Goal: Task Accomplishment & Management: Manage account settings

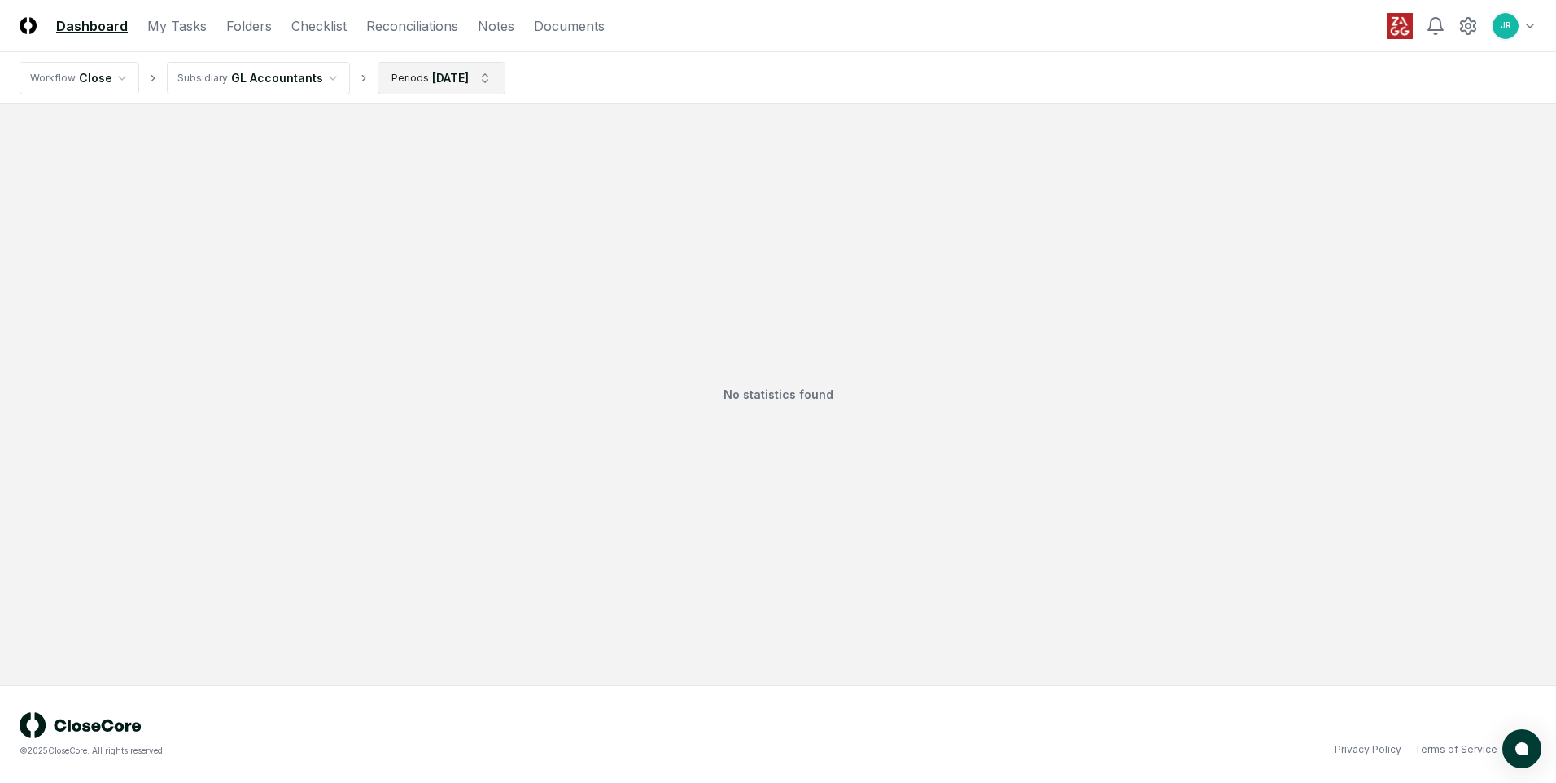
click at [492, 83] on html "CloseCore Dashboard My Tasks Folders Checklist Reconciliations Notes Documents …" at bounding box center [778, 391] width 1556 height 783
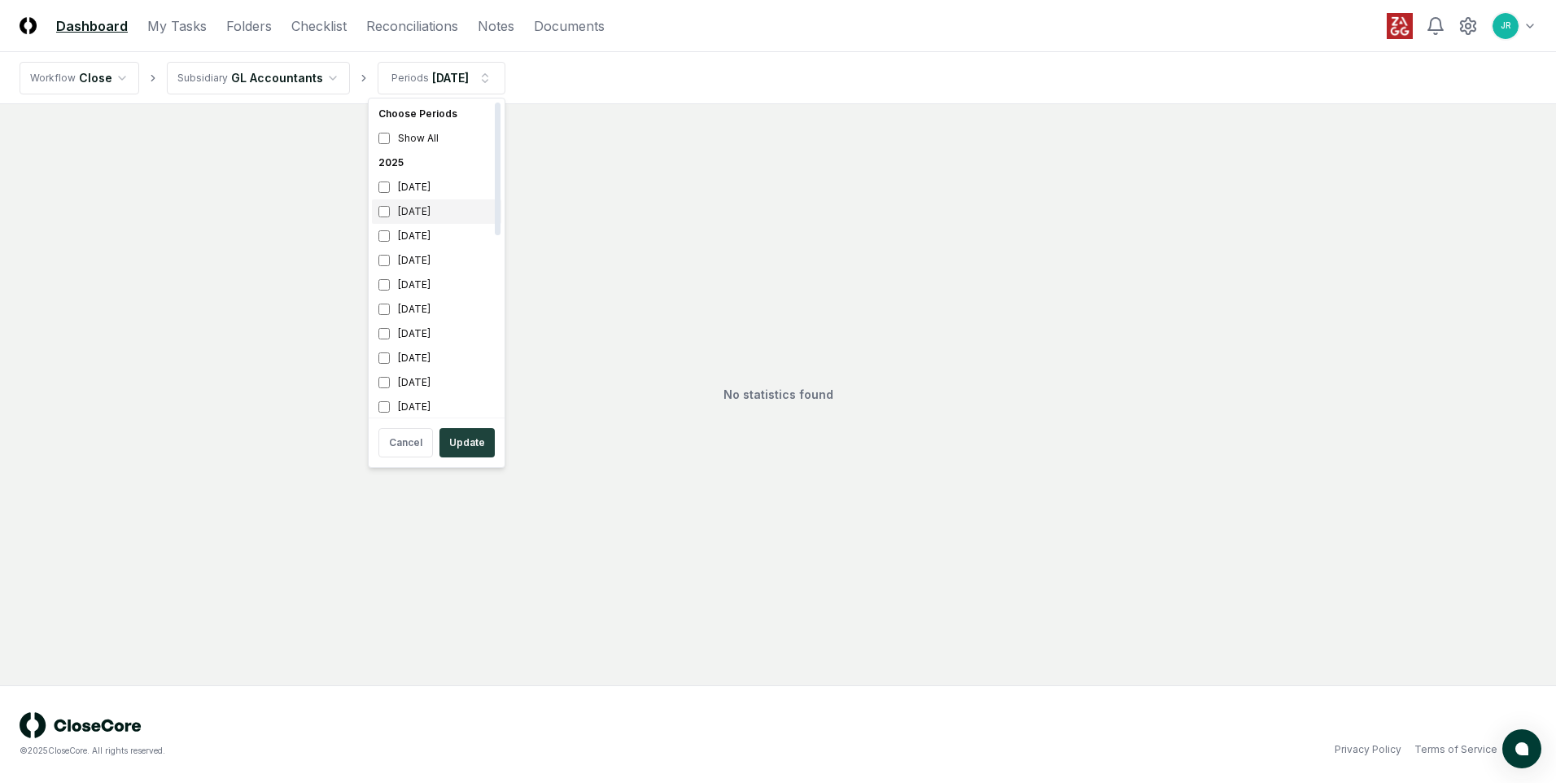
click at [412, 218] on div "[DATE]" at bounding box center [436, 211] width 129 height 24
click at [409, 234] on div "[DATE]" at bounding box center [436, 236] width 129 height 24
click at [467, 444] on button "Update" at bounding box center [466, 442] width 55 height 29
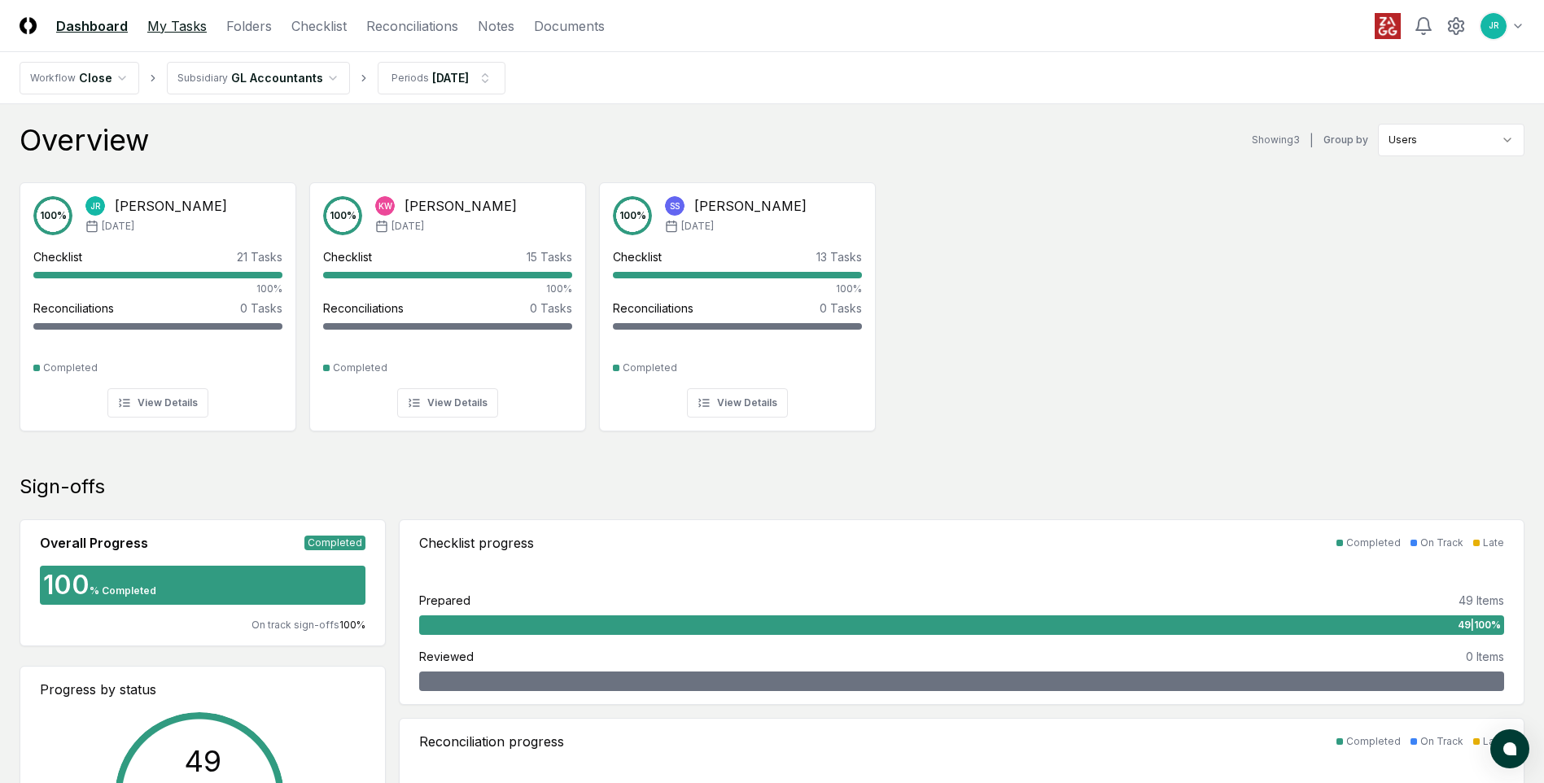
click at [178, 32] on link "My Tasks" at bounding box center [176, 26] width 59 height 20
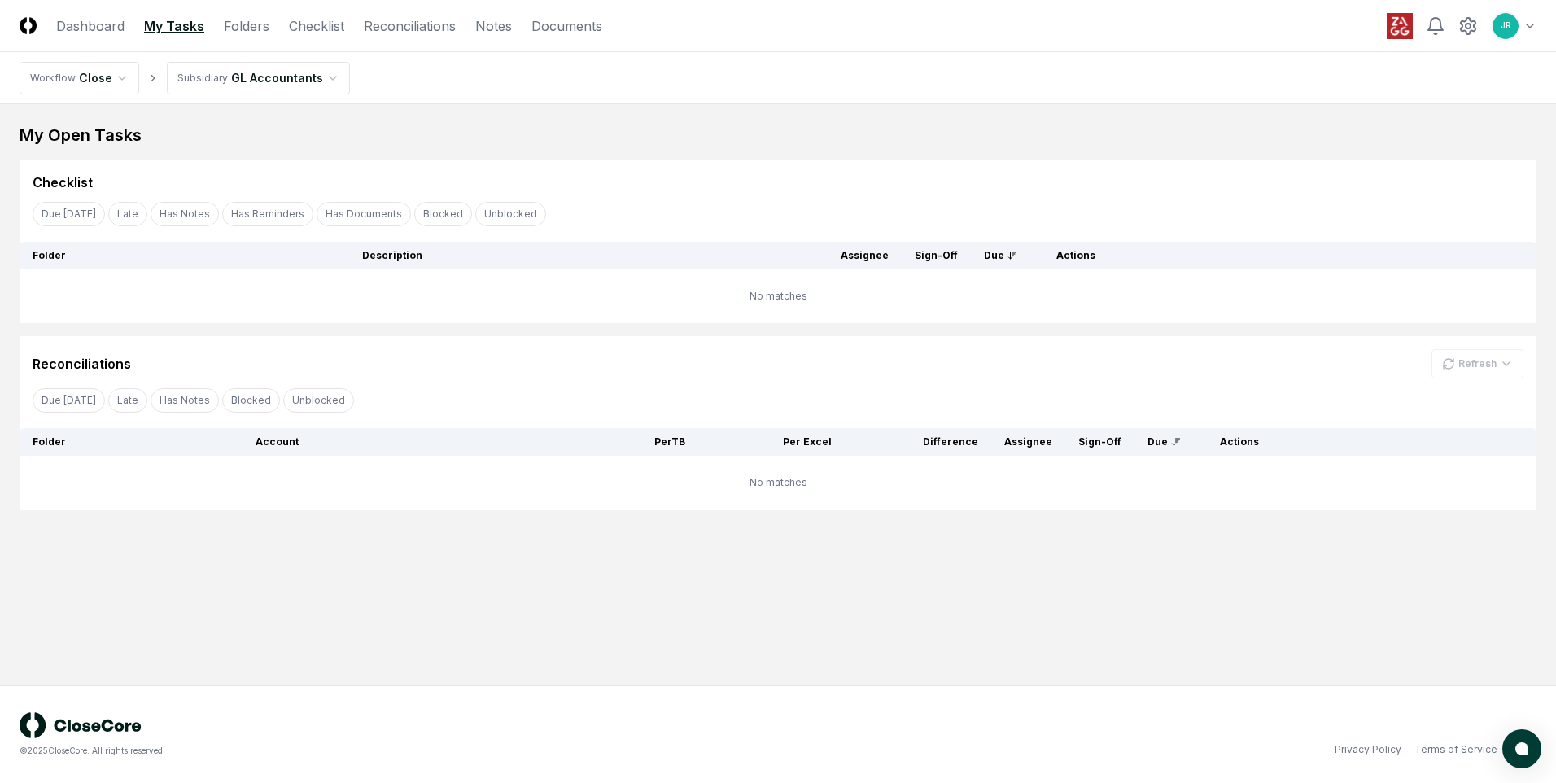
click at [251, 77] on html "CloseCore Dashboard My Tasks Folders Checklist Reconciliations Notes Documents …" at bounding box center [778, 391] width 1556 height 783
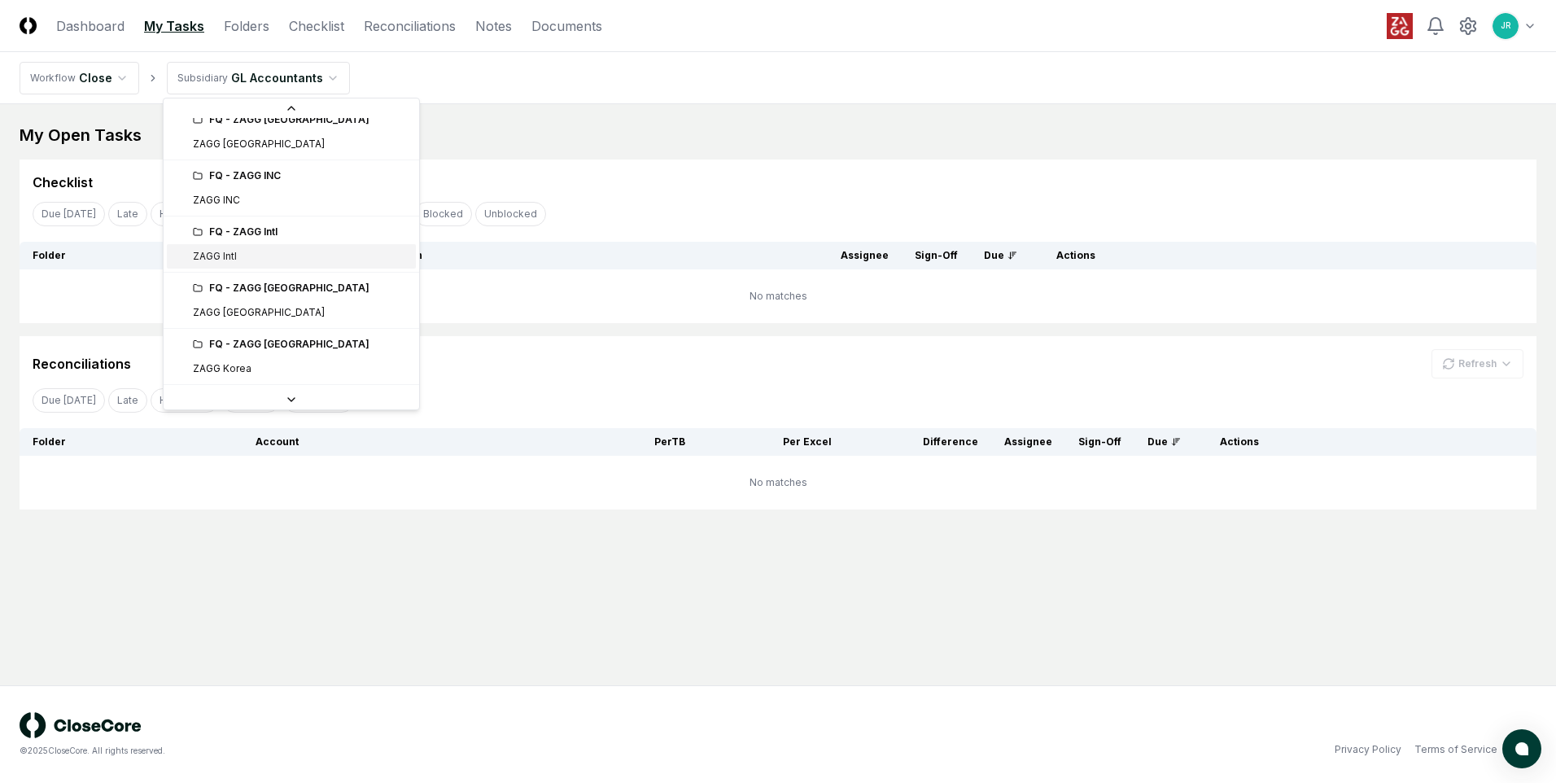
scroll to position [326, 0]
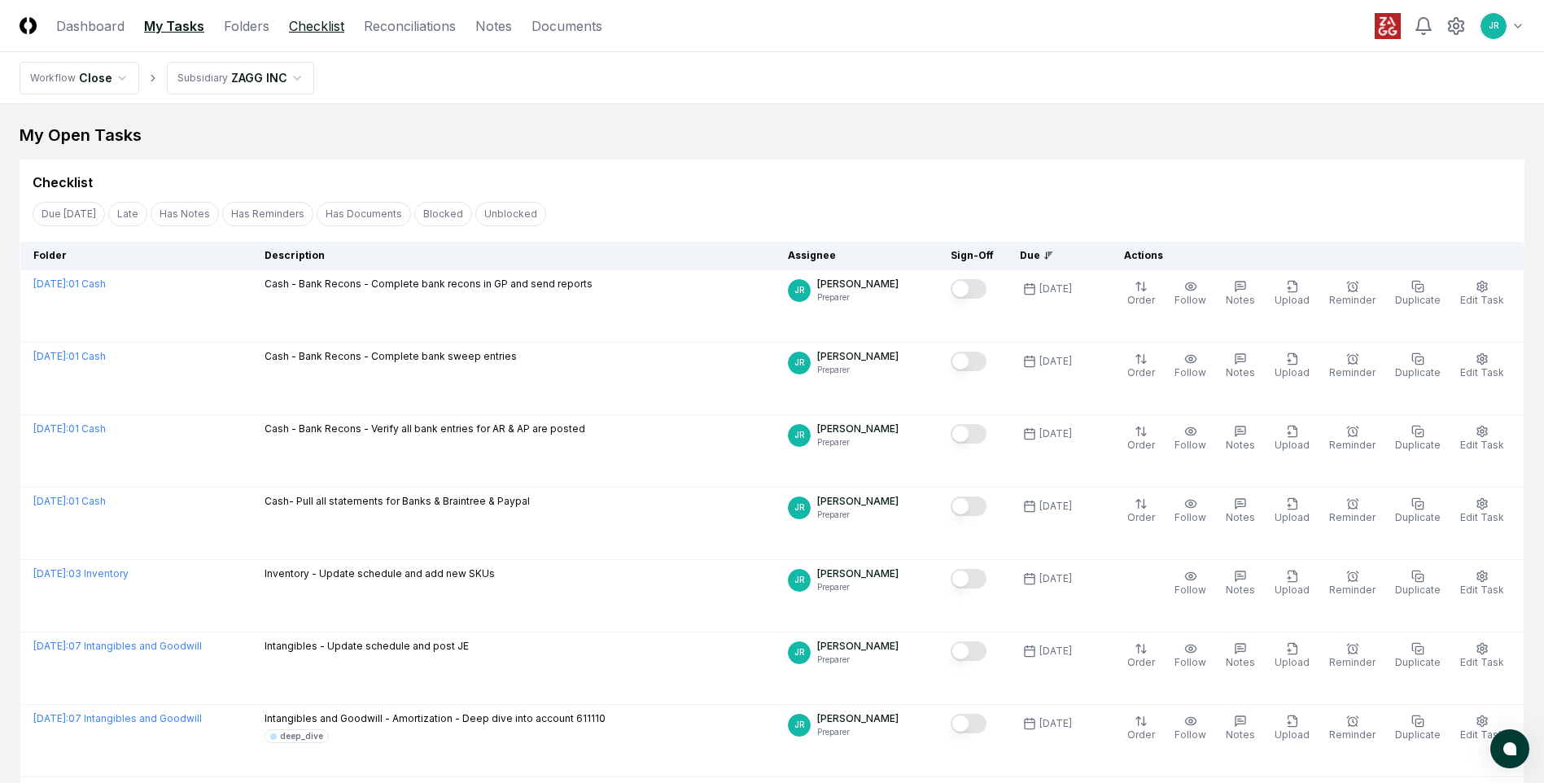
click at [296, 24] on link "Checklist" at bounding box center [316, 26] width 55 height 20
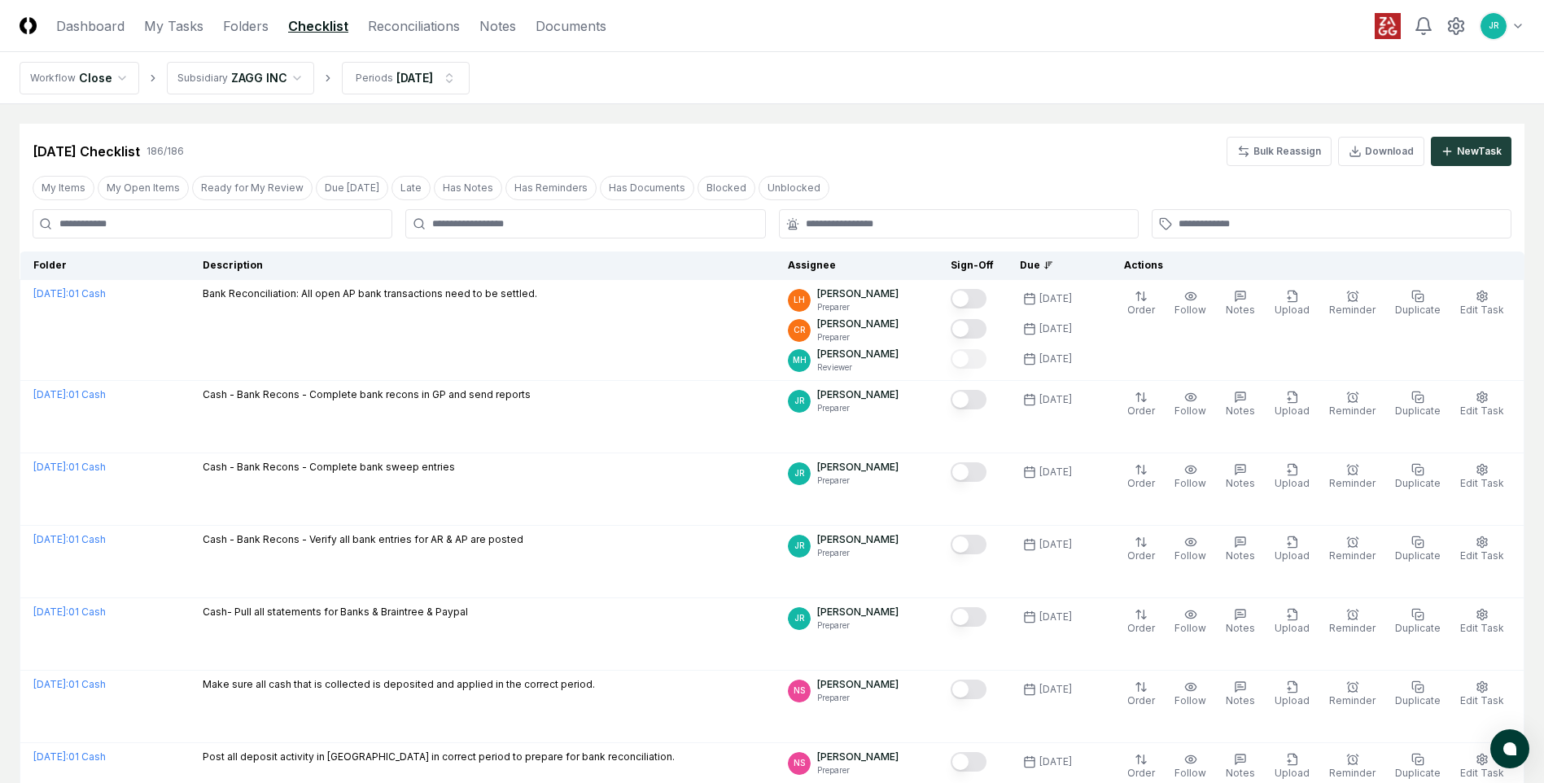
click at [171, 38] on header "CloseCore Dashboard My Tasks Folders Checklist Reconciliations Notes Documents …" at bounding box center [772, 26] width 1544 height 52
click at [151, 35] on link "My Tasks" at bounding box center [173, 26] width 59 height 20
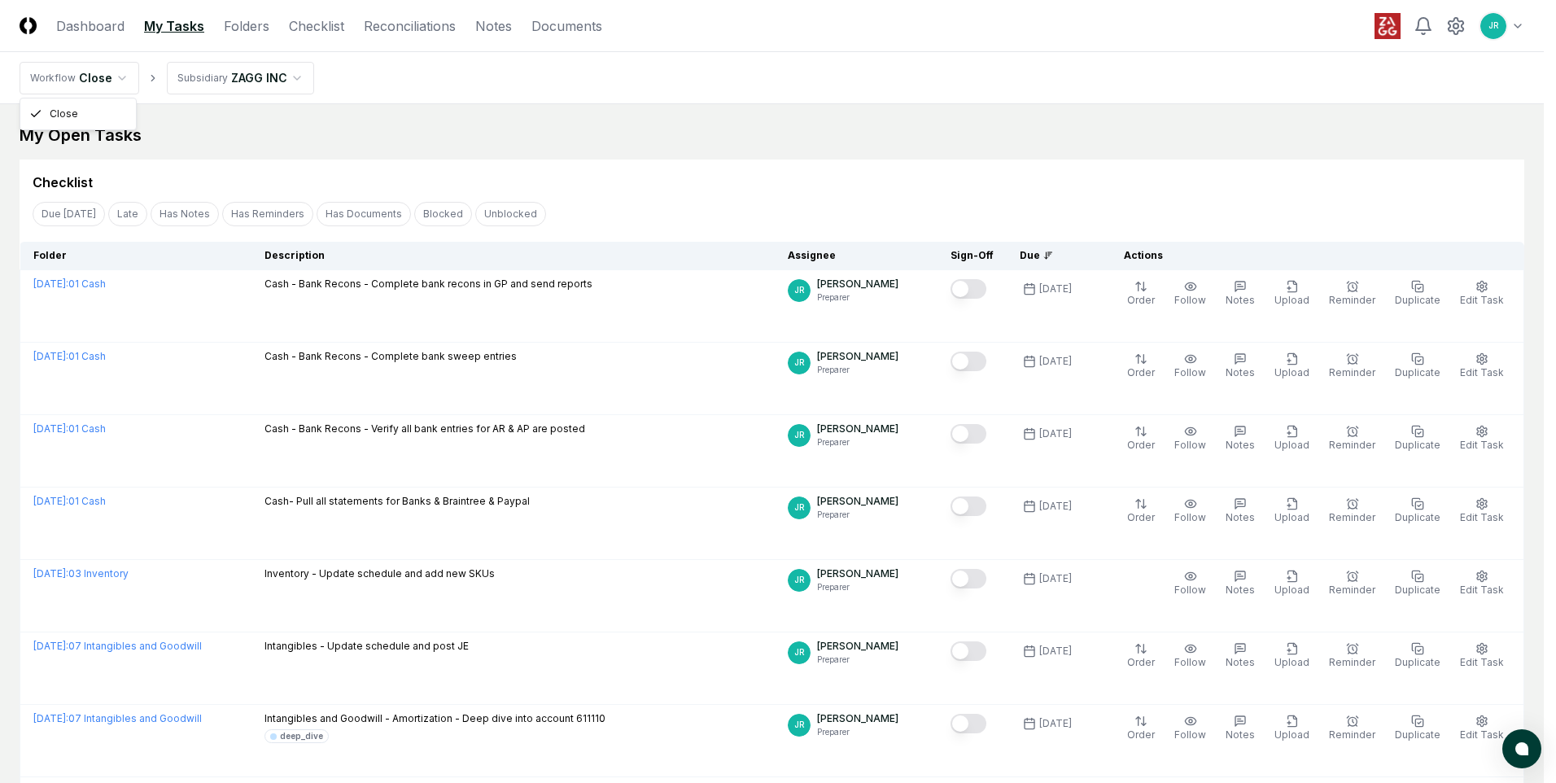
drag, startPoint x: 85, startPoint y: 117, endPoint x: 127, endPoint y: 97, distance: 46.2
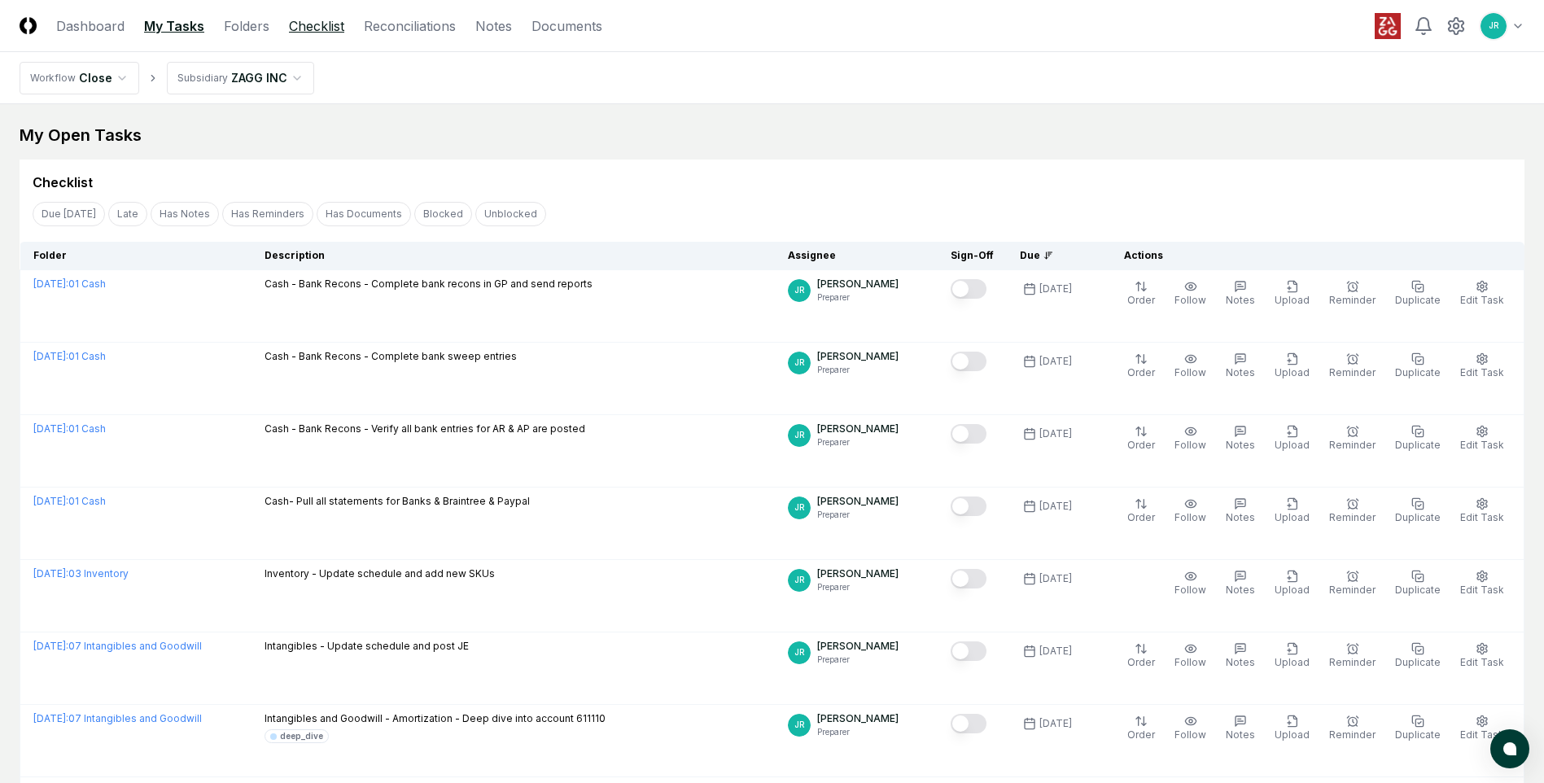
click at [304, 28] on link "Checklist" at bounding box center [316, 26] width 55 height 20
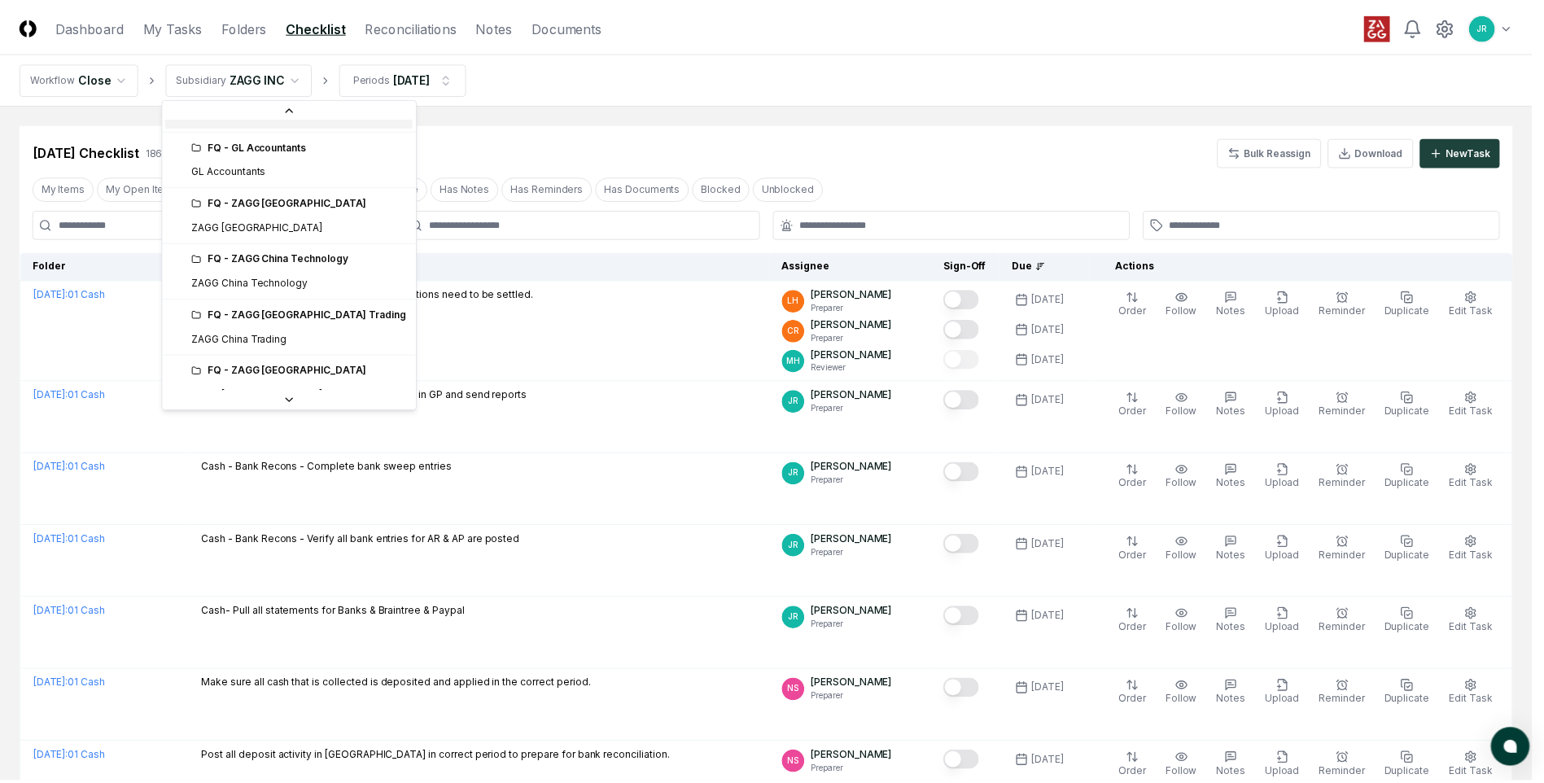
scroll to position [76, 0]
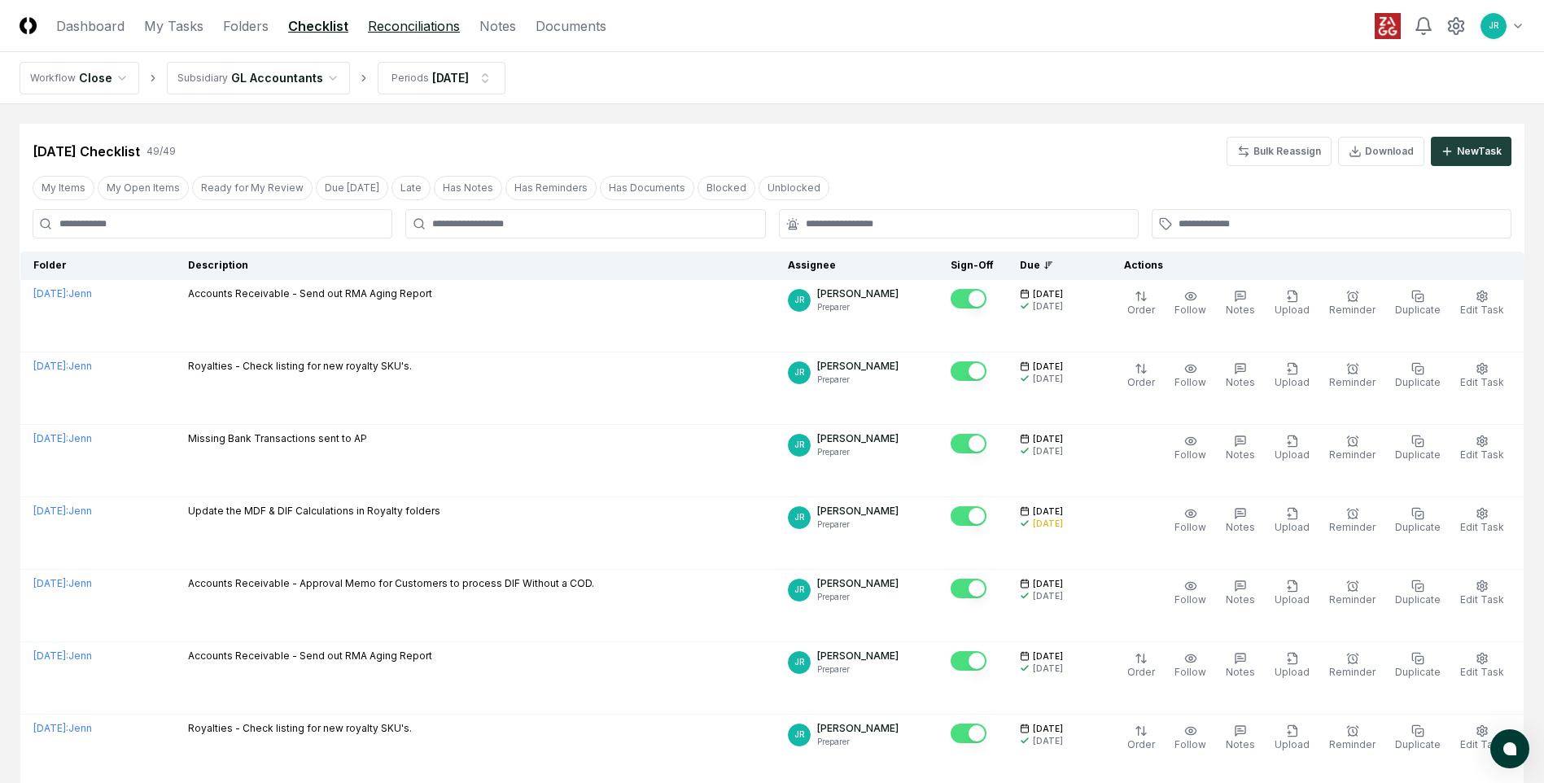
click at [409, 32] on link "Reconciliations" at bounding box center [414, 26] width 92 height 20
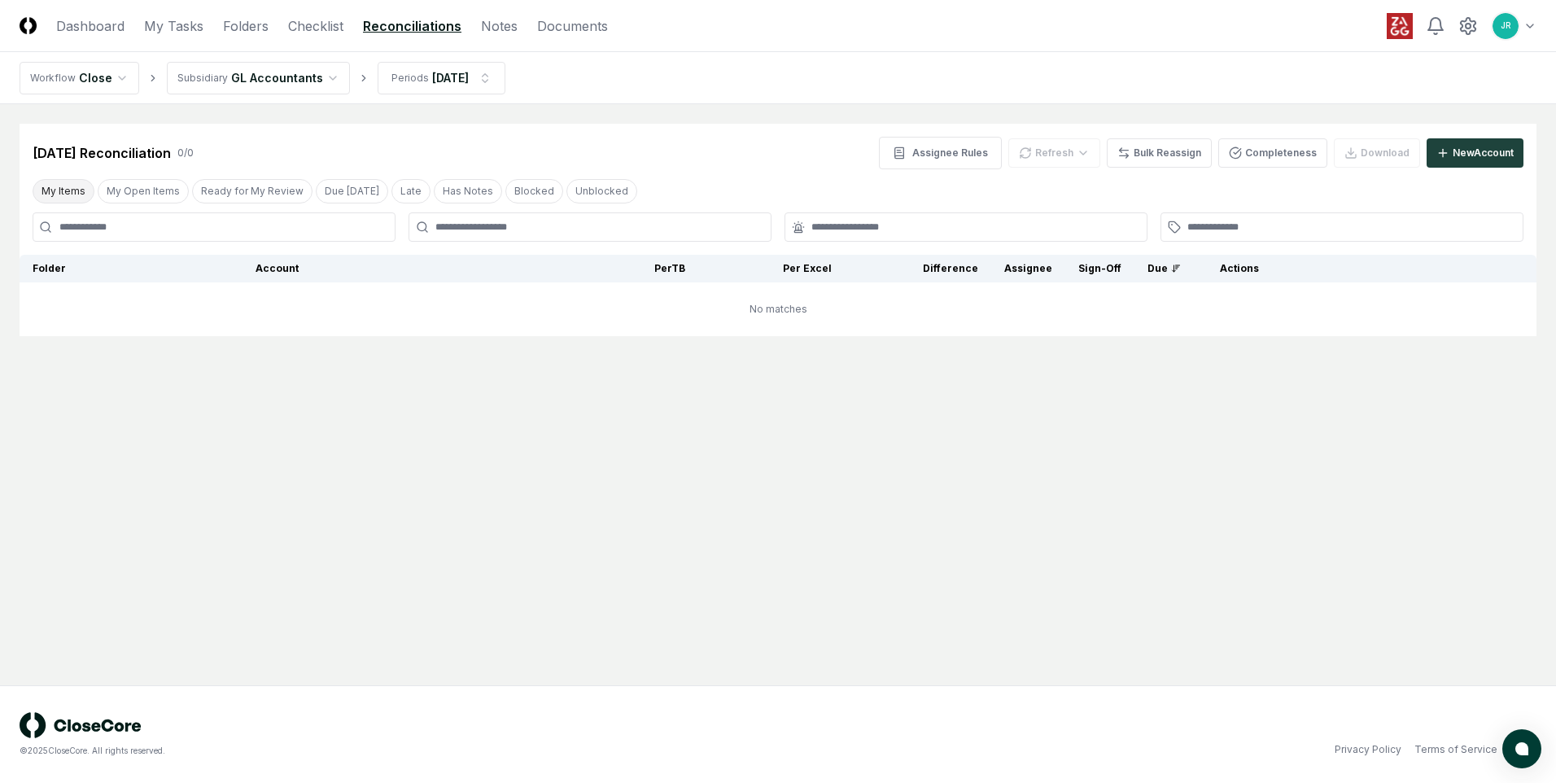
click at [64, 199] on button "My Items" at bounding box center [64, 191] width 62 height 24
click at [163, 200] on button "My Open Items" at bounding box center [143, 191] width 91 height 24
click at [269, 81] on html "CloseCore Dashboard My Tasks Folders Checklist Reconciliations Notes Documents …" at bounding box center [778, 391] width 1556 height 783
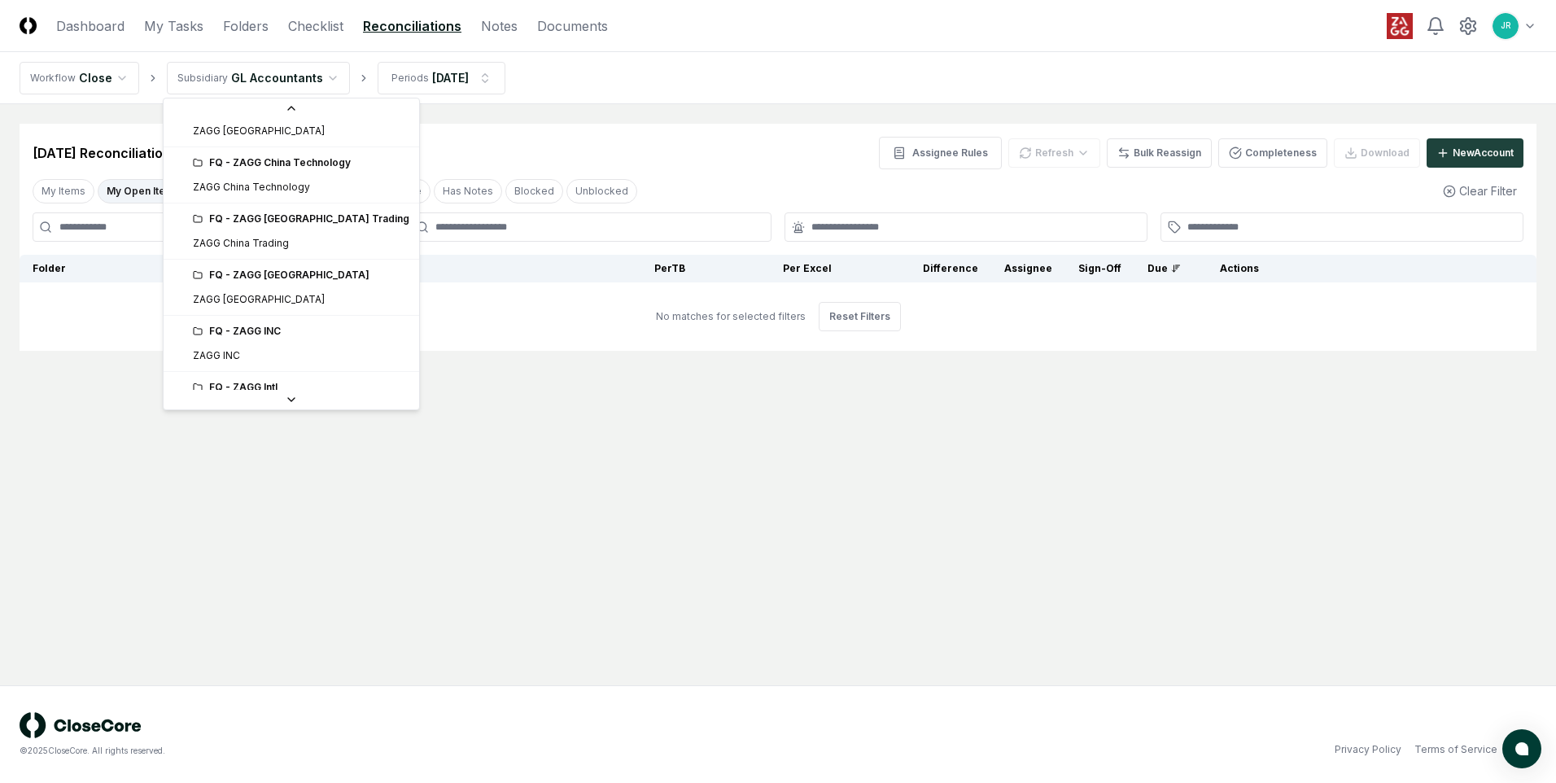
scroll to position [326, 0]
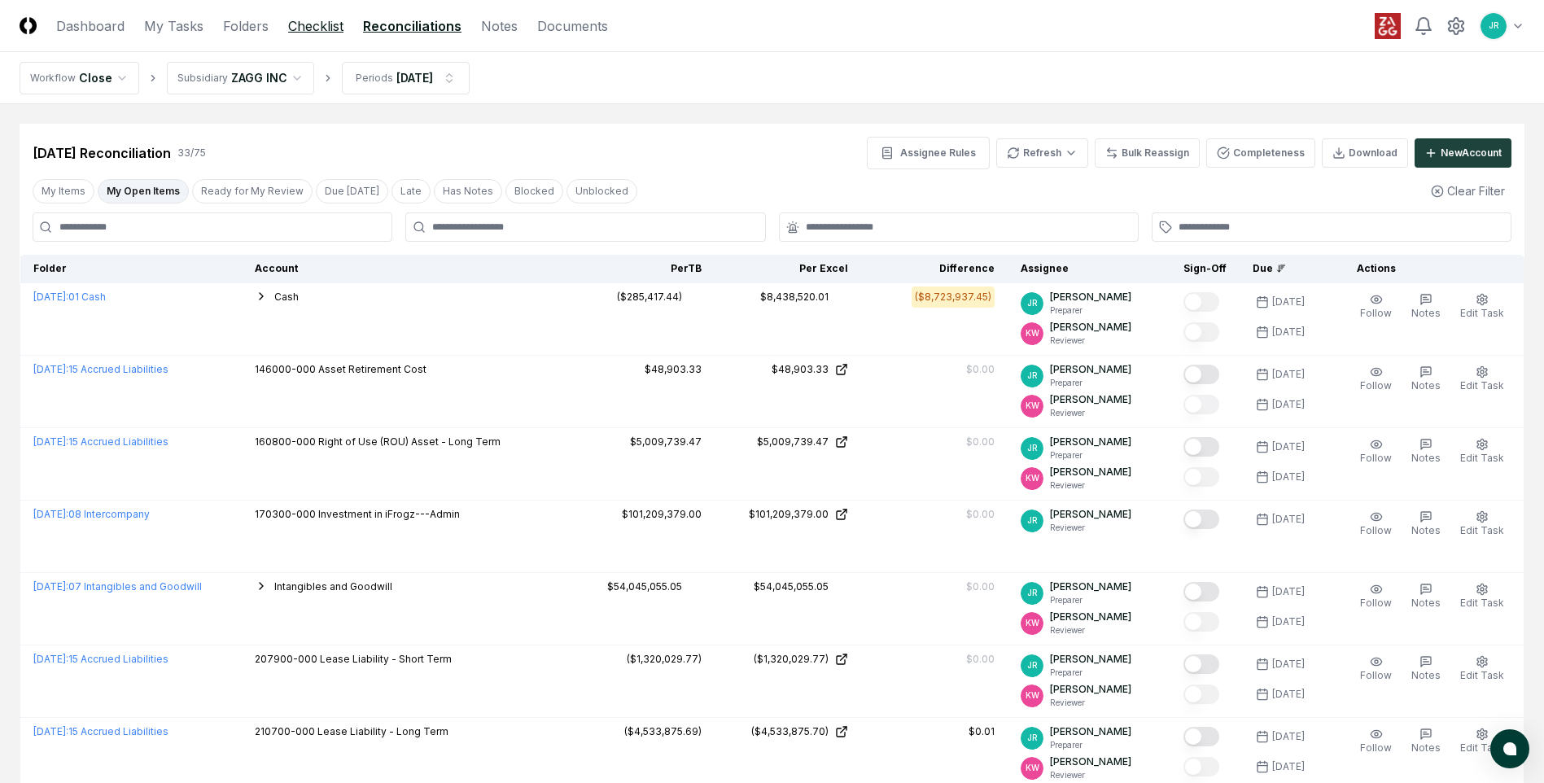
click at [321, 28] on link "Checklist" at bounding box center [315, 26] width 55 height 20
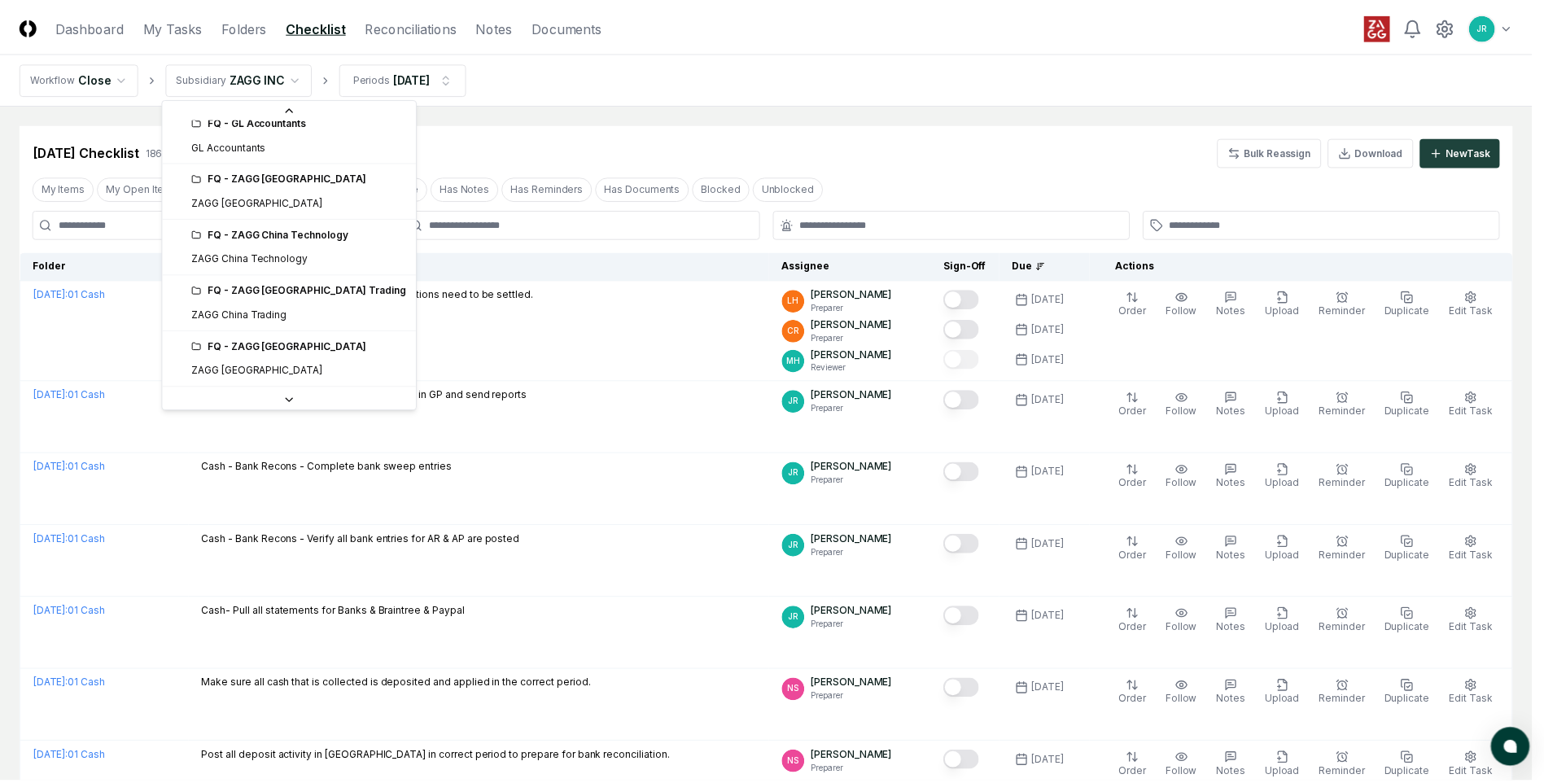
scroll to position [76, 0]
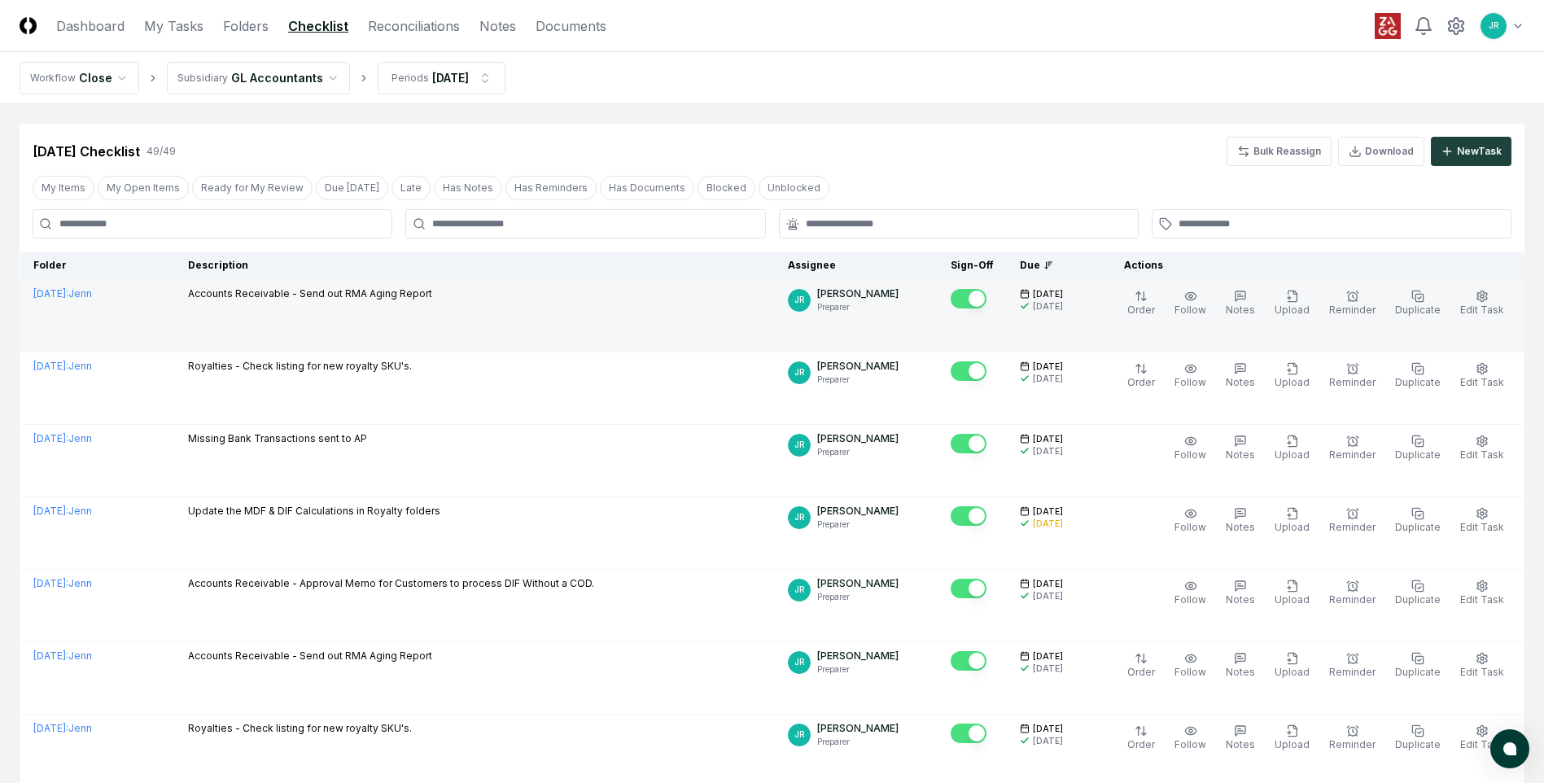
click at [986, 300] on button "Mark complete" at bounding box center [969, 299] width 36 height 20
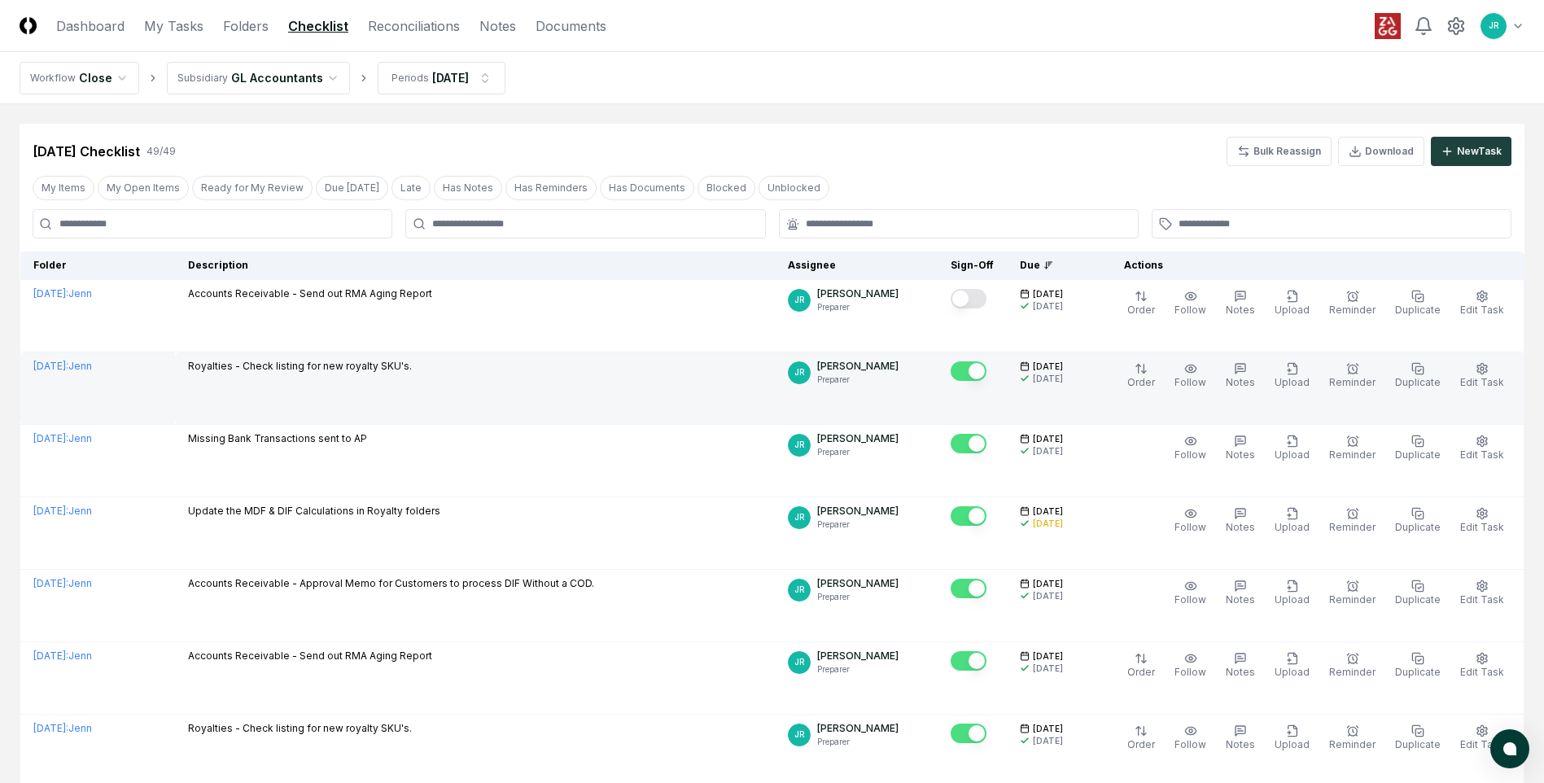
click at [986, 367] on button "Mark complete" at bounding box center [969, 371] width 36 height 20
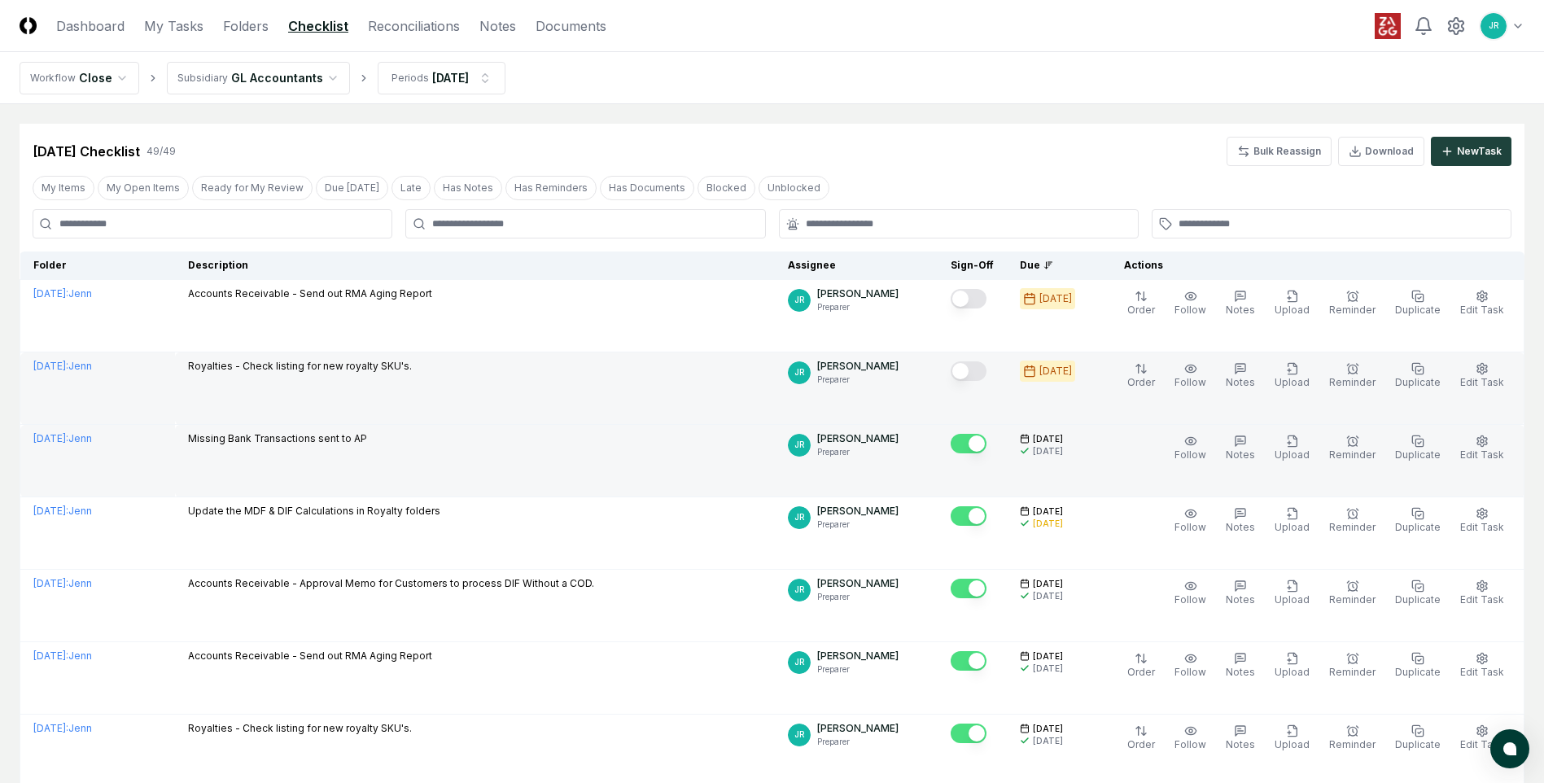
click at [986, 443] on button "Mark complete" at bounding box center [969, 444] width 36 height 20
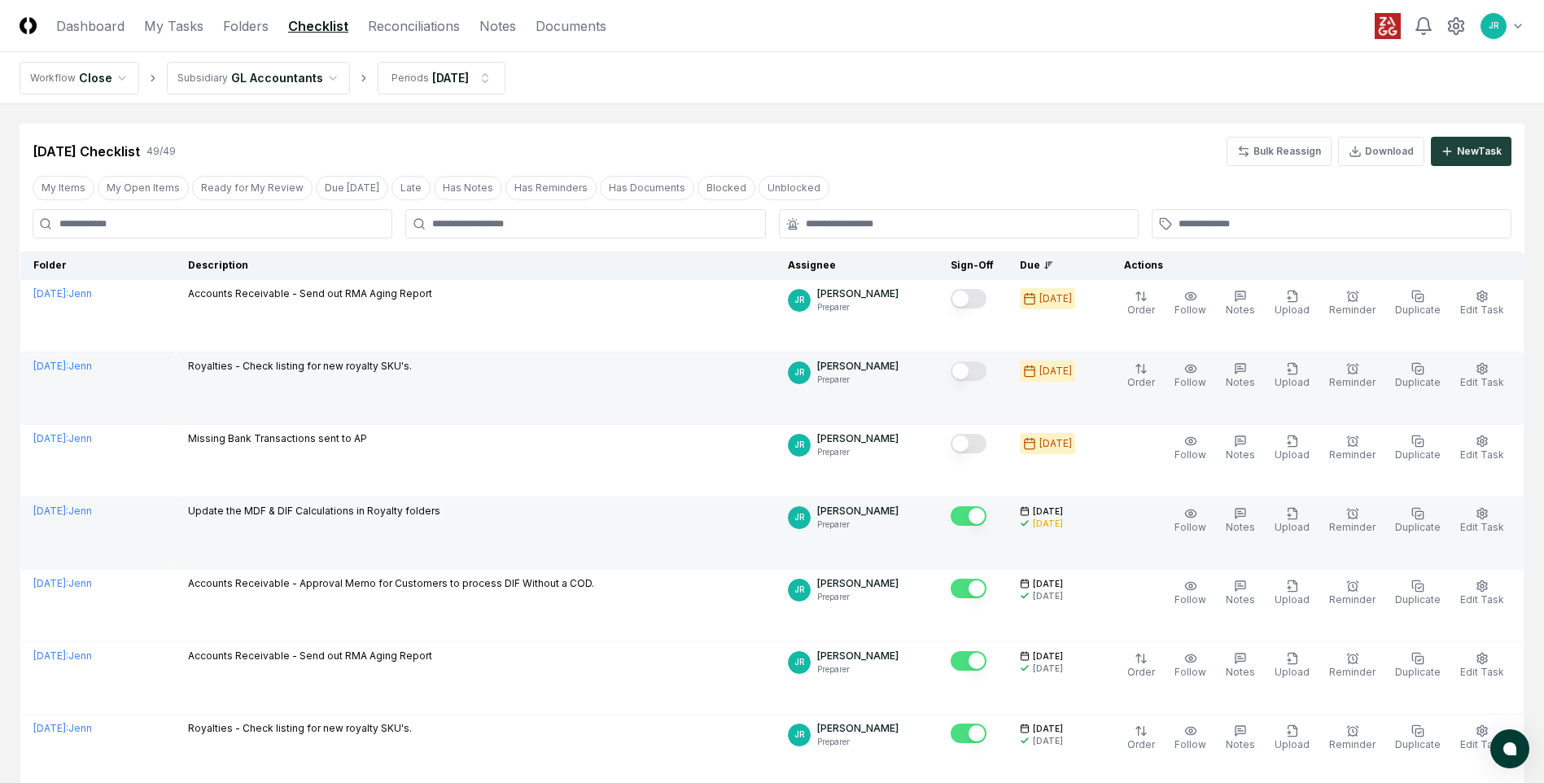
click at [986, 514] on button "Mark complete" at bounding box center [969, 516] width 36 height 20
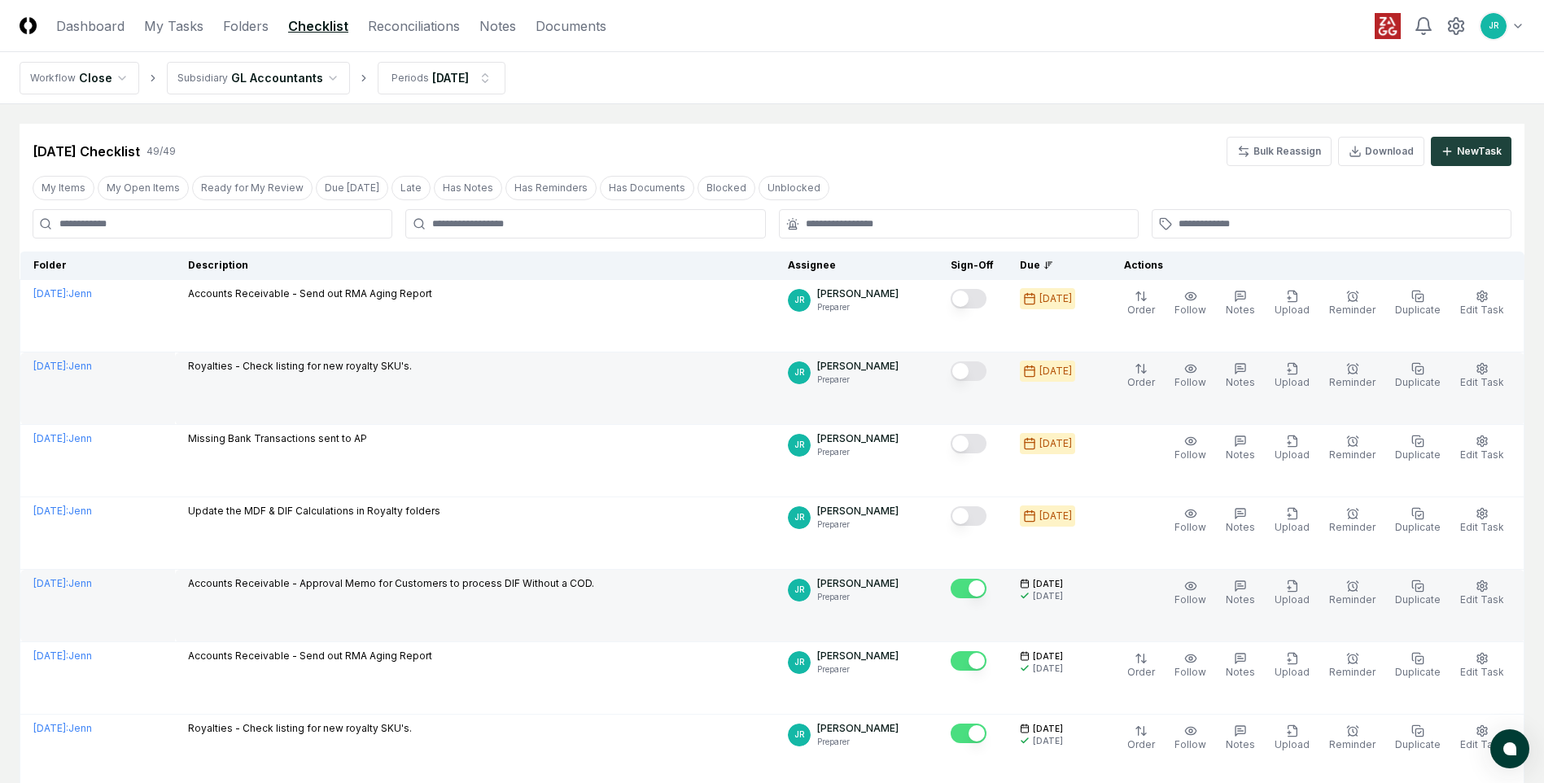
click at [986, 593] on button "Mark complete" at bounding box center [969, 589] width 36 height 20
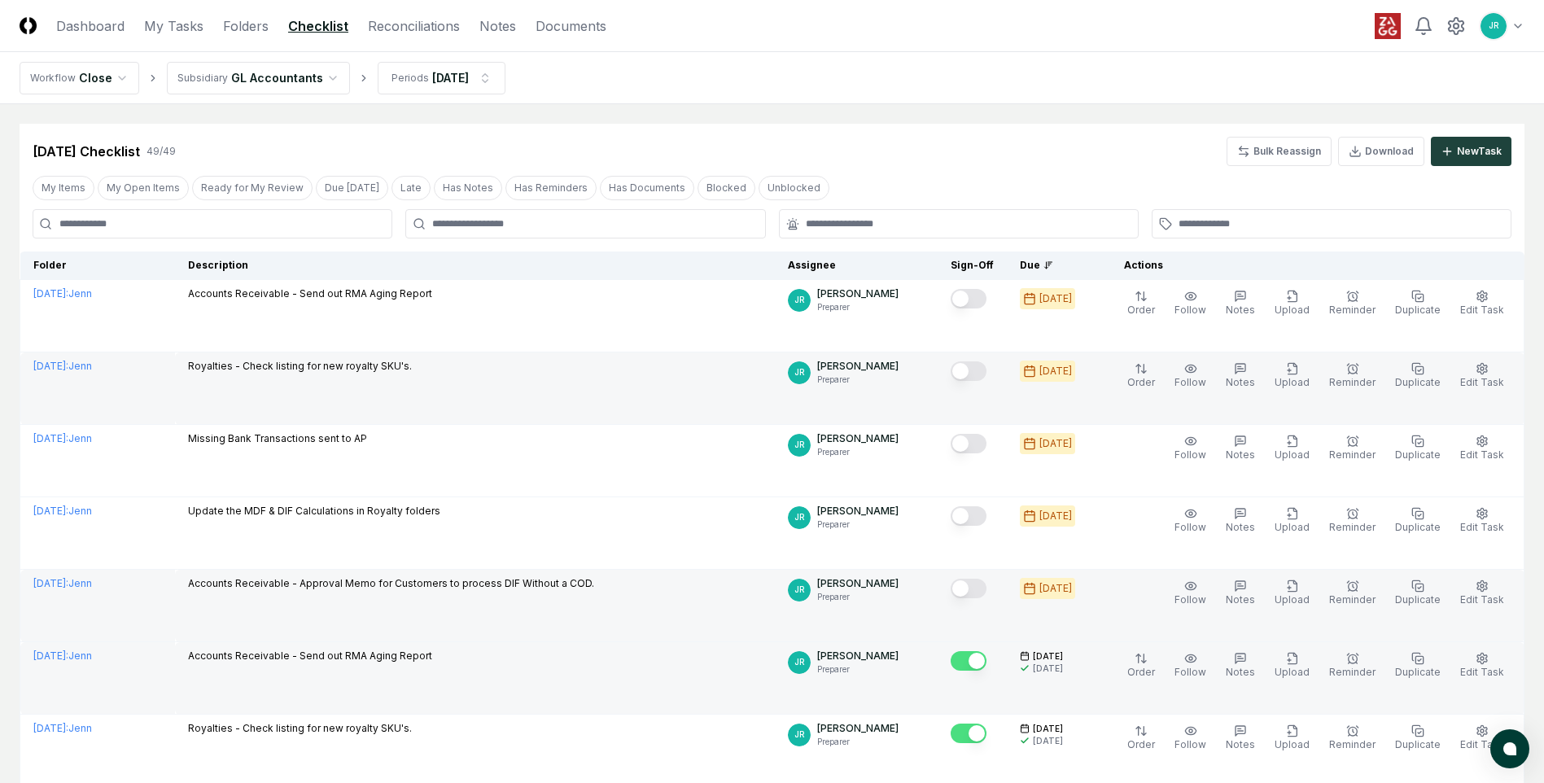
click at [986, 664] on button "Mark complete" at bounding box center [969, 661] width 36 height 20
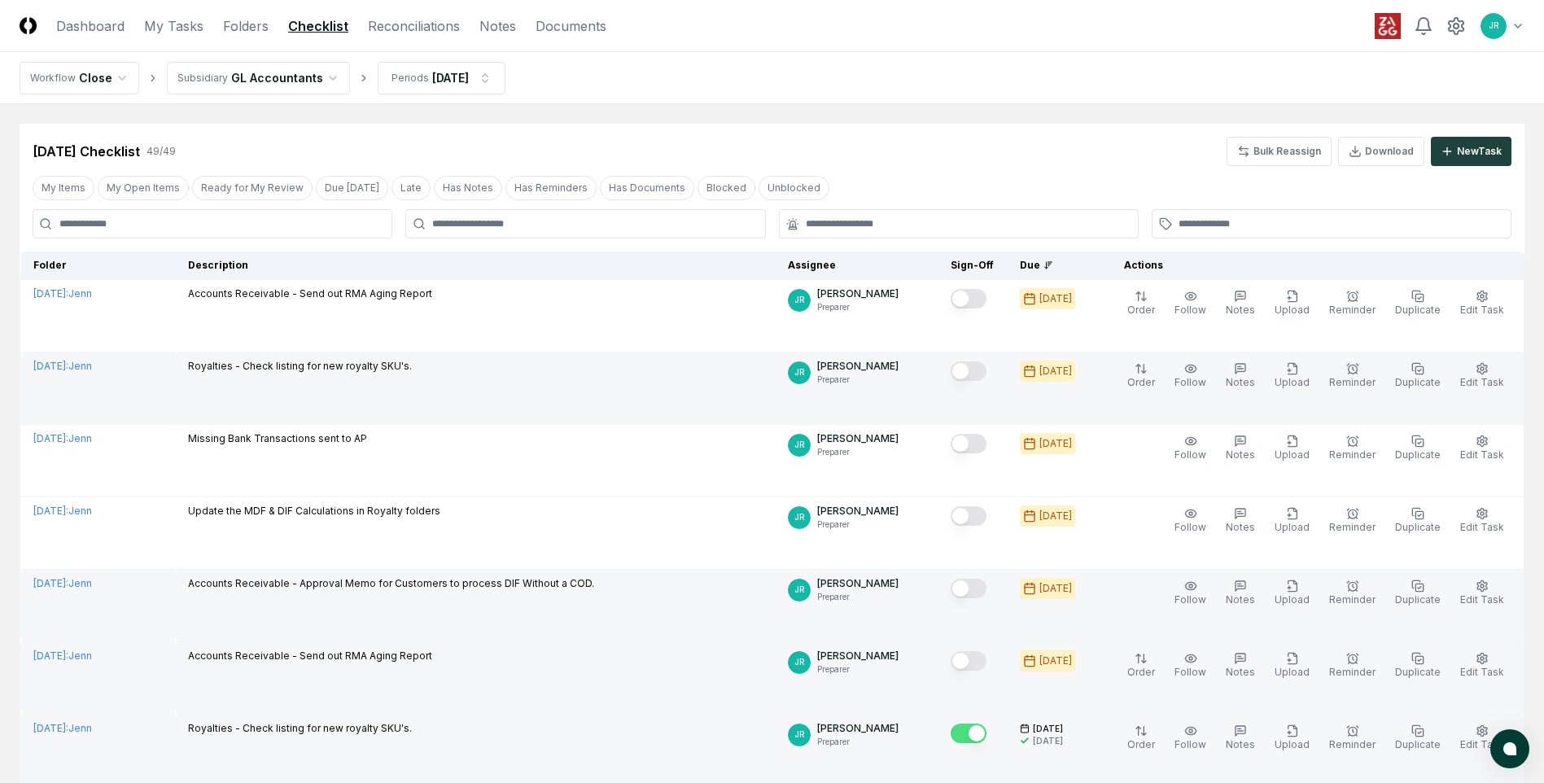
click at [986, 732] on button "Mark complete" at bounding box center [969, 734] width 36 height 20
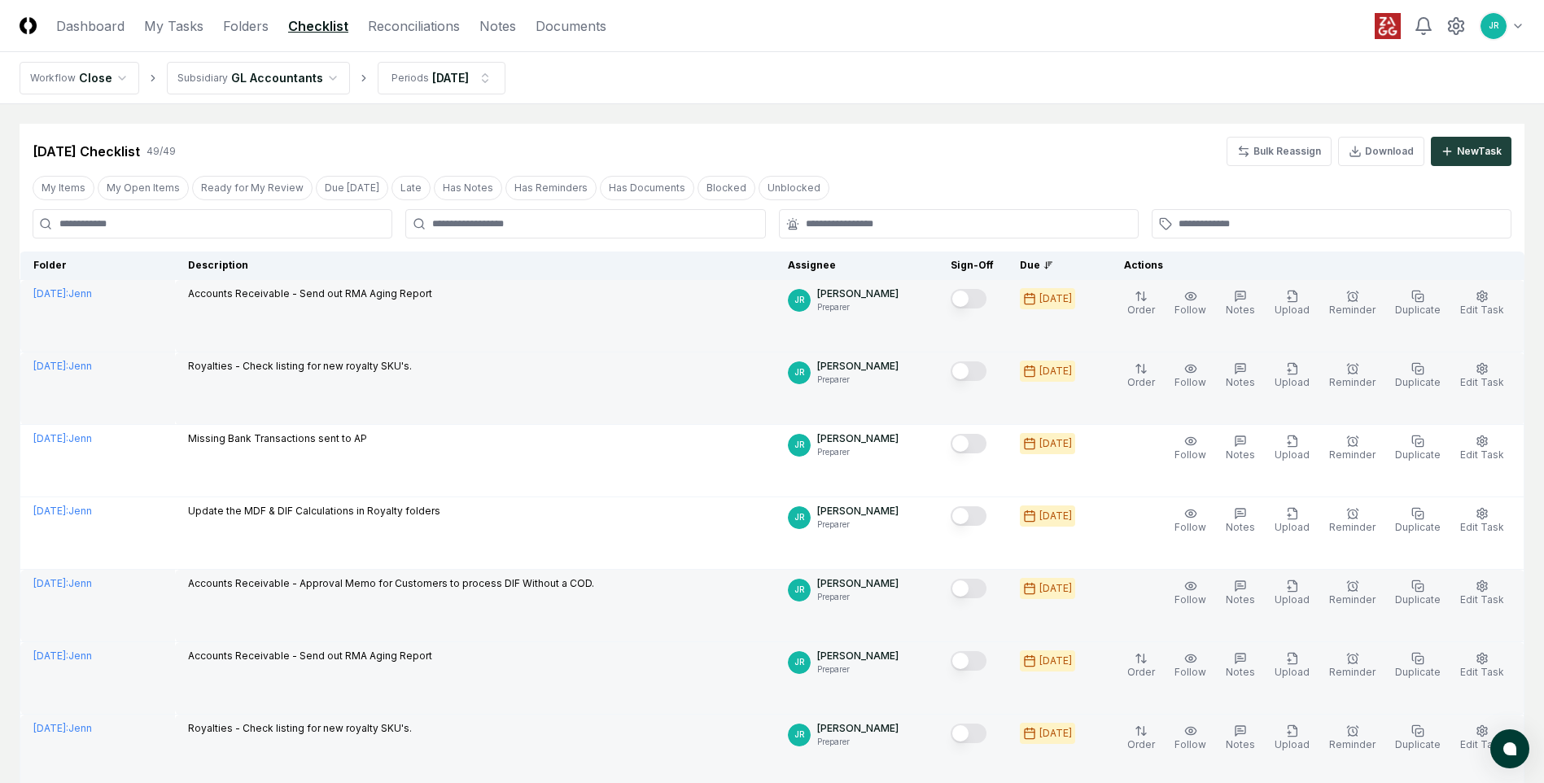
click at [973, 293] on button "Mark complete" at bounding box center [969, 299] width 36 height 20
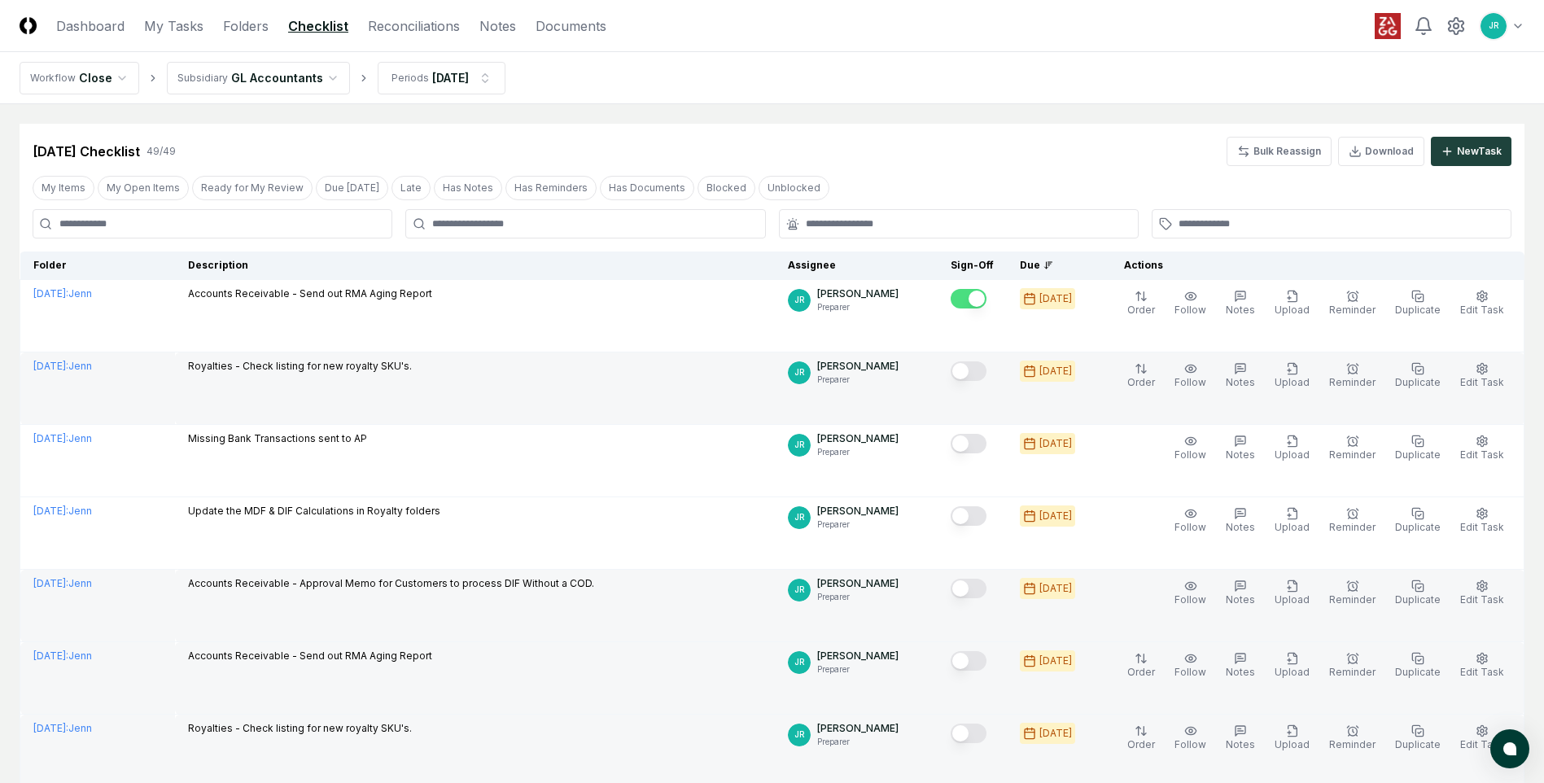
click at [971, 369] on button "Mark complete" at bounding box center [969, 371] width 36 height 20
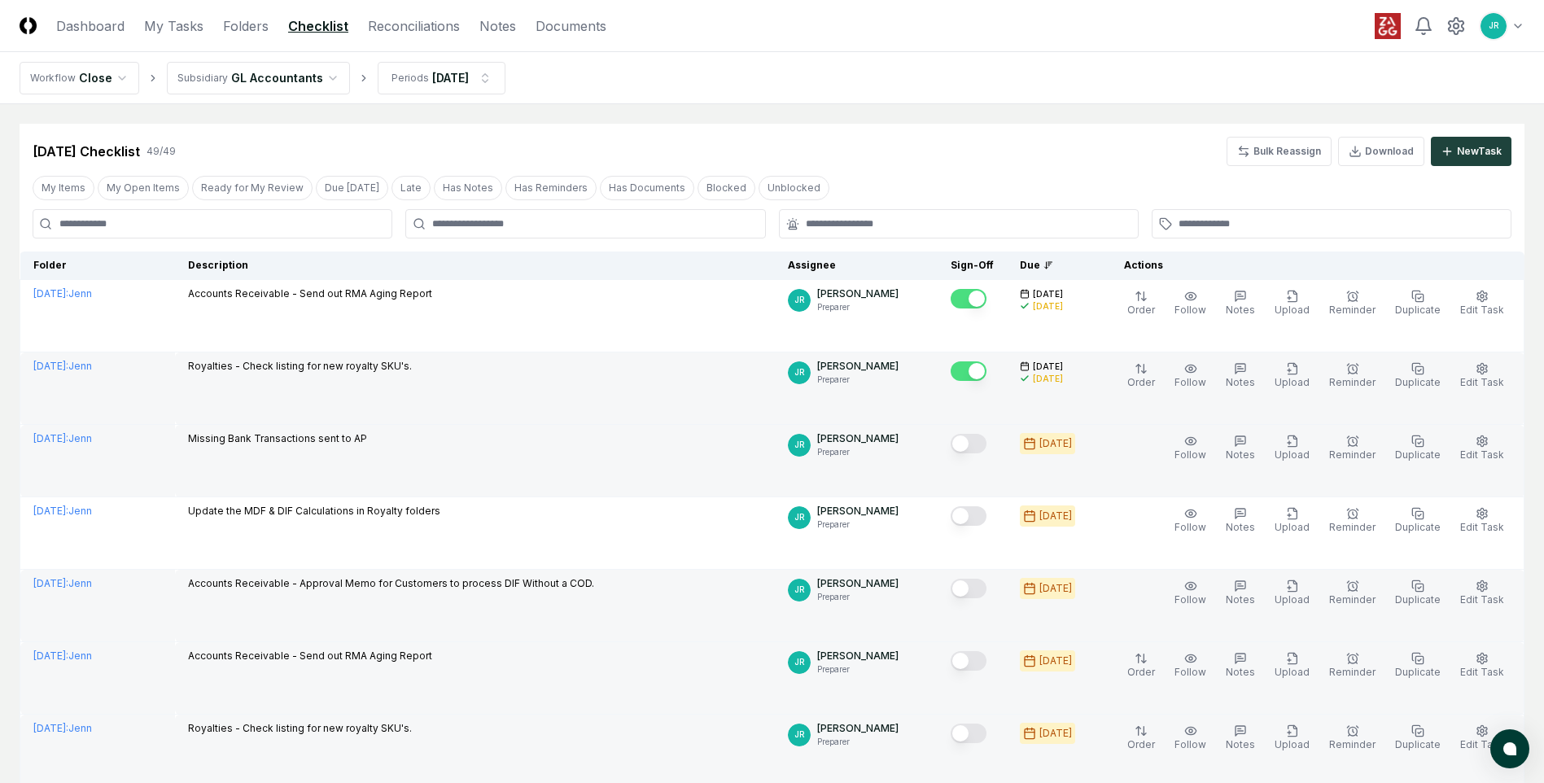
click at [970, 441] on button "Mark complete" at bounding box center [969, 444] width 36 height 20
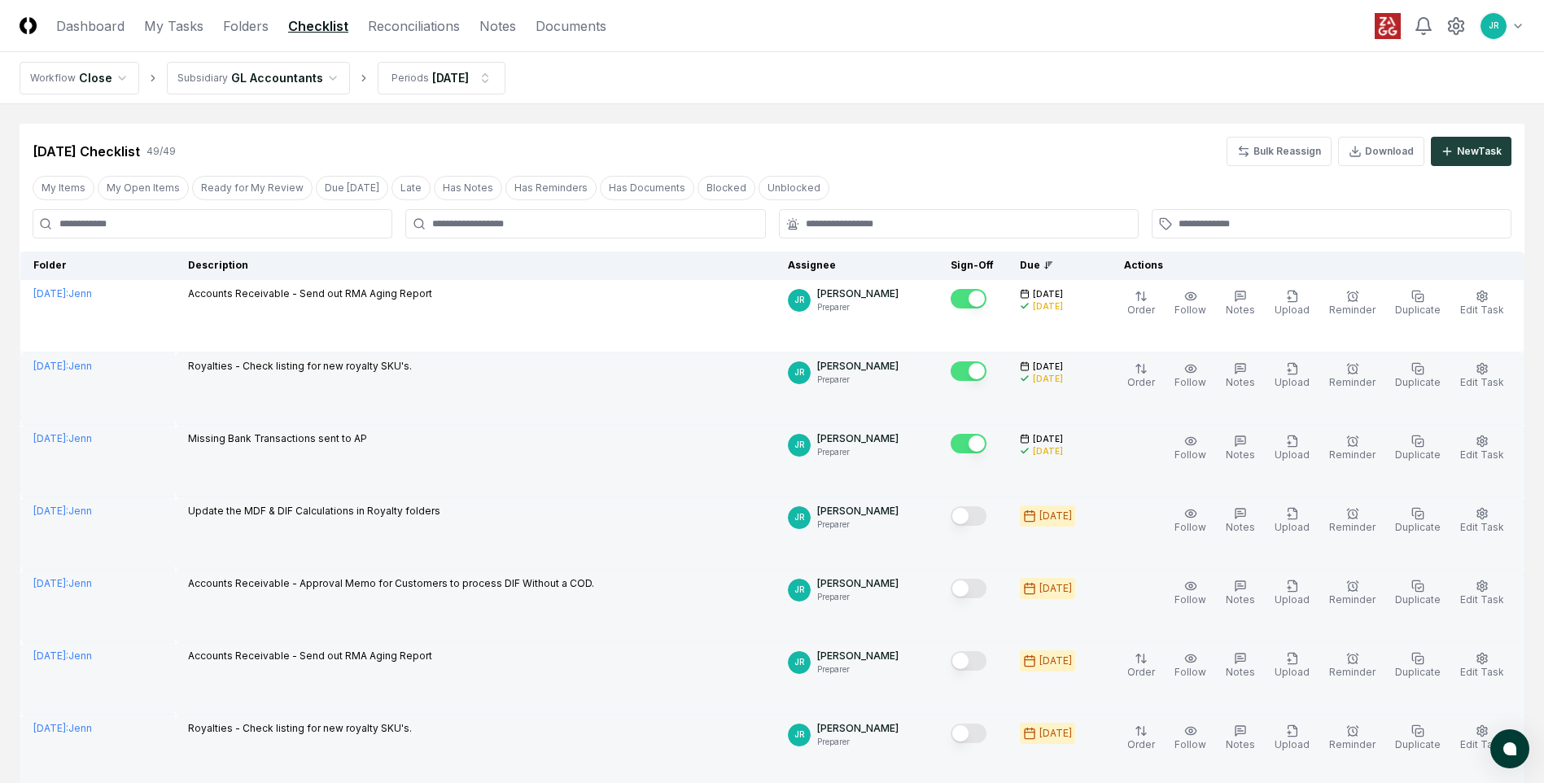
click at [972, 517] on button "Mark complete" at bounding box center [969, 516] width 36 height 20
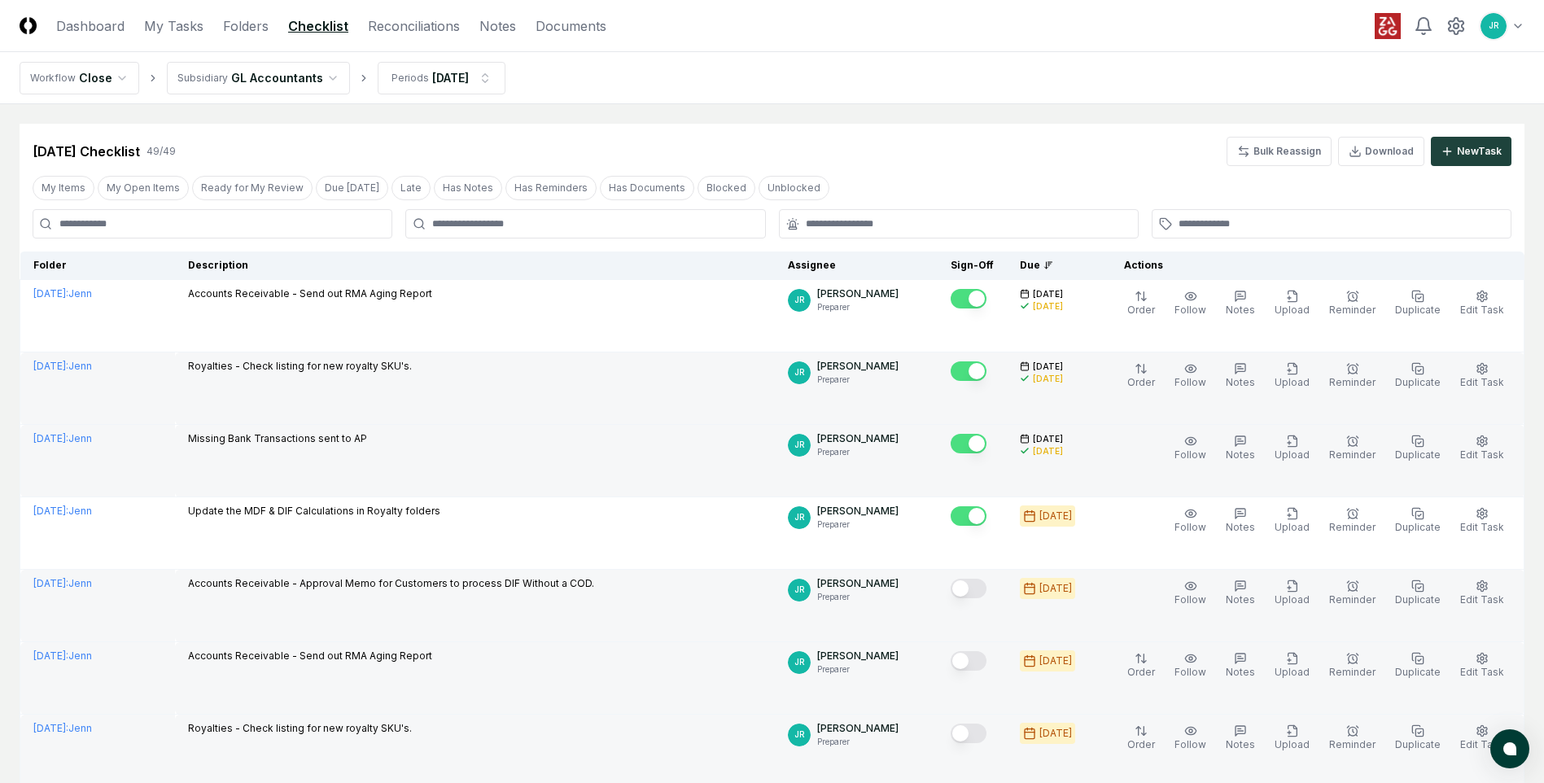
click at [969, 592] on button "Mark complete" at bounding box center [969, 589] width 36 height 20
click at [974, 649] on div at bounding box center [972, 662] width 43 height 27
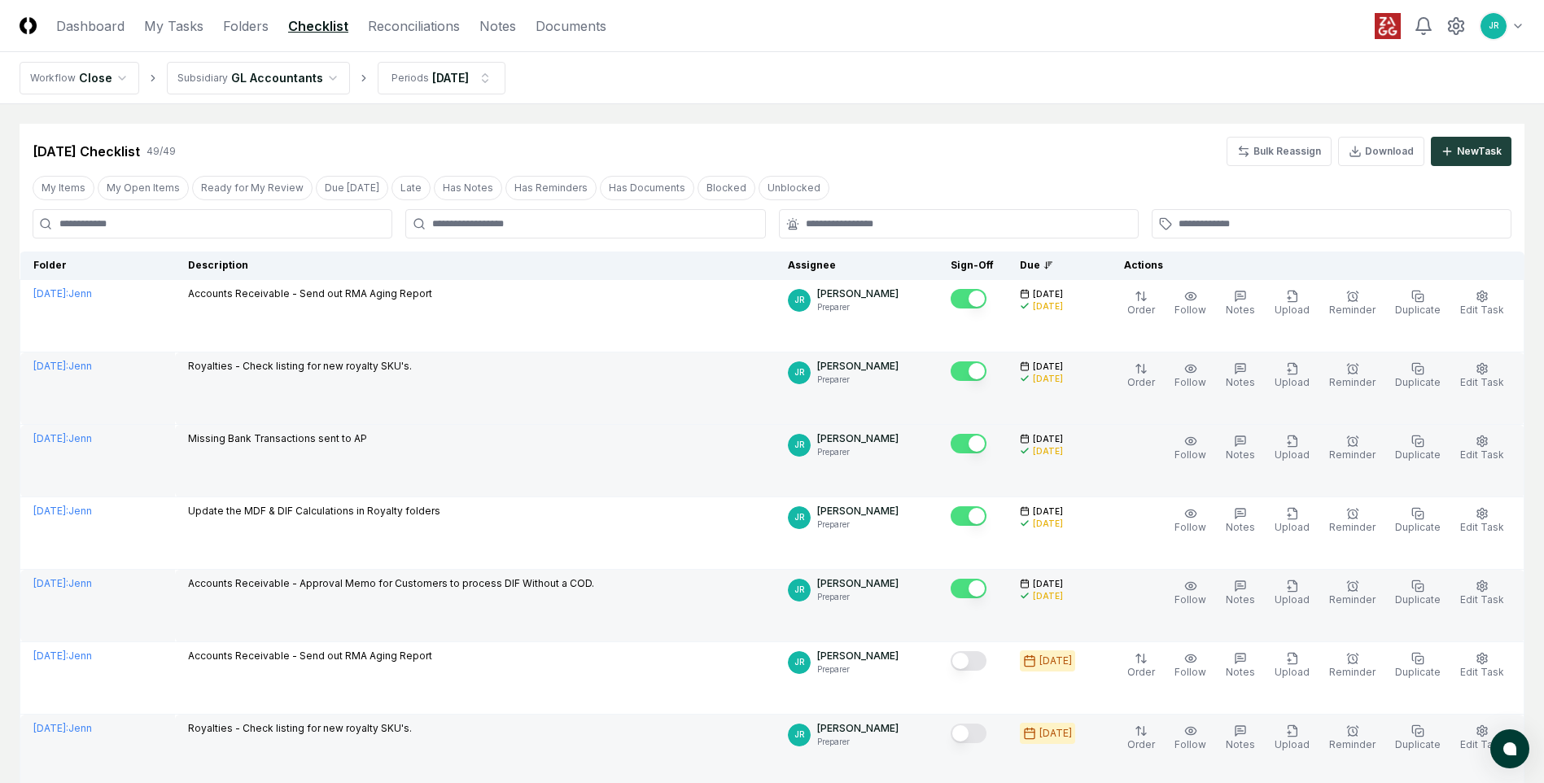
click at [980, 666] on button "Mark complete" at bounding box center [969, 661] width 36 height 20
click at [976, 732] on button "Mark complete" at bounding box center [969, 734] width 36 height 20
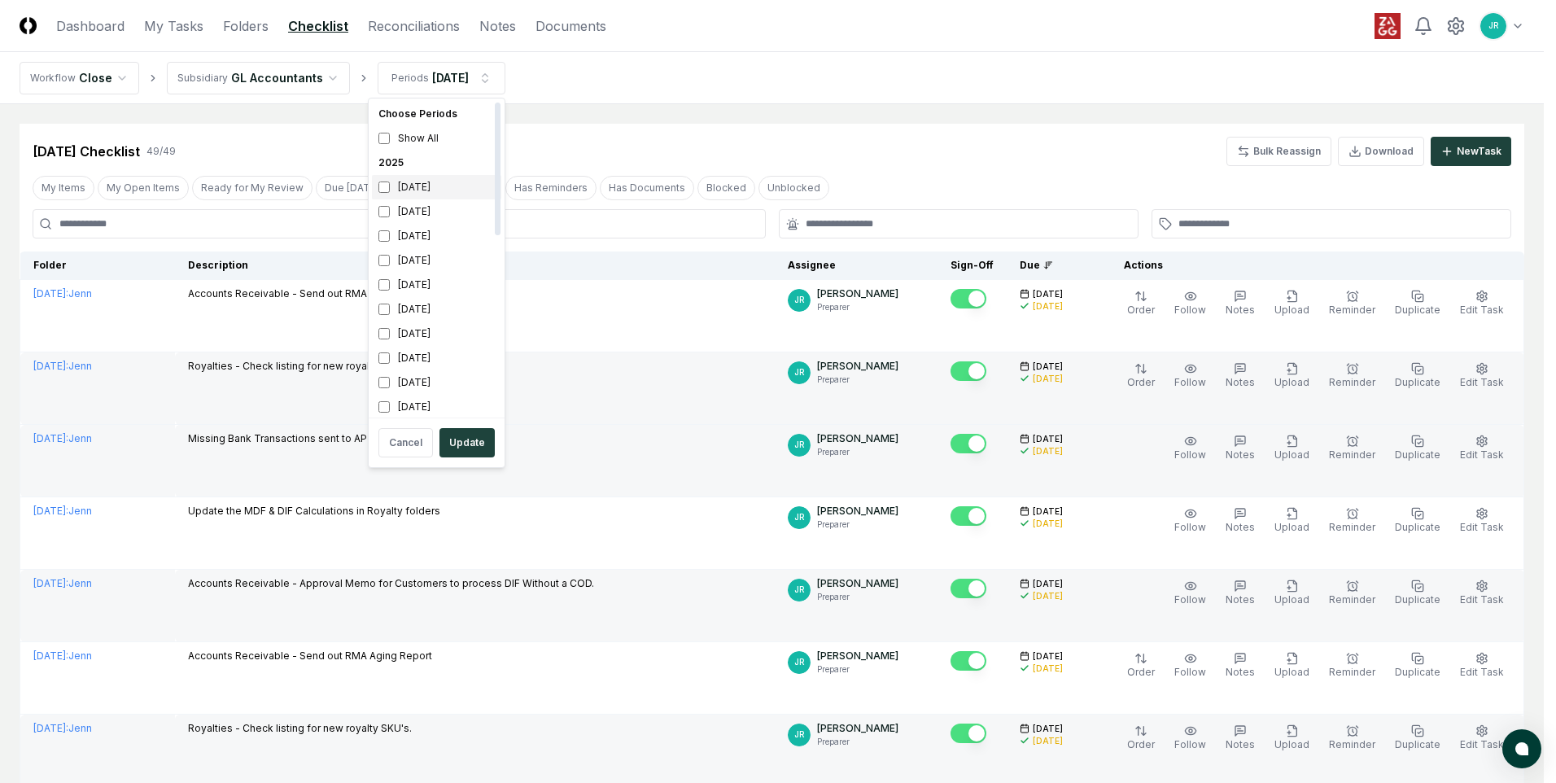
click at [405, 180] on div "[DATE]" at bounding box center [436, 187] width 129 height 24
click at [408, 208] on div "[DATE]" at bounding box center [436, 211] width 129 height 24
click at [480, 442] on button "Update" at bounding box center [466, 442] width 55 height 29
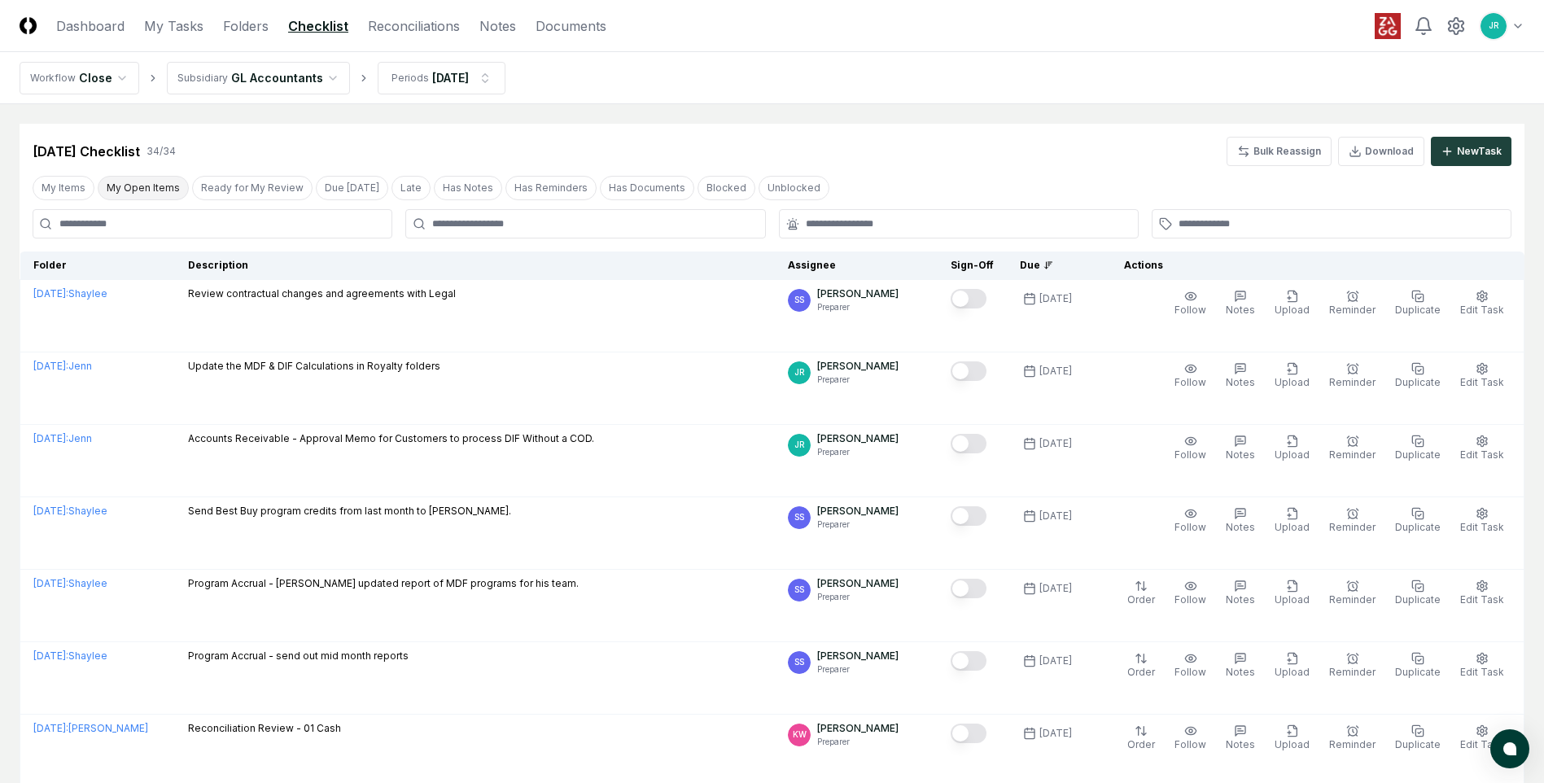
click at [141, 191] on button "My Open Items" at bounding box center [143, 188] width 91 height 24
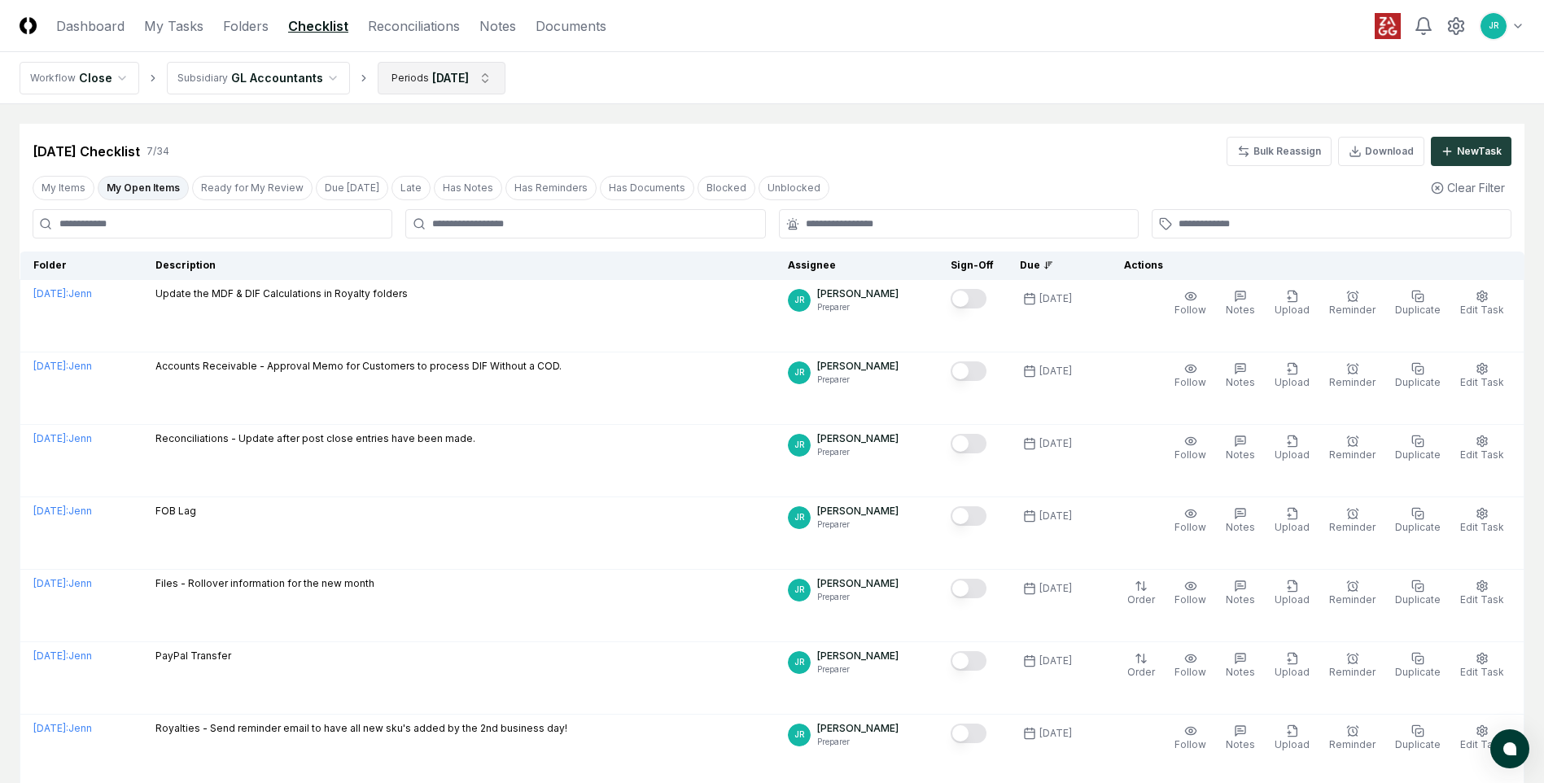
click at [474, 80] on html "CloseCore Dashboard My Tasks Folders Checklist Reconciliations Notes Documents …" at bounding box center [772, 452] width 1544 height 904
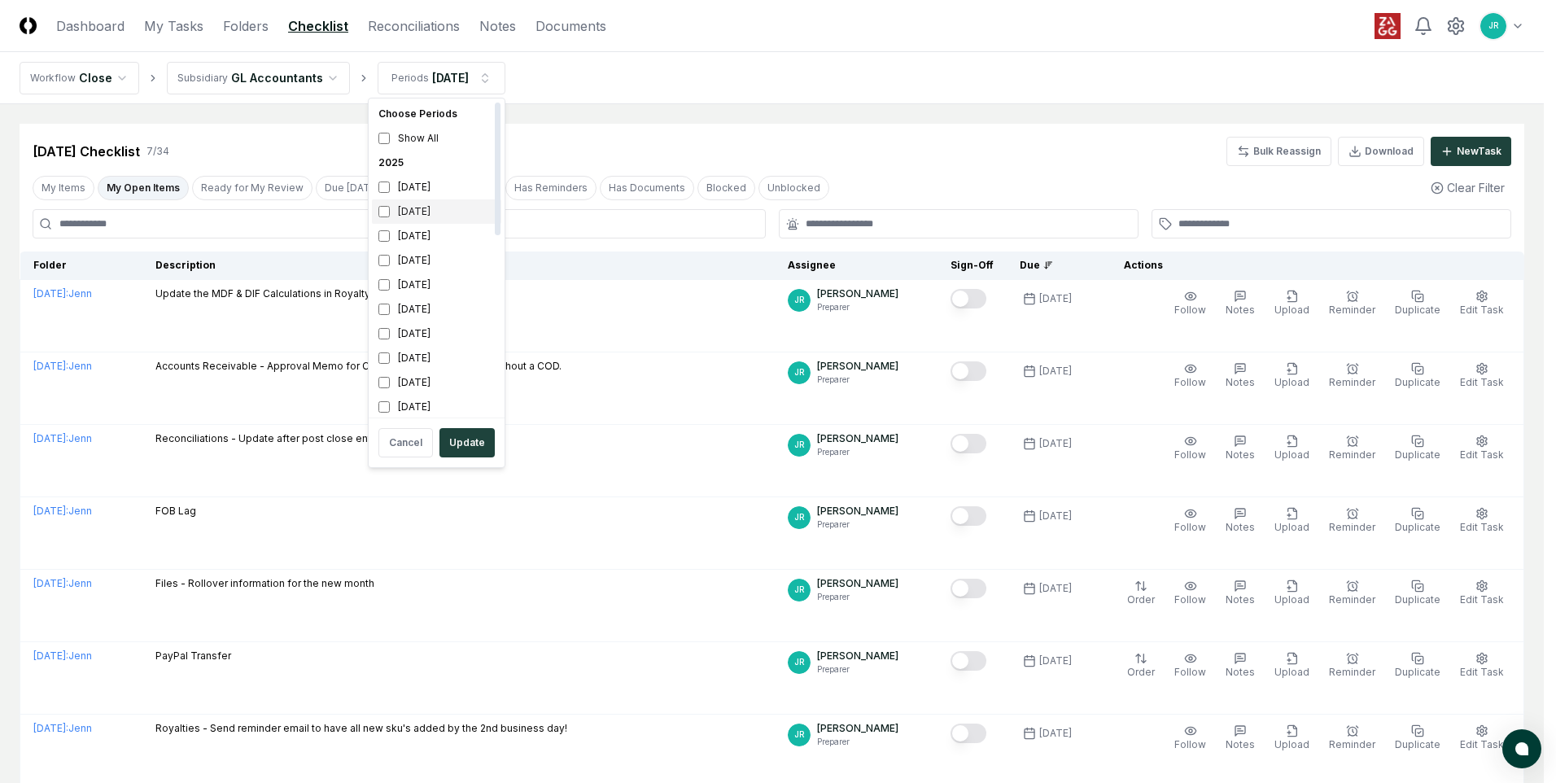
click at [413, 215] on div "[DATE]" at bounding box center [436, 211] width 129 height 24
click at [416, 188] on div "[DATE]" at bounding box center [436, 187] width 129 height 24
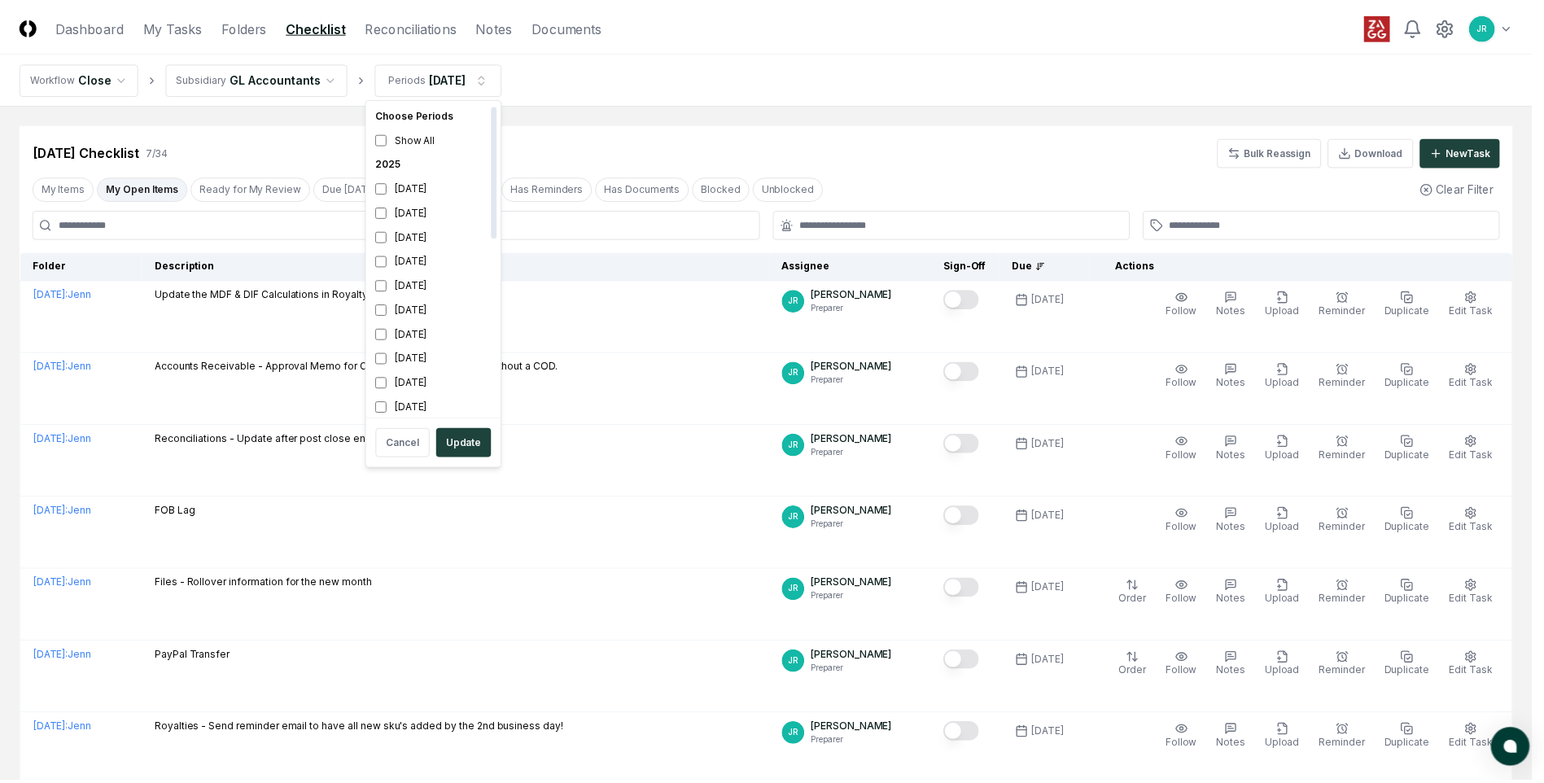
scroll to position [5, 0]
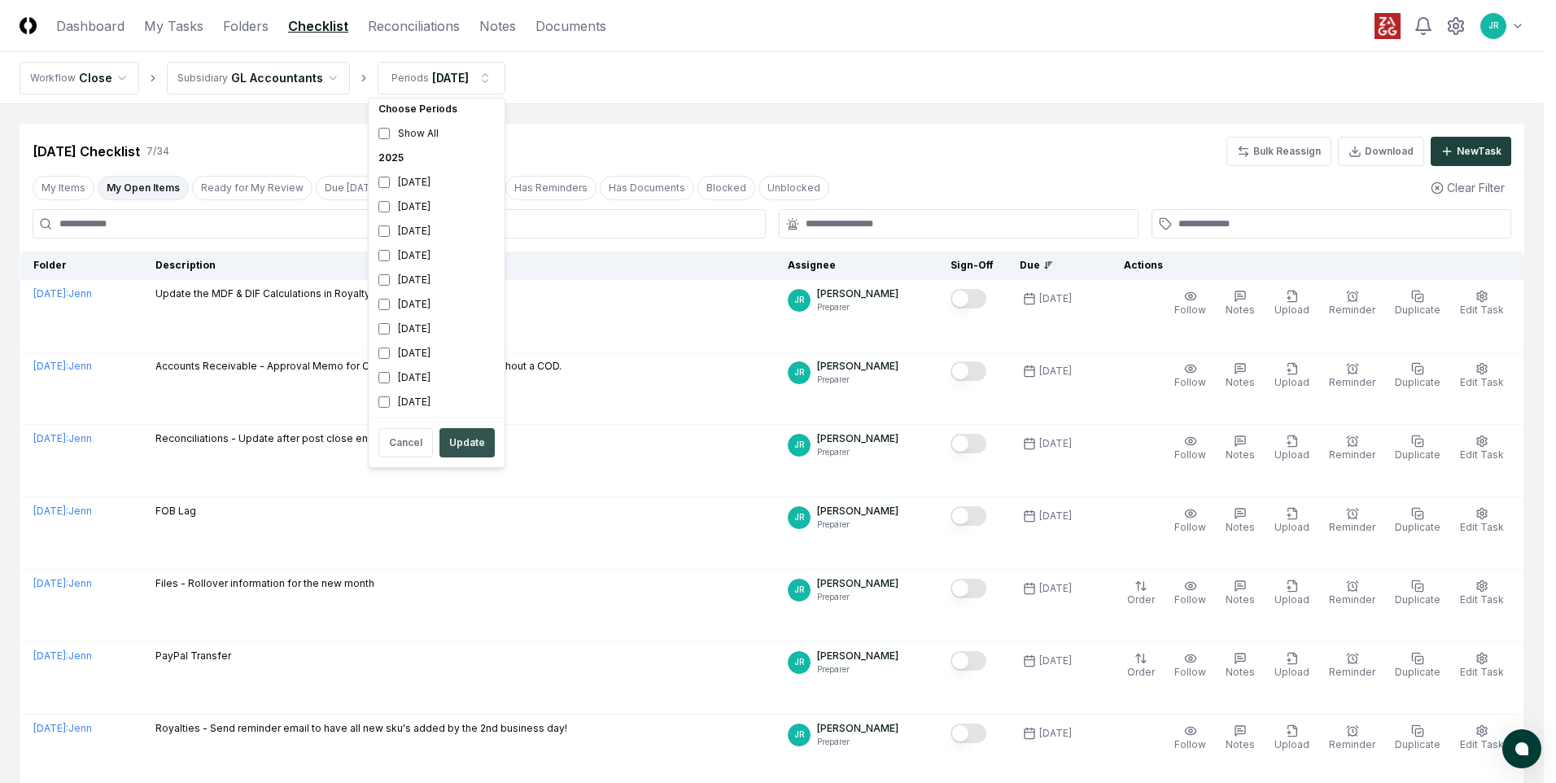
click at [462, 450] on button "Update" at bounding box center [466, 442] width 55 height 29
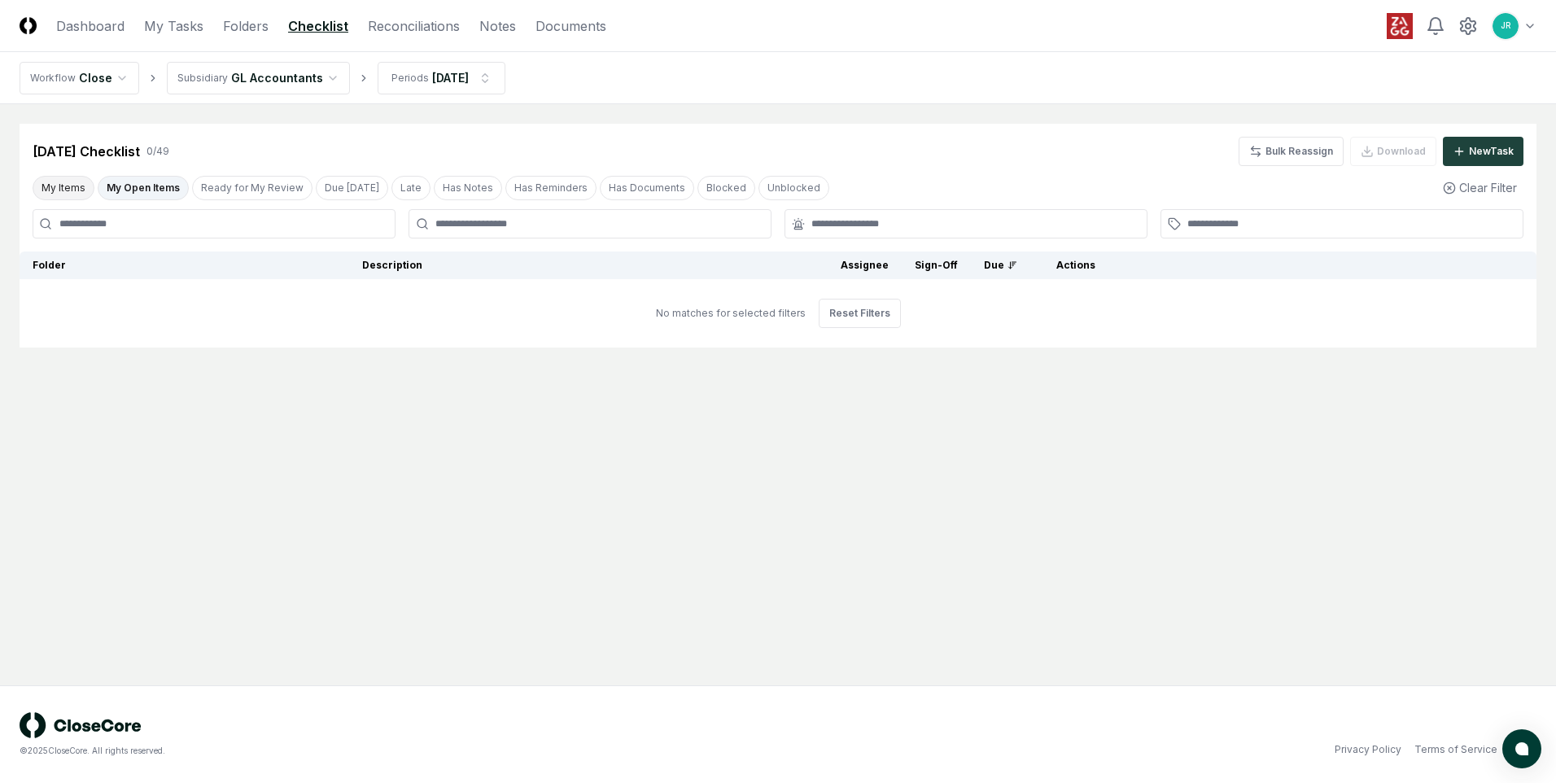
click at [77, 190] on button "My Items" at bounding box center [64, 188] width 62 height 24
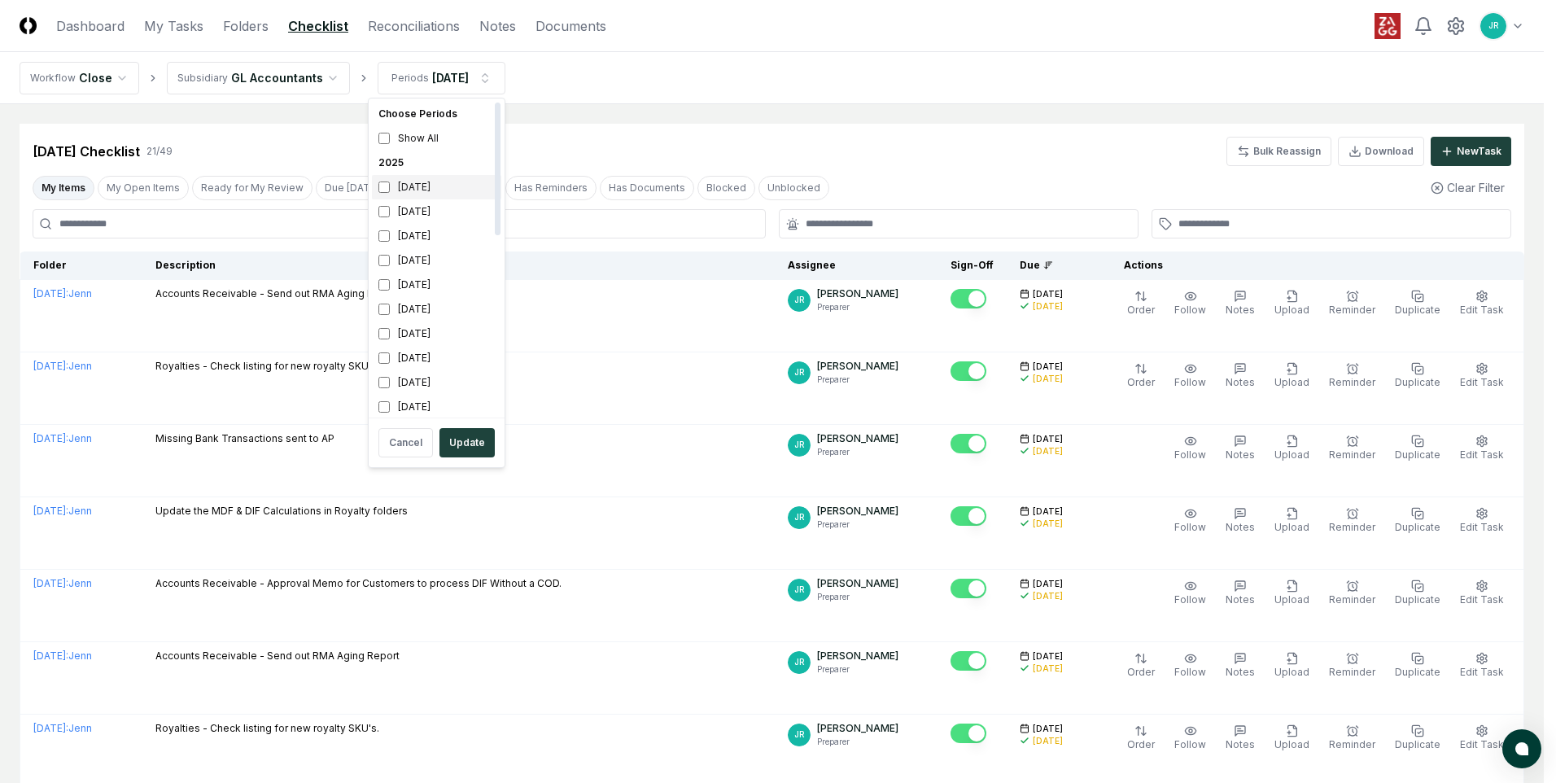
click at [414, 180] on div "[DATE]" at bounding box center [436, 187] width 129 height 24
click at [414, 208] on div "[DATE]" at bounding box center [436, 211] width 129 height 24
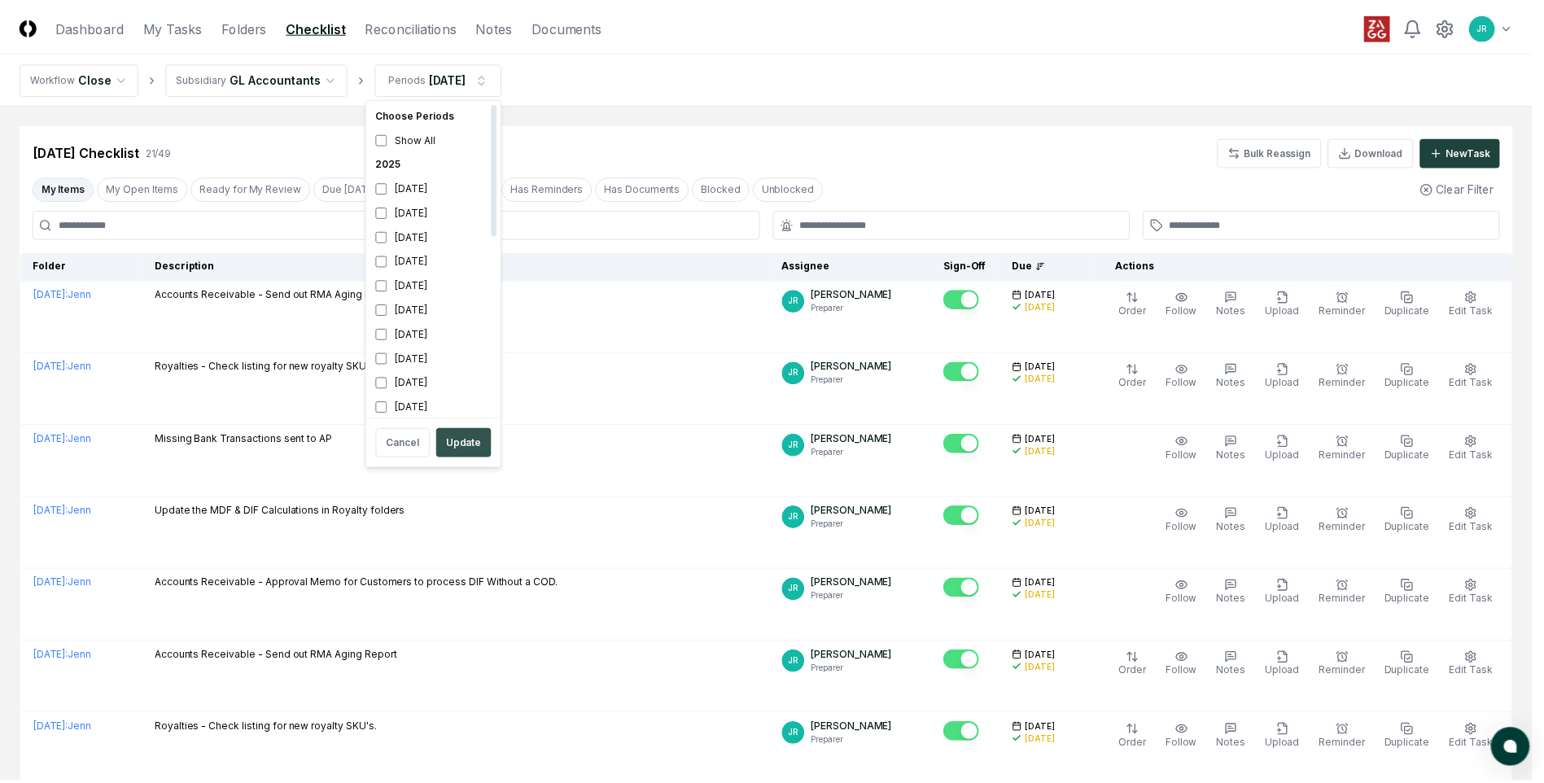
scroll to position [5, 0]
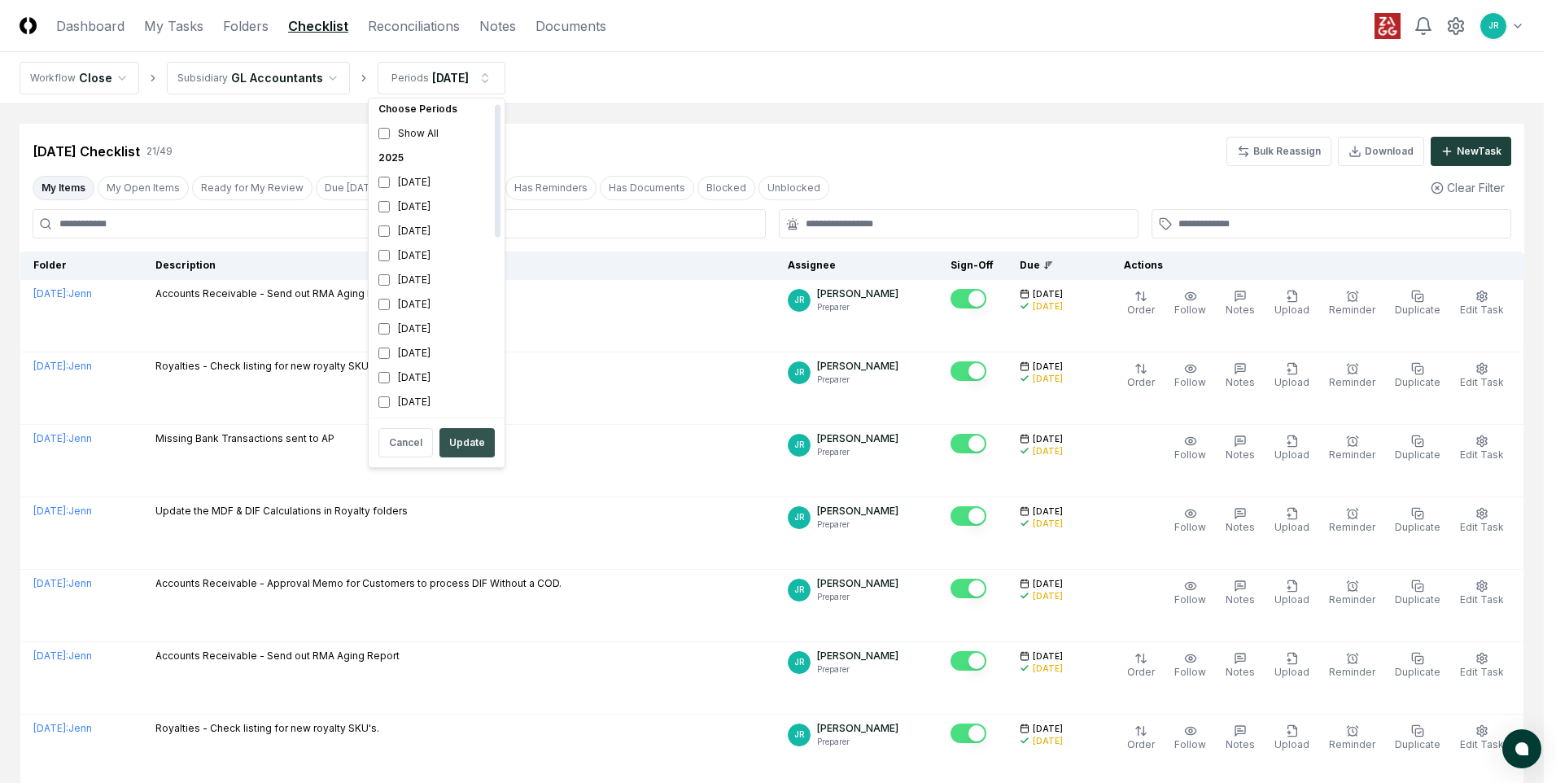
click at [462, 441] on button "Update" at bounding box center [466, 442] width 55 height 29
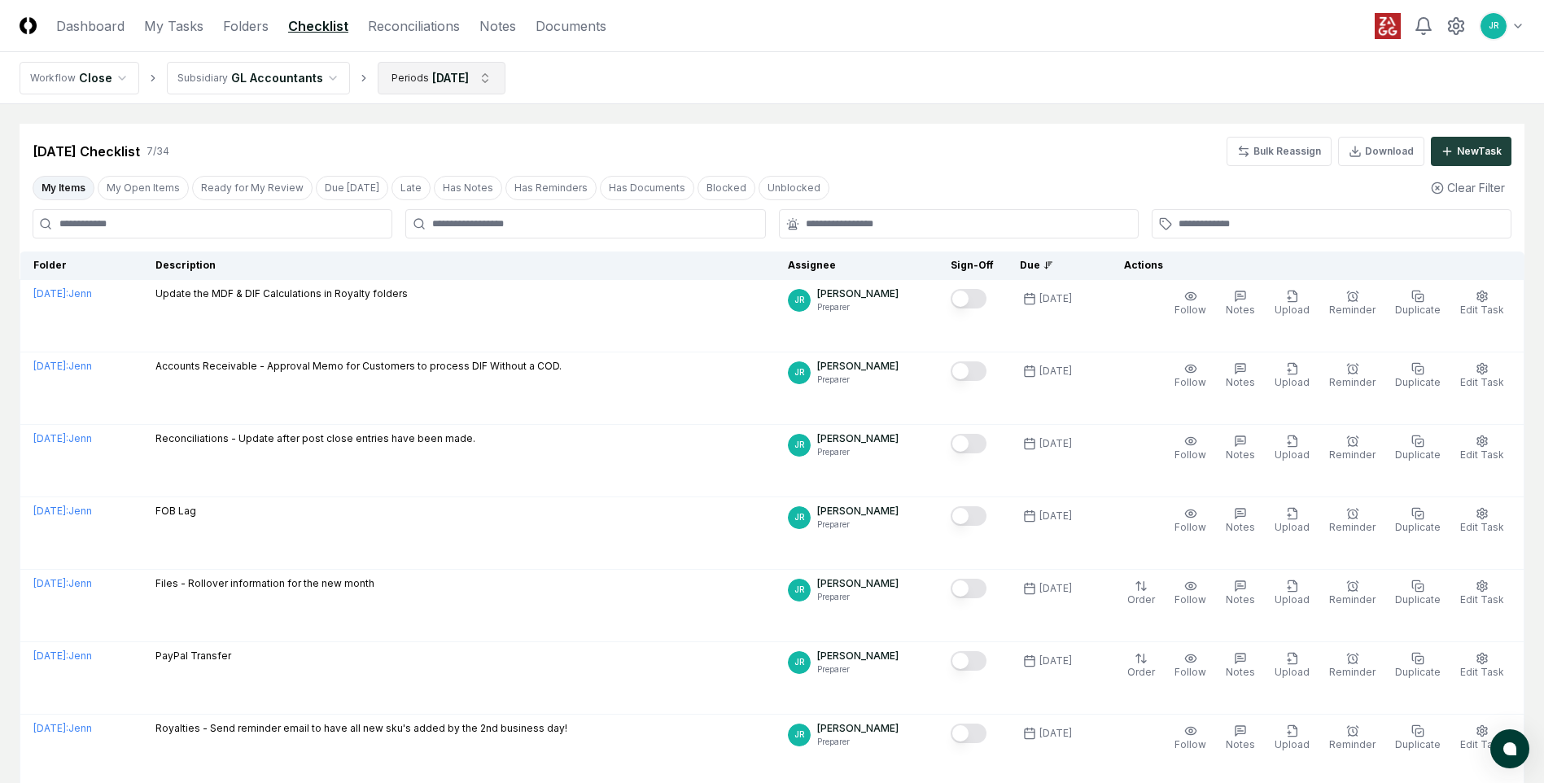
click at [417, 81] on html "CloseCore Dashboard My Tasks Folders Checklist Reconciliations Notes Documents …" at bounding box center [772, 452] width 1544 height 904
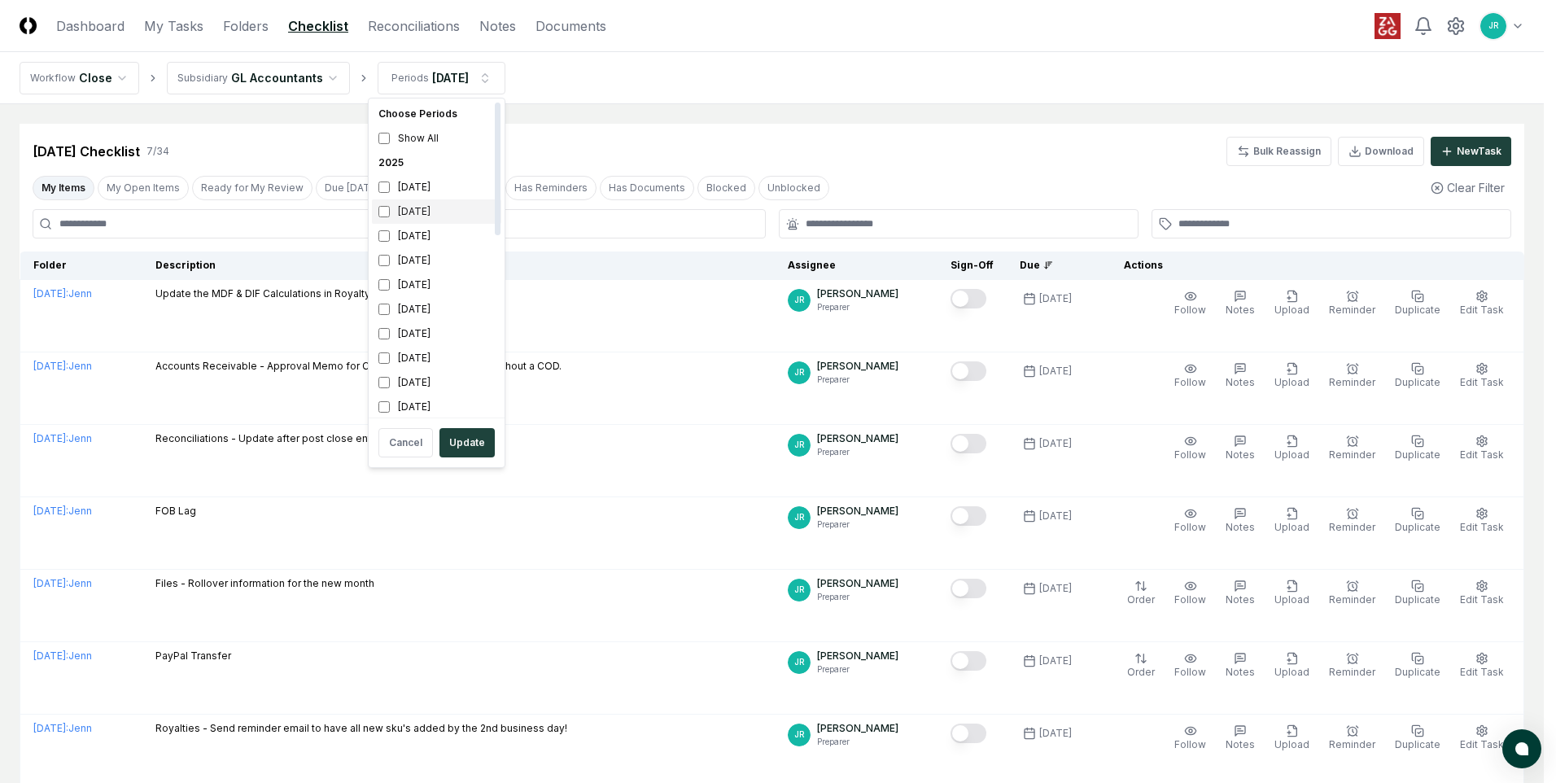
click at [418, 215] on div "[DATE]" at bounding box center [436, 211] width 129 height 24
click at [415, 189] on div "[DATE]" at bounding box center [436, 187] width 129 height 24
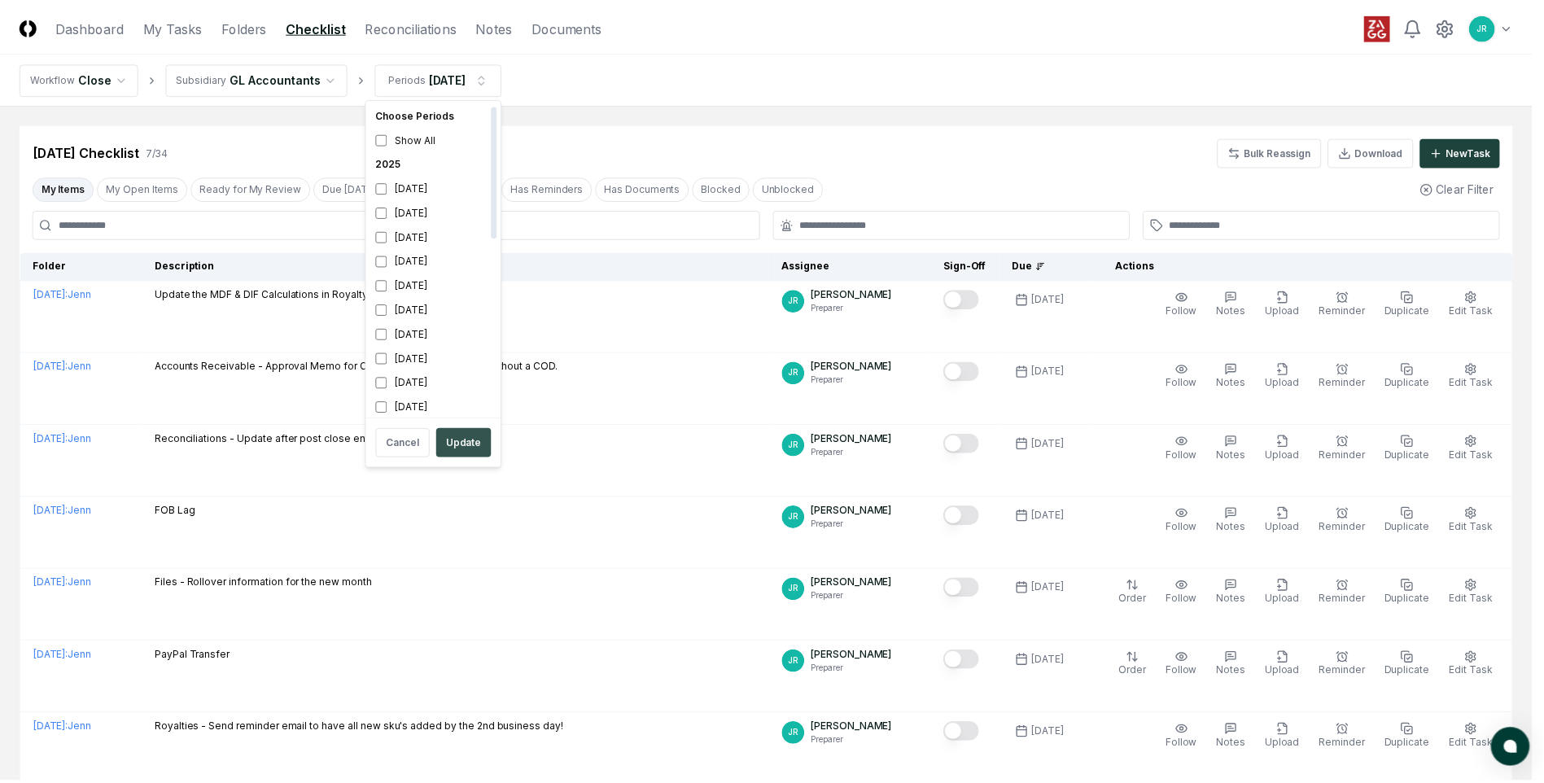
scroll to position [5, 0]
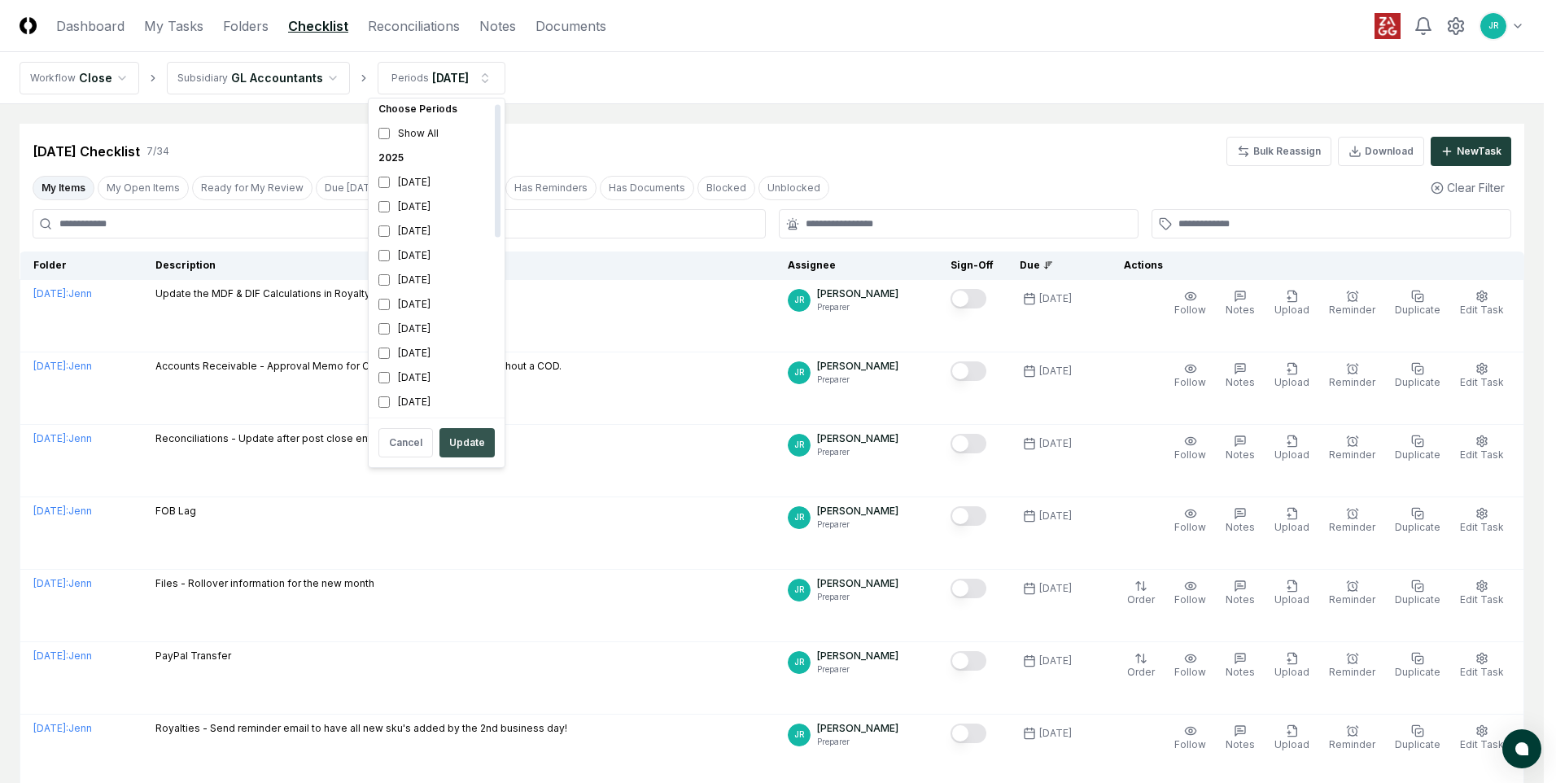
click at [473, 441] on button "Update" at bounding box center [466, 442] width 55 height 29
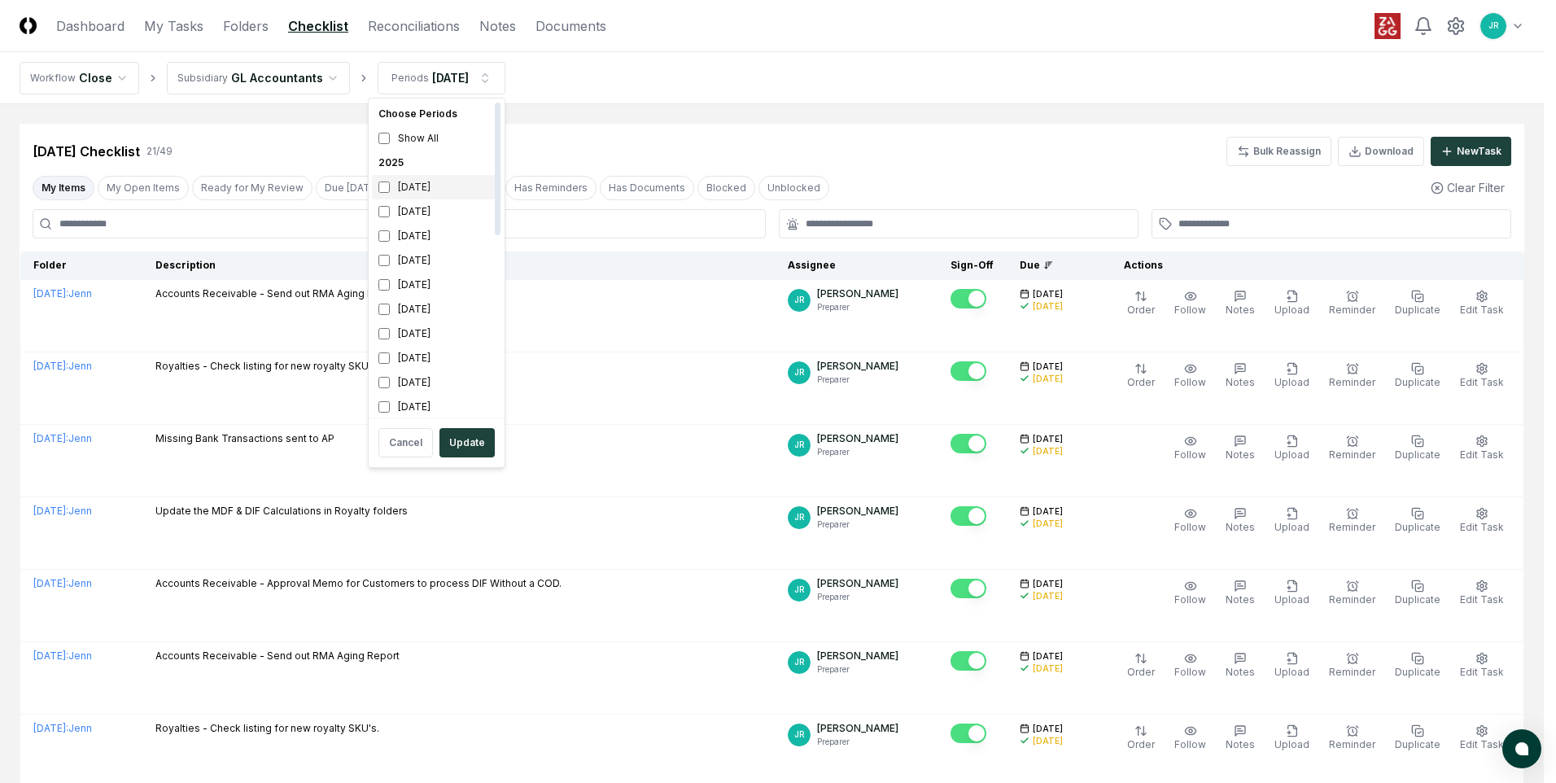
click at [427, 190] on div "[DATE]" at bounding box center [436, 187] width 129 height 24
click at [422, 213] on div "[DATE]" at bounding box center [436, 211] width 129 height 24
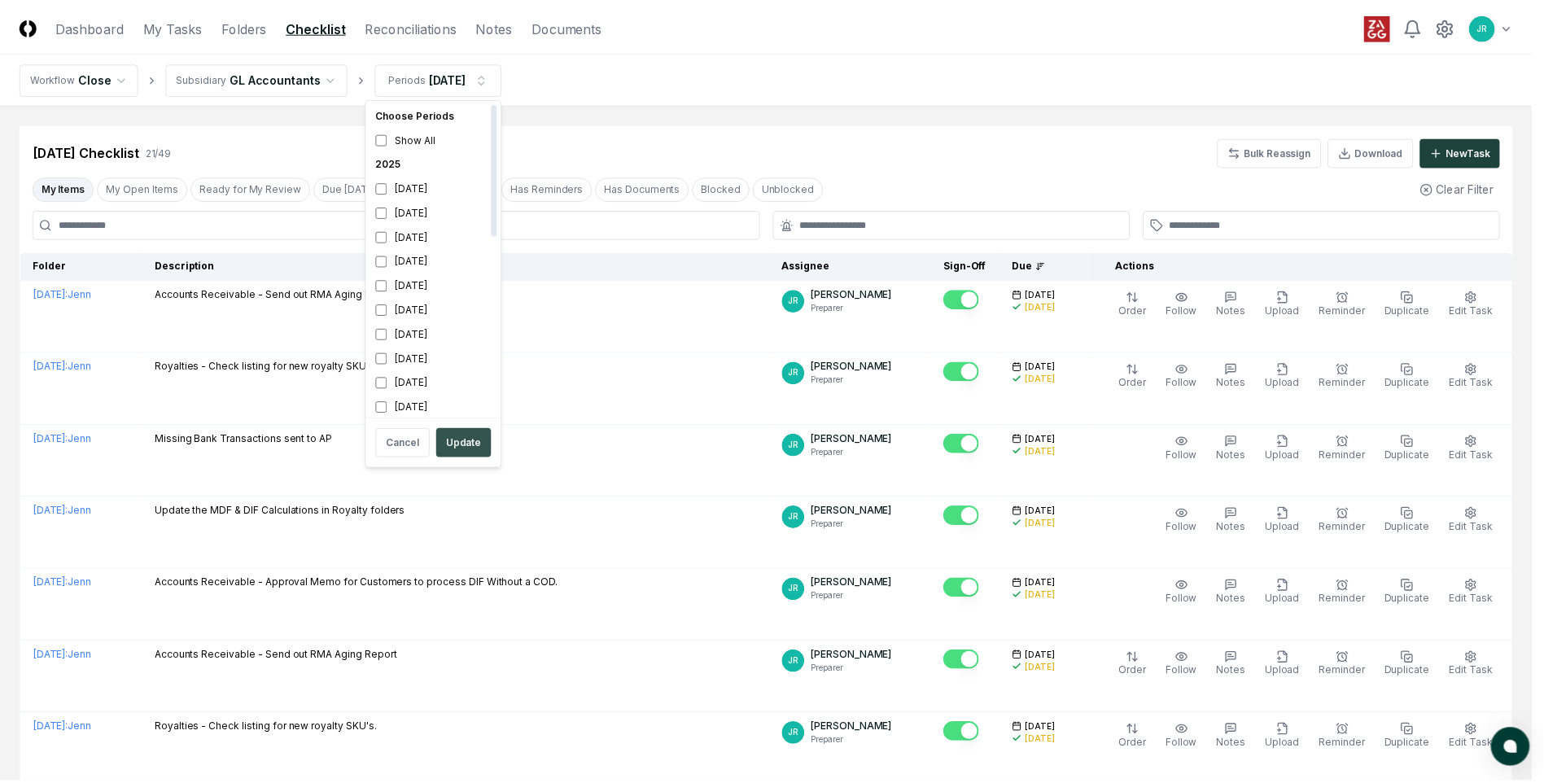
scroll to position [5, 0]
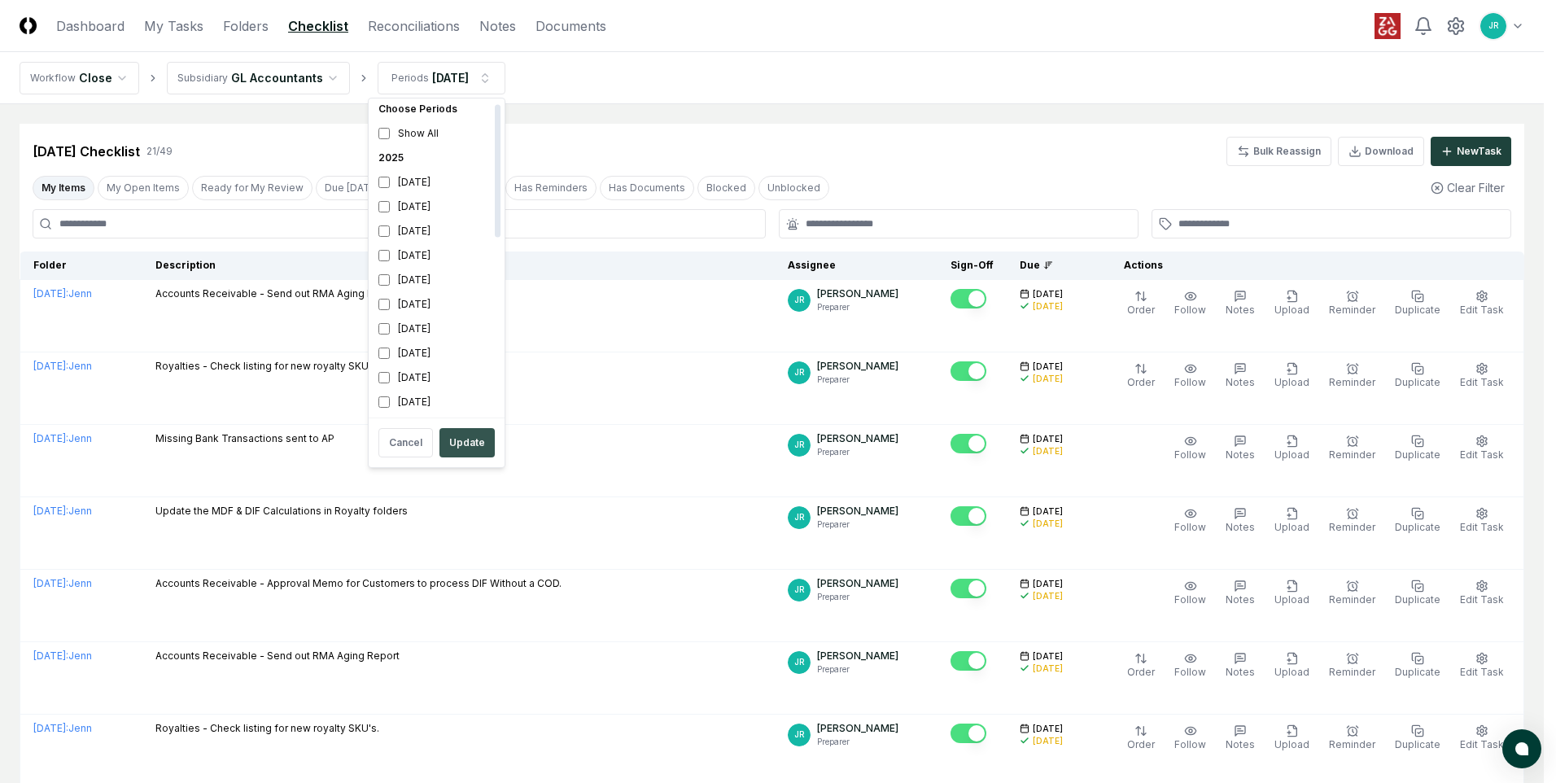
click at [473, 444] on button "Update" at bounding box center [466, 442] width 55 height 29
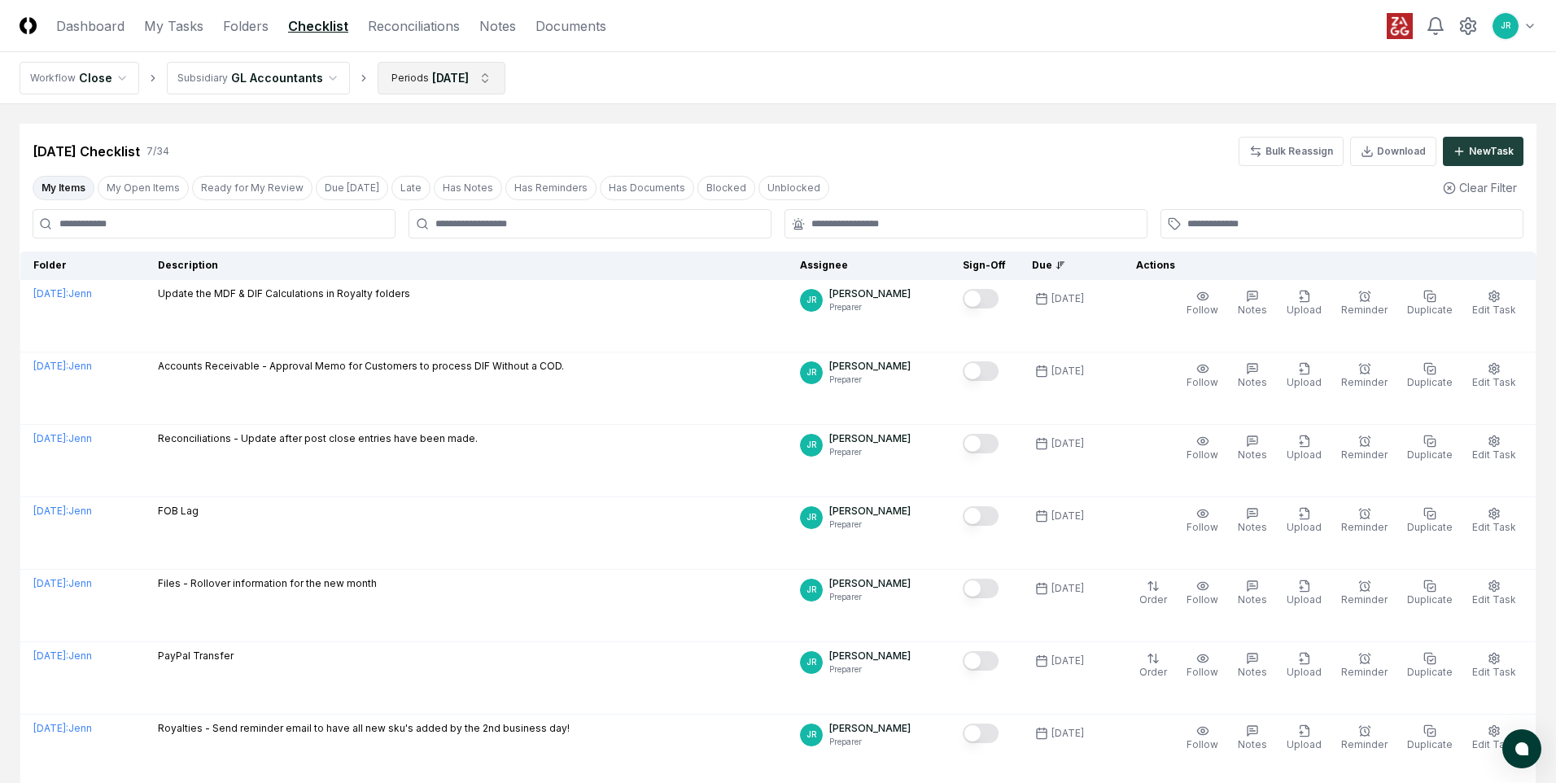
click at [481, 79] on html "CloseCore Dashboard My Tasks Folders Checklist Reconciliations Notes Documents …" at bounding box center [778, 452] width 1556 height 904
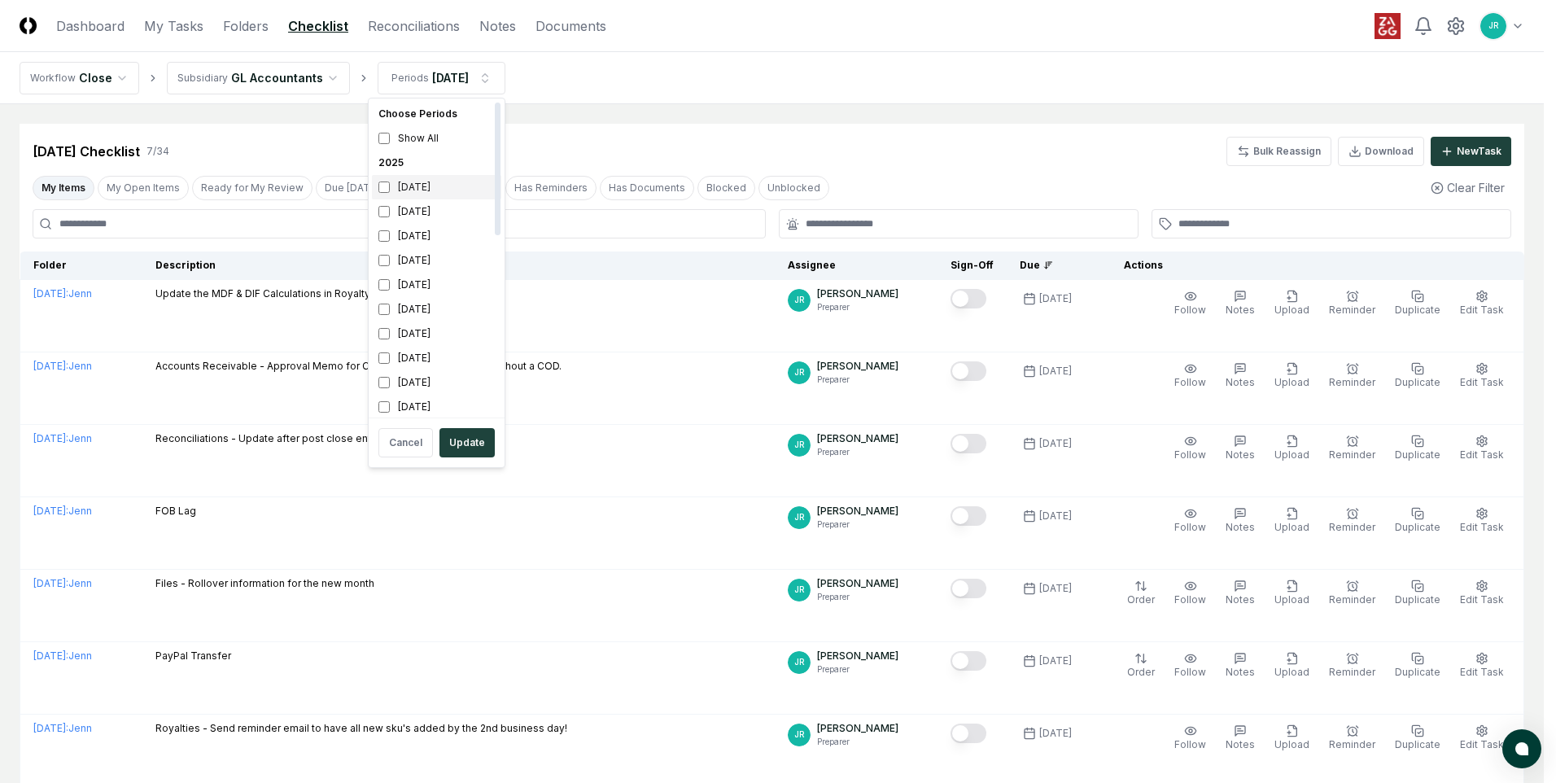
click at [431, 191] on div "[DATE]" at bounding box center [436, 187] width 129 height 24
click at [422, 217] on div "[DATE]" at bounding box center [436, 211] width 129 height 24
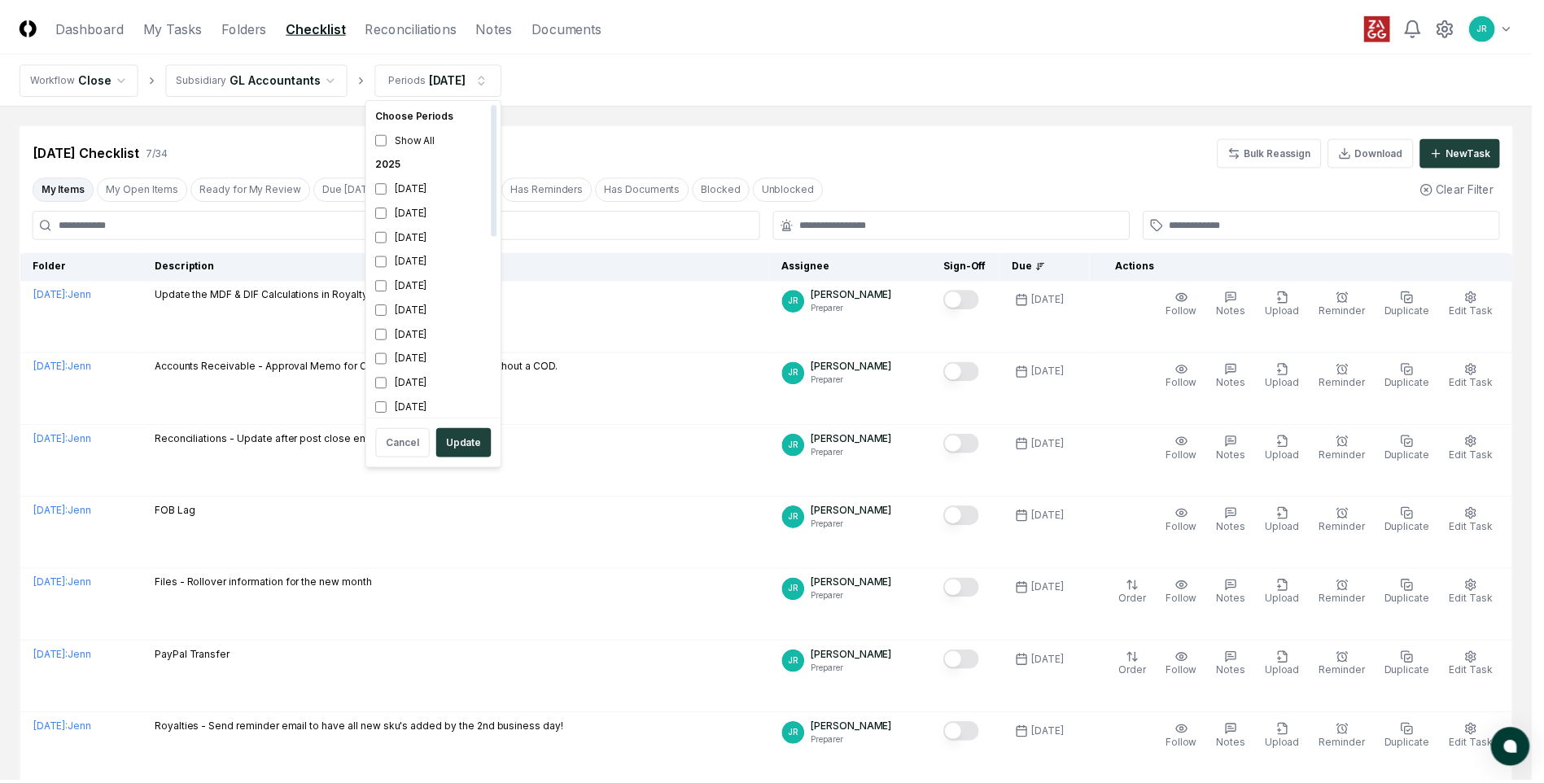
scroll to position [5, 0]
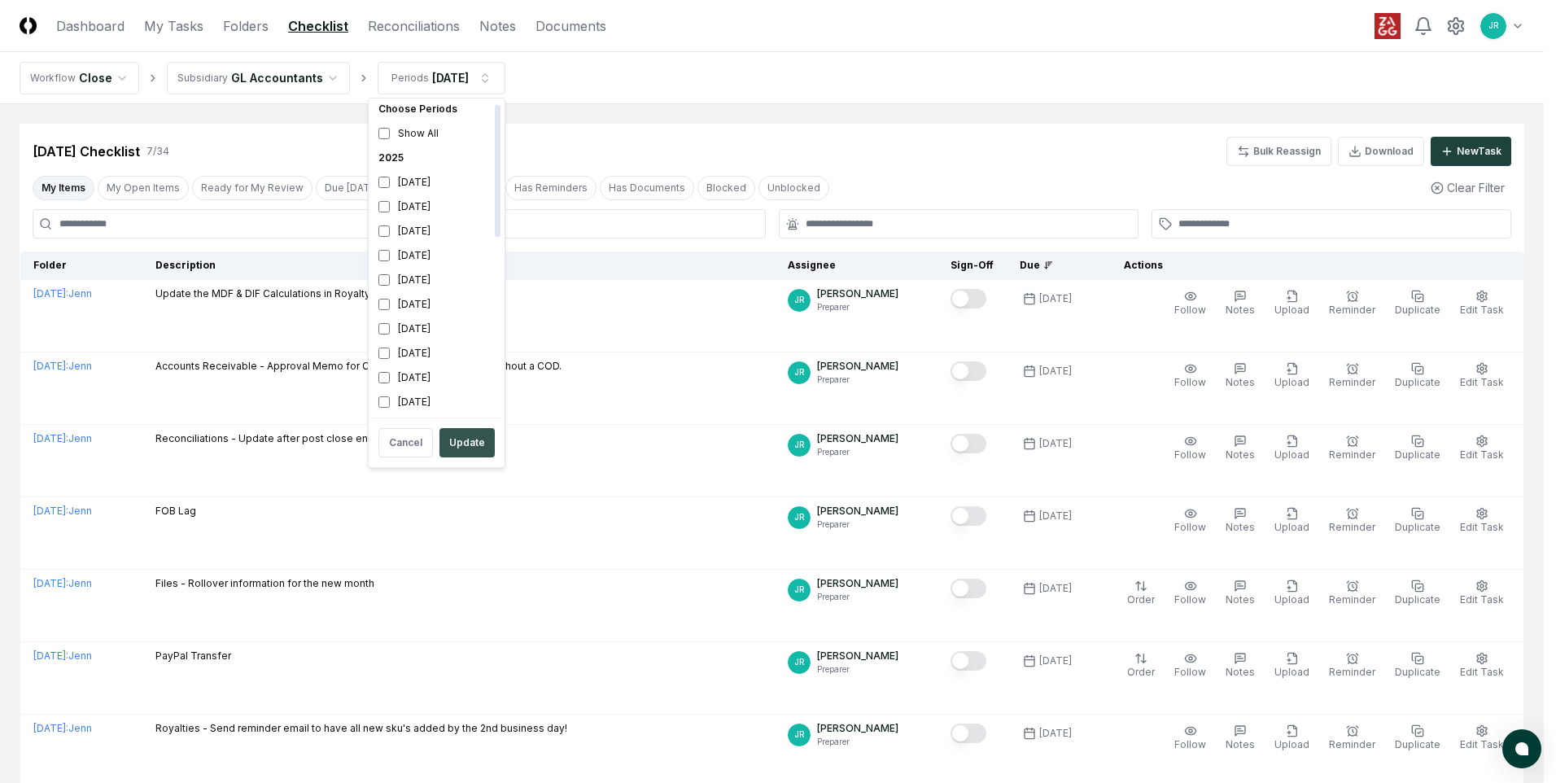
click at [461, 444] on button "Update" at bounding box center [466, 442] width 55 height 29
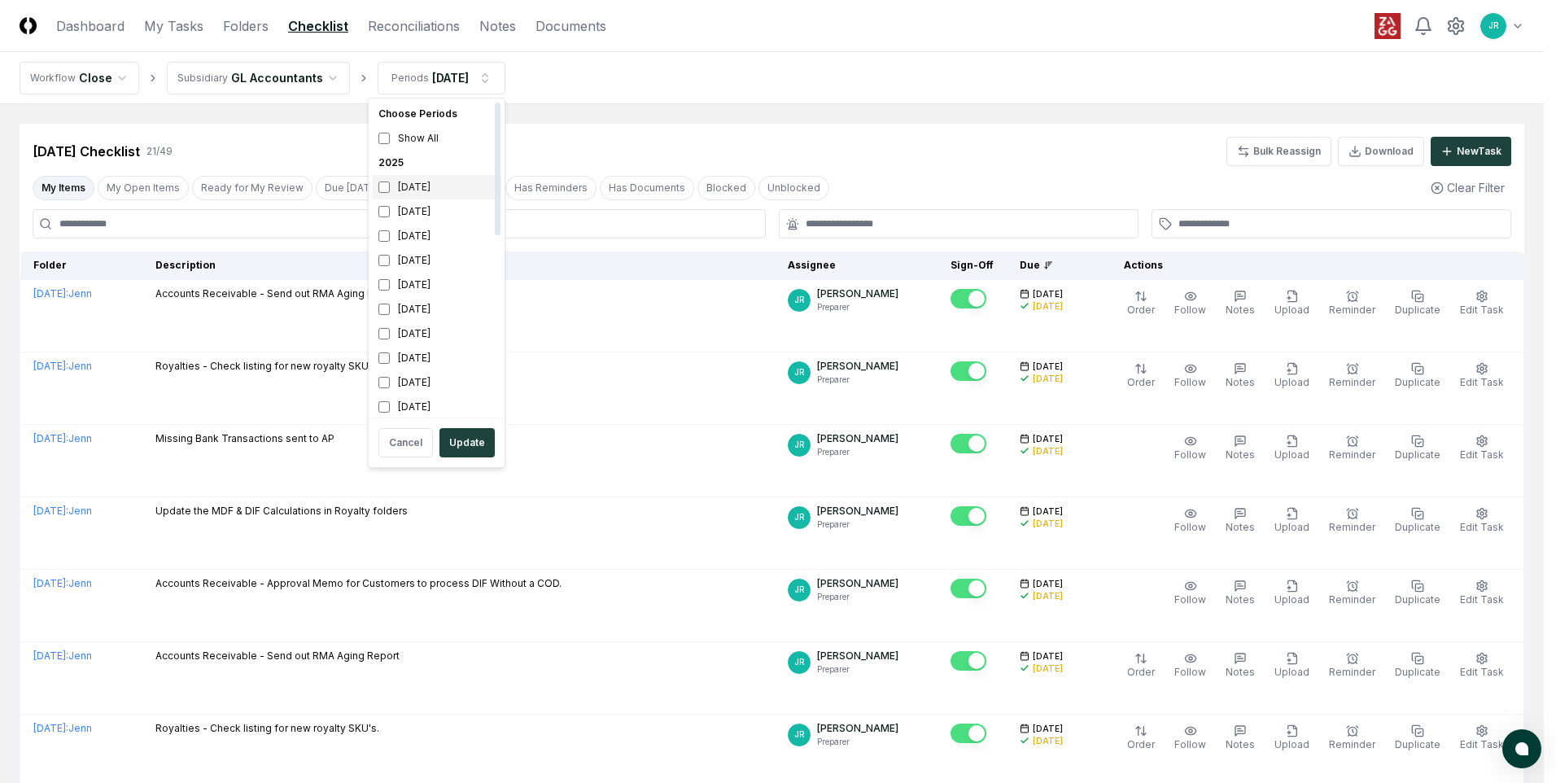
click at [419, 191] on div "[DATE]" at bounding box center [436, 187] width 129 height 24
click at [424, 215] on div "[DATE]" at bounding box center [436, 211] width 129 height 24
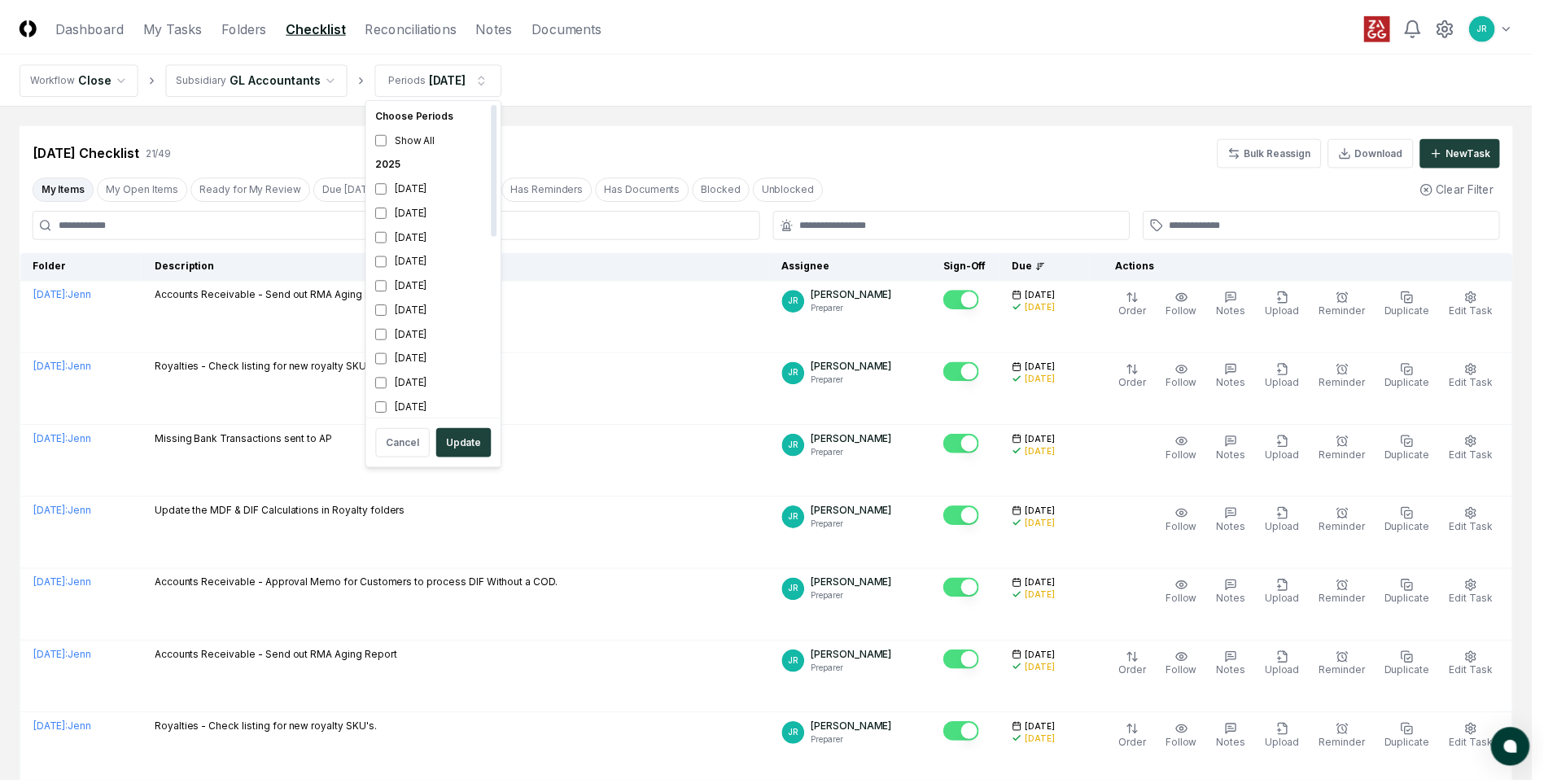
scroll to position [5, 0]
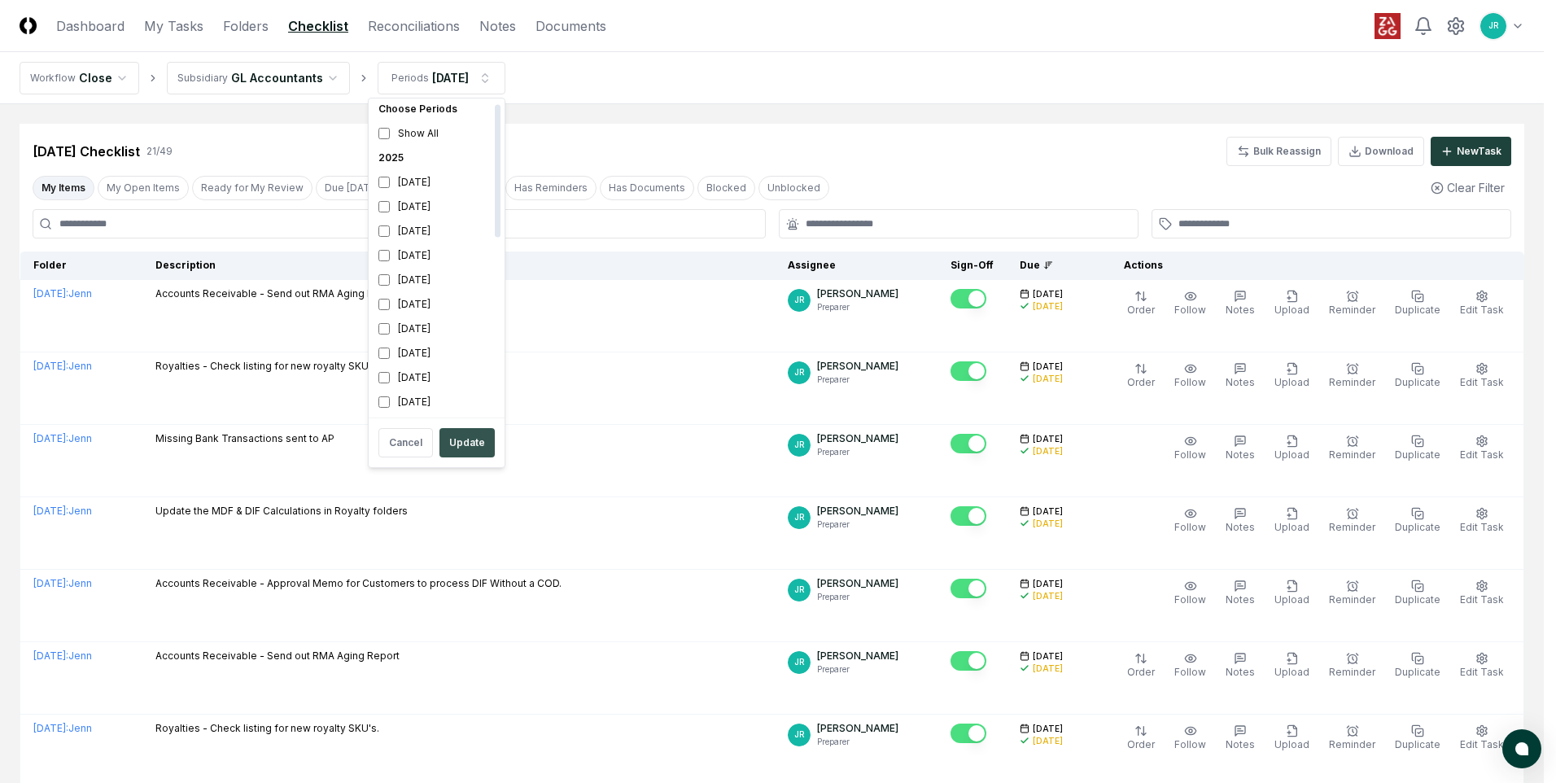
click at [474, 438] on button "Update" at bounding box center [466, 442] width 55 height 29
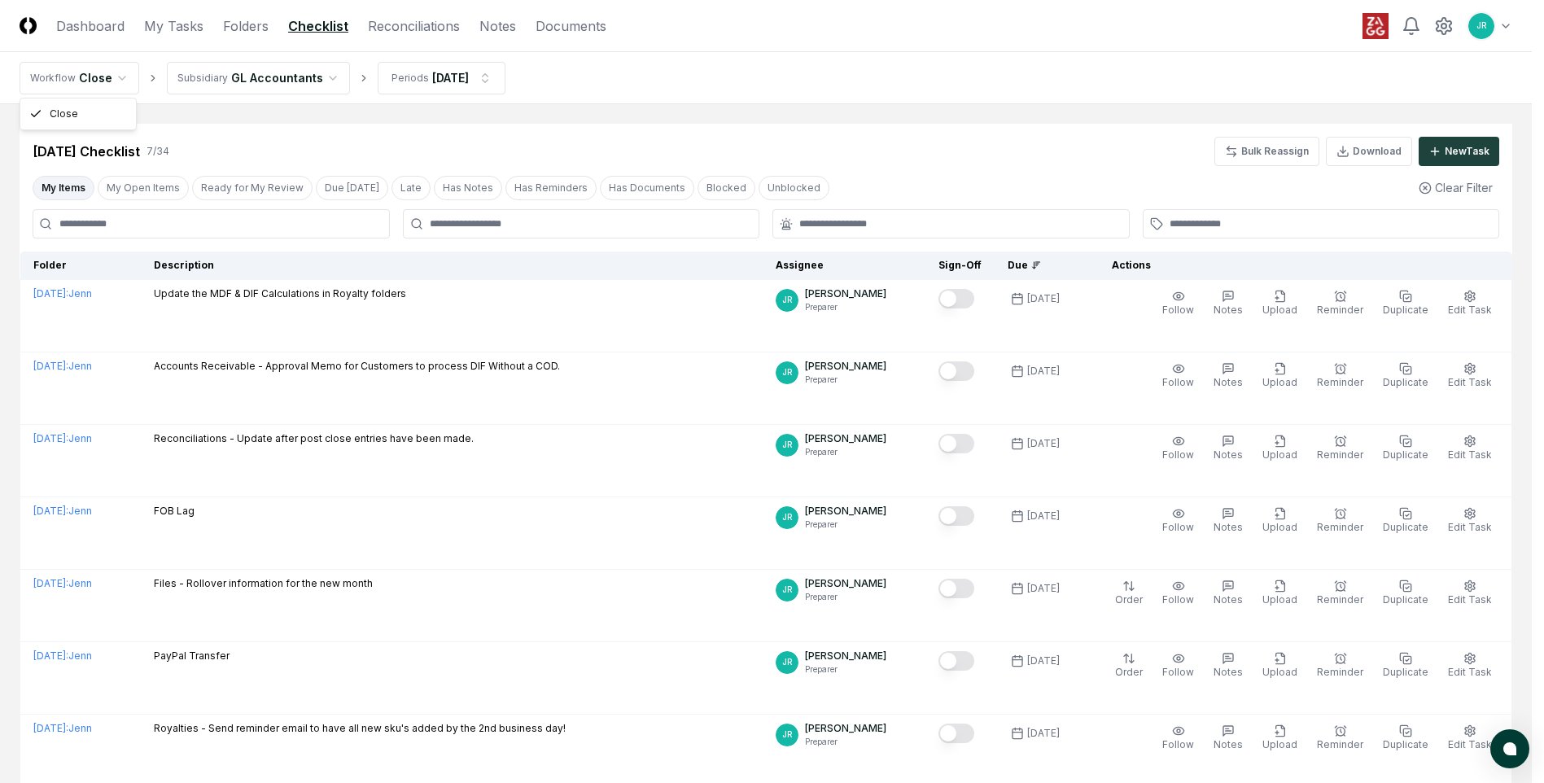
click at [120, 81] on html "CloseCore Dashboard My Tasks Folders Checklist Reconciliations Notes Documents …" at bounding box center [772, 452] width 1544 height 904
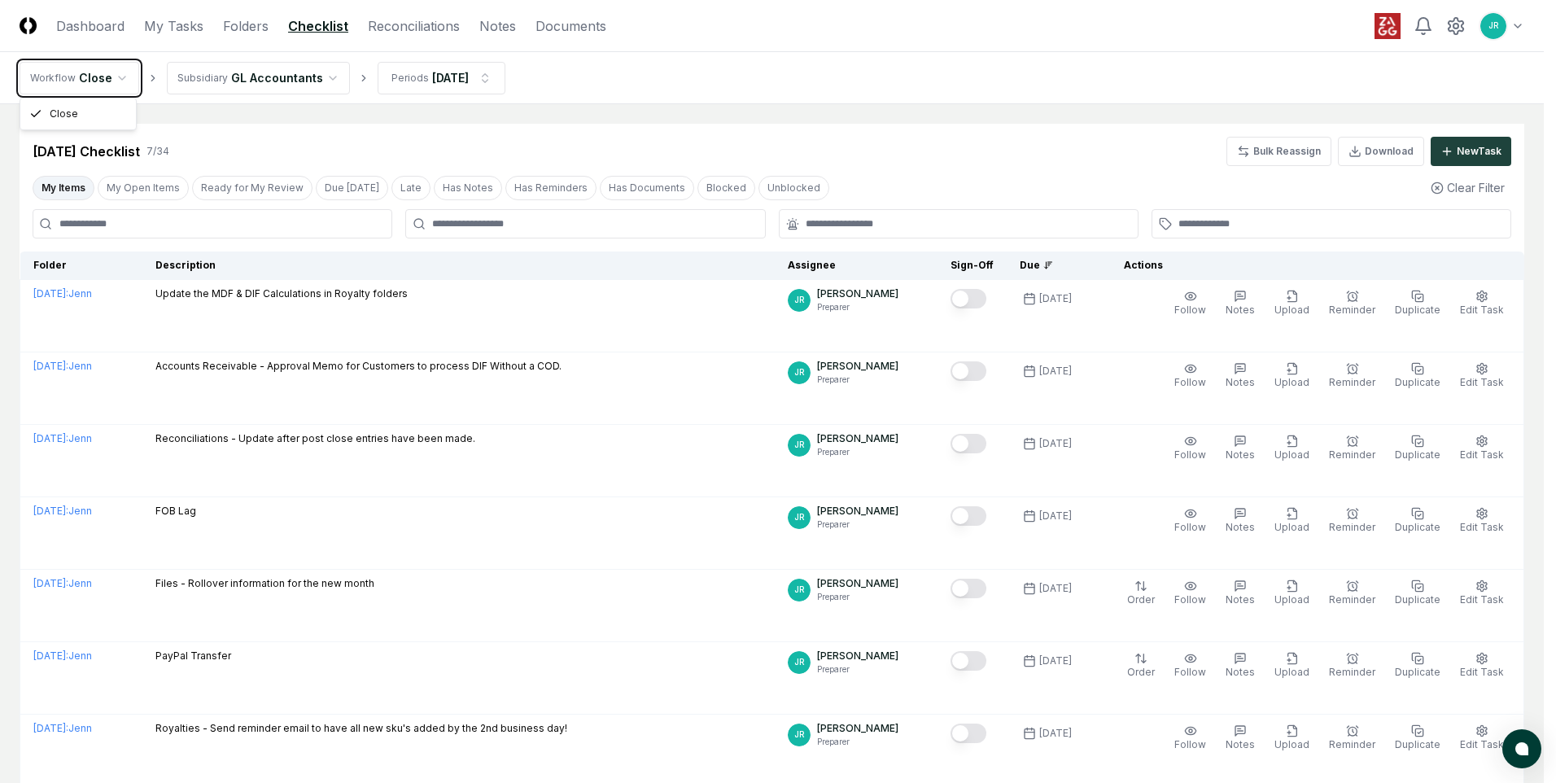
click at [120, 81] on html "CloseCore Dashboard My Tasks Folders Checklist Reconciliations Notes Documents …" at bounding box center [778, 452] width 1556 height 904
click at [121, 78] on html "CloseCore Dashboard My Tasks Folders Checklist Reconciliations Notes Documents …" at bounding box center [778, 452] width 1556 height 904
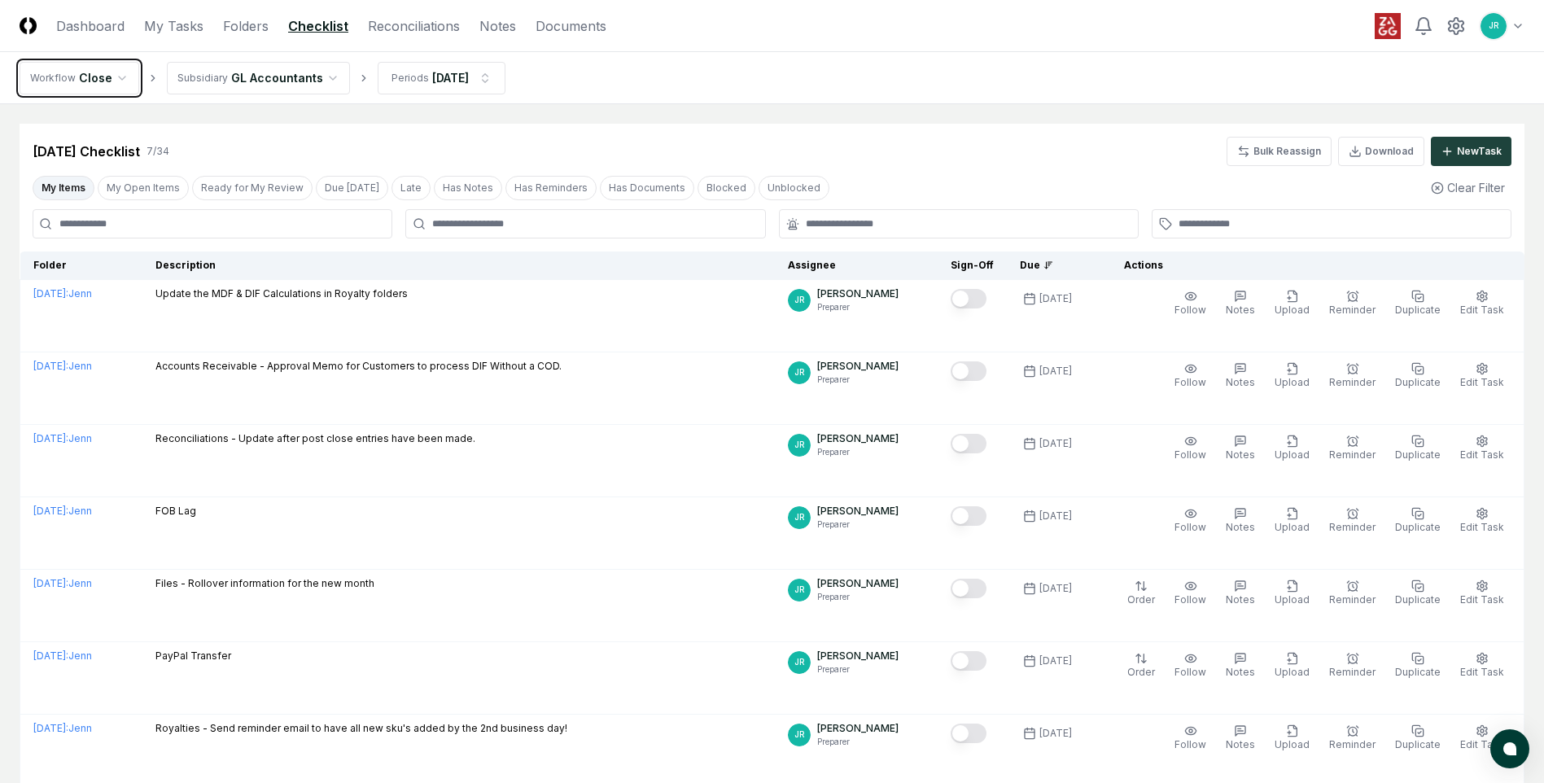
click at [121, 78] on html "CloseCore Dashboard My Tasks Folders Checklist Reconciliations Notes Documents …" at bounding box center [772, 452] width 1544 height 904
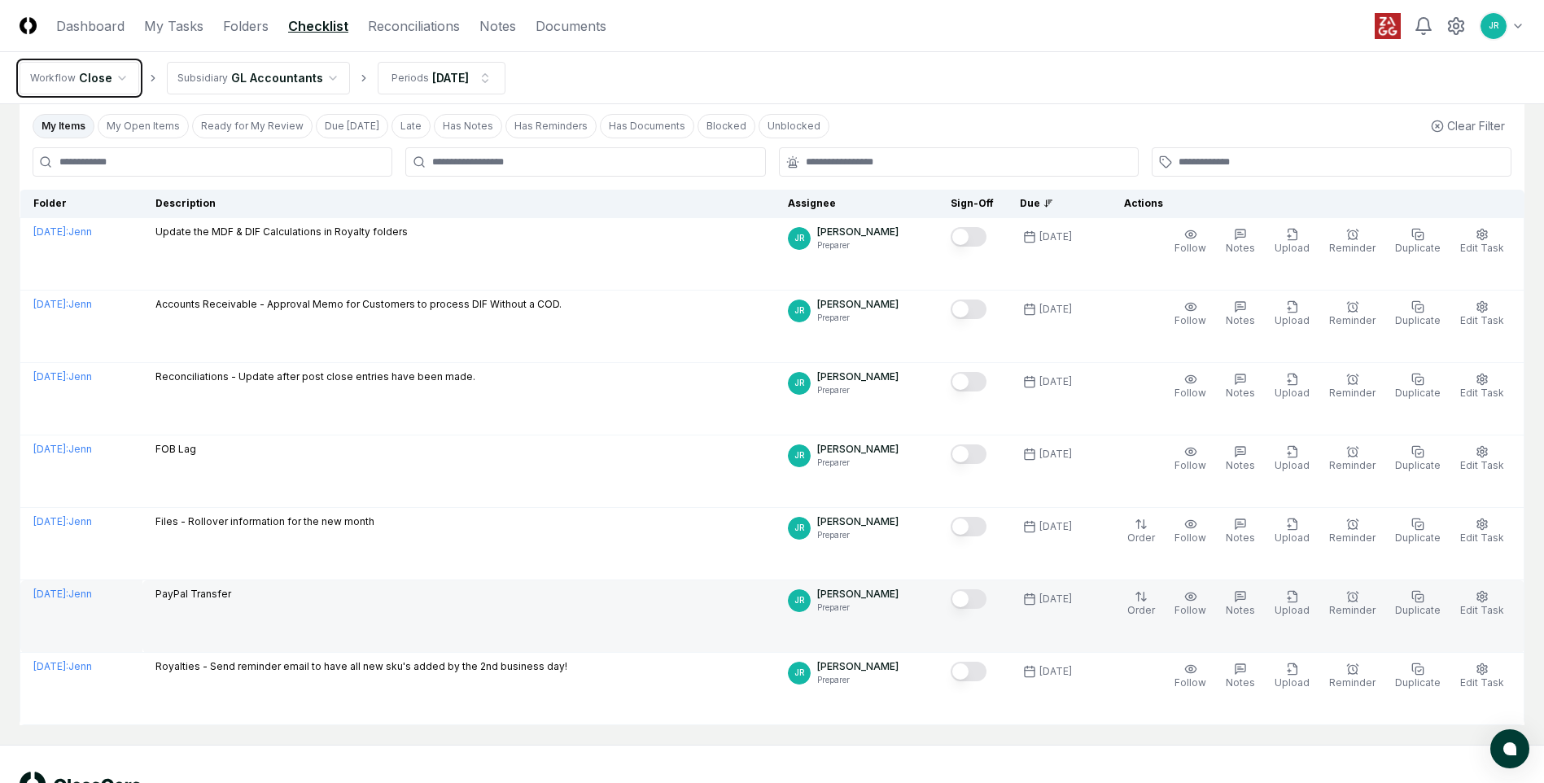
scroll to position [121, 0]
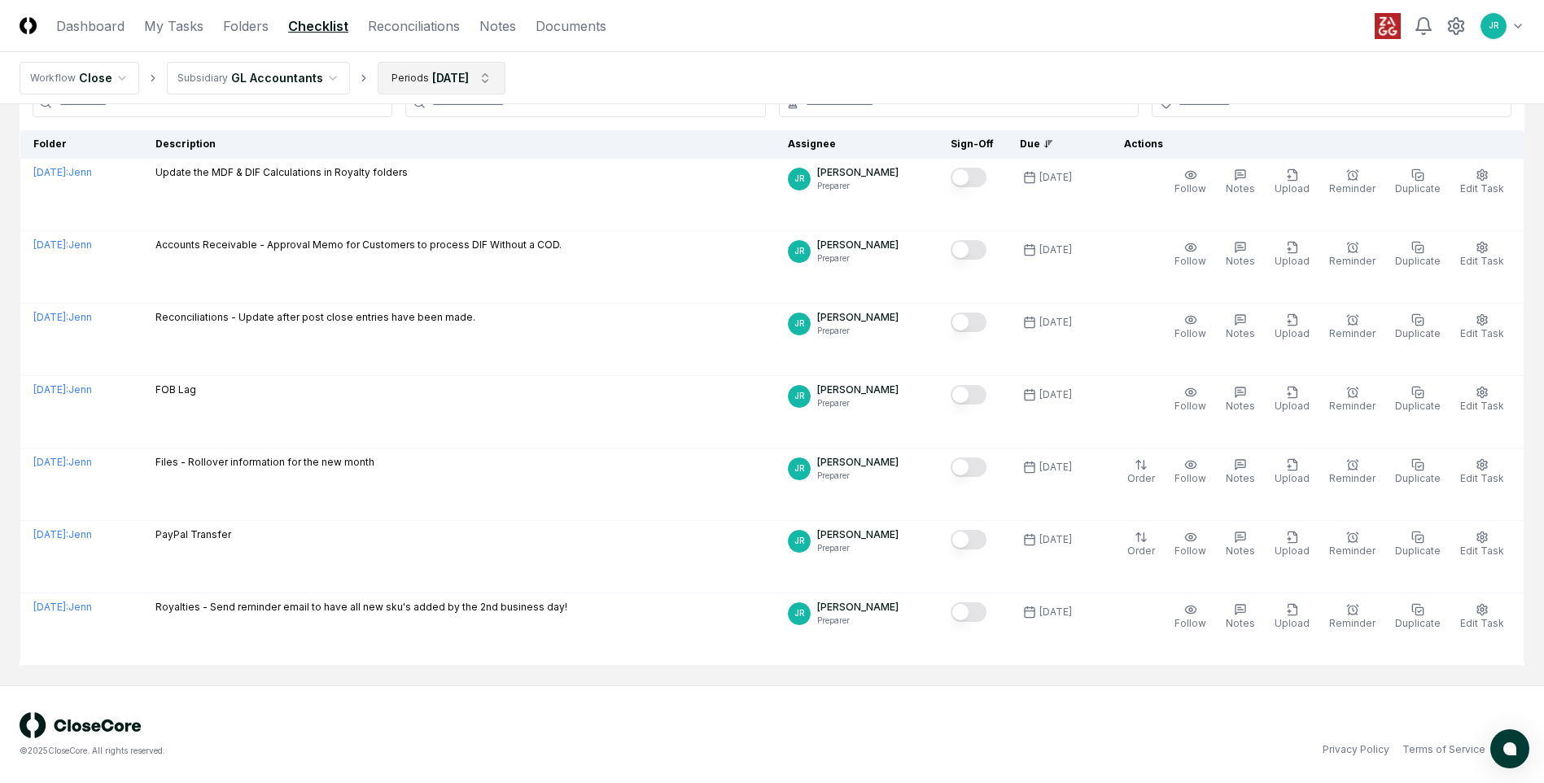
click at [434, 80] on html "CloseCore Dashboard My Tasks Folders Checklist Reconciliations Notes Documents …" at bounding box center [772, 331] width 1544 height 904
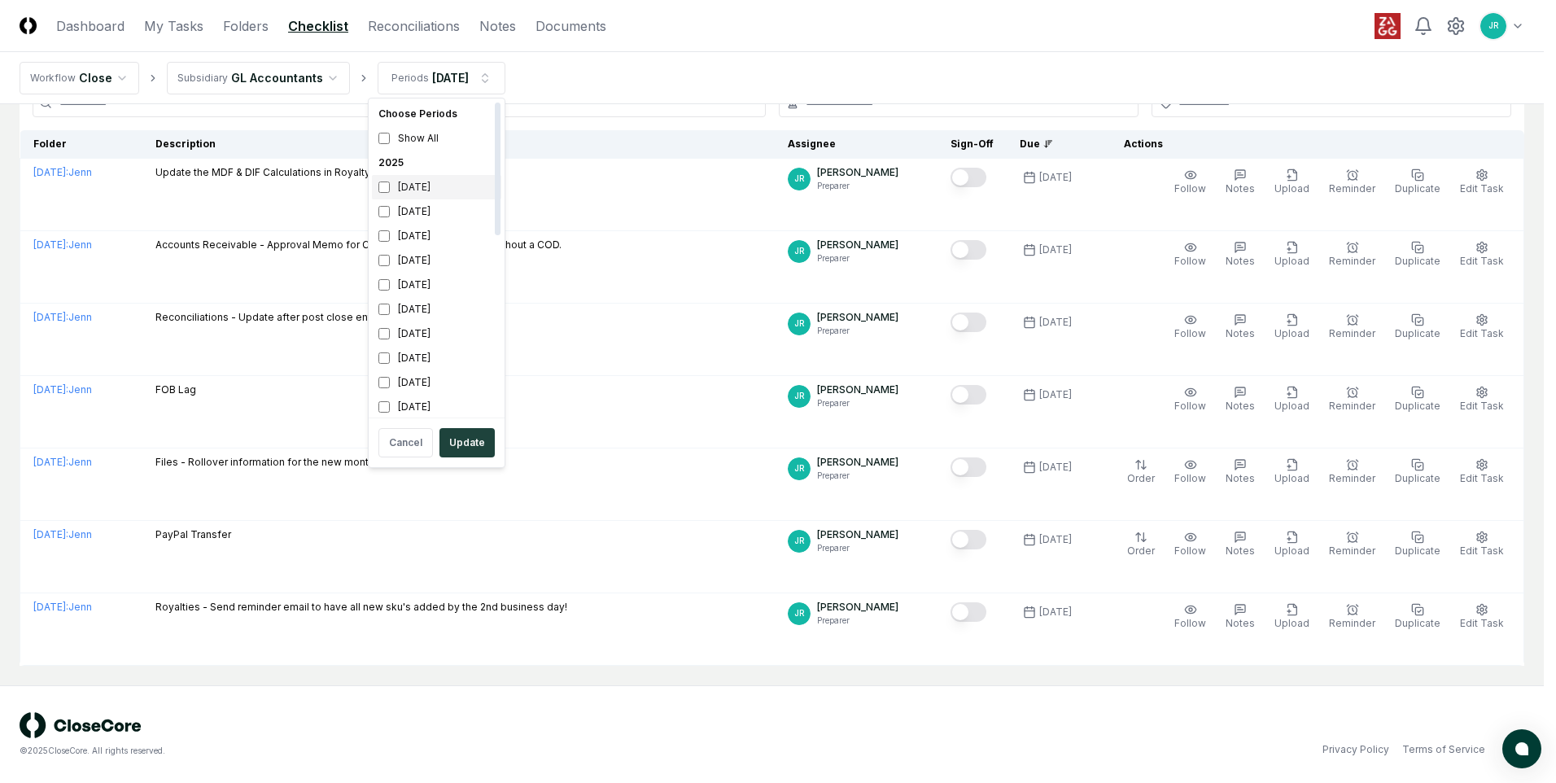
click at [411, 193] on div "[DATE]" at bounding box center [436, 187] width 129 height 24
click at [407, 207] on div "[DATE]" at bounding box center [436, 211] width 129 height 24
click at [473, 437] on button "Update" at bounding box center [466, 442] width 55 height 29
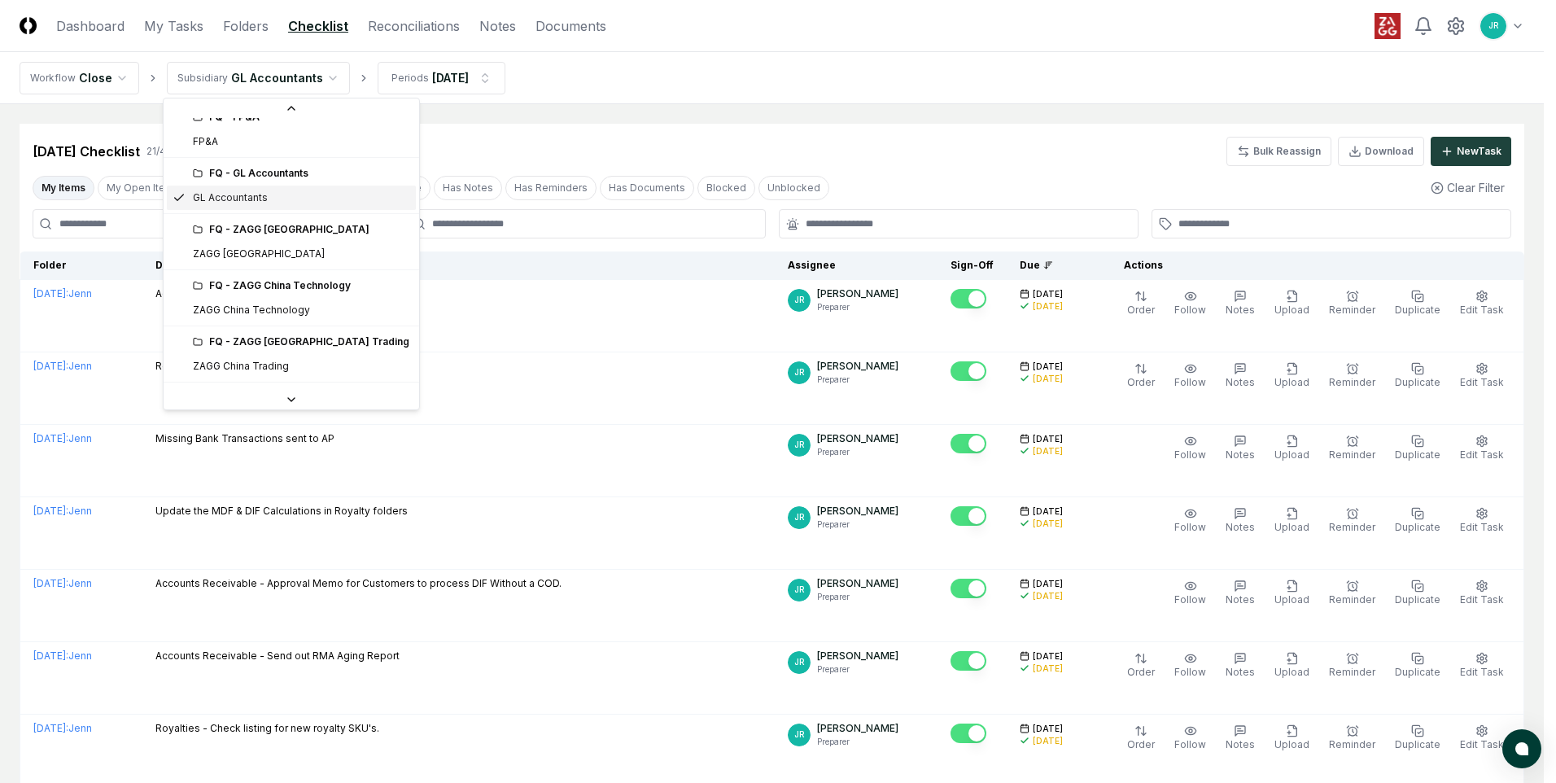
scroll to position [163, 0]
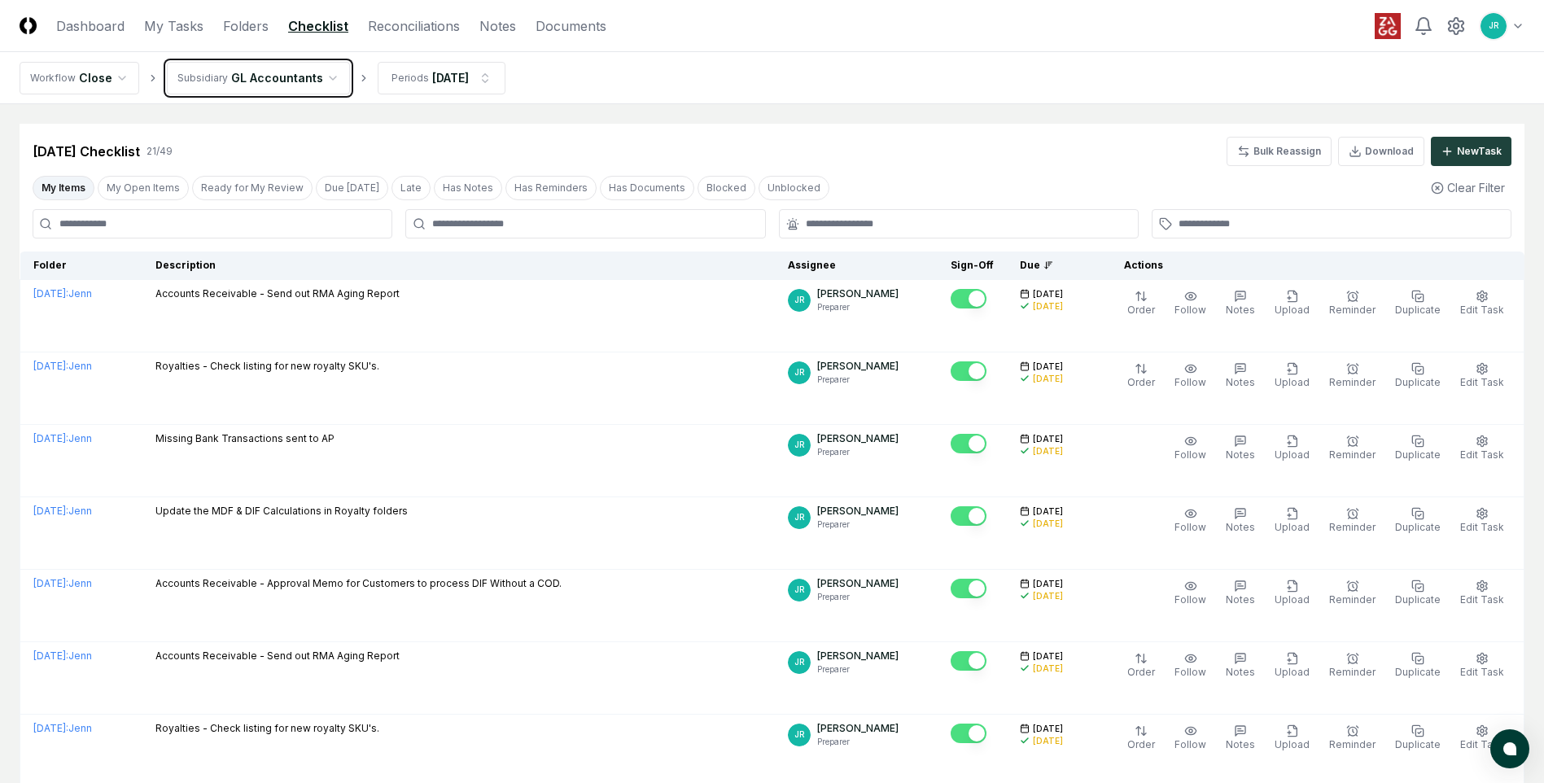
click at [401, 28] on link "Reconciliations" at bounding box center [414, 26] width 92 height 20
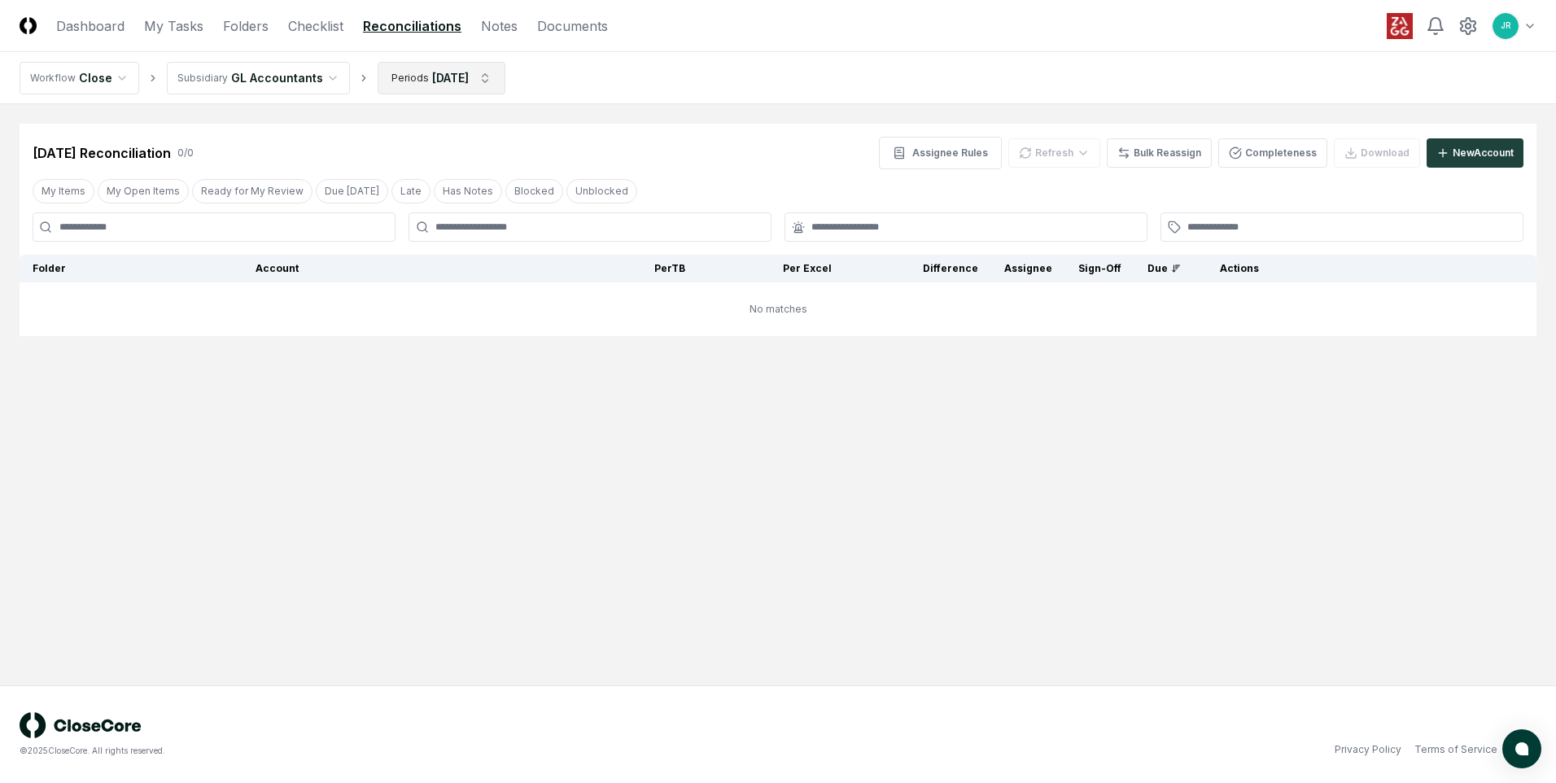
click at [413, 84] on html "CloseCore Dashboard My Tasks Folders Checklist Reconciliations Notes Documents …" at bounding box center [778, 391] width 1556 height 783
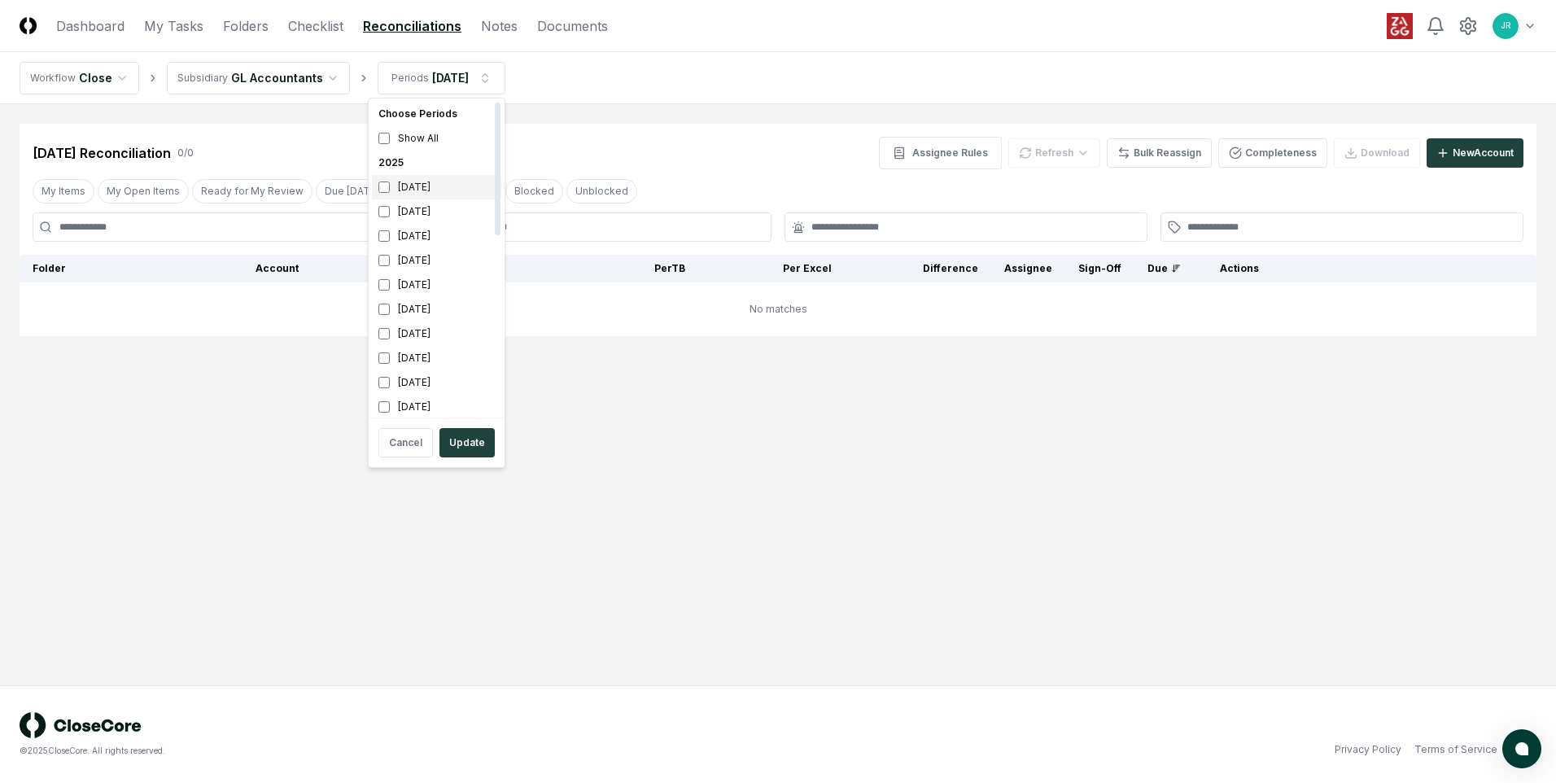
click at [418, 190] on div "[DATE]" at bounding box center [436, 187] width 129 height 24
click at [413, 213] on div "[DATE]" at bounding box center [436, 211] width 129 height 24
click at [459, 437] on button "Update" at bounding box center [466, 442] width 55 height 29
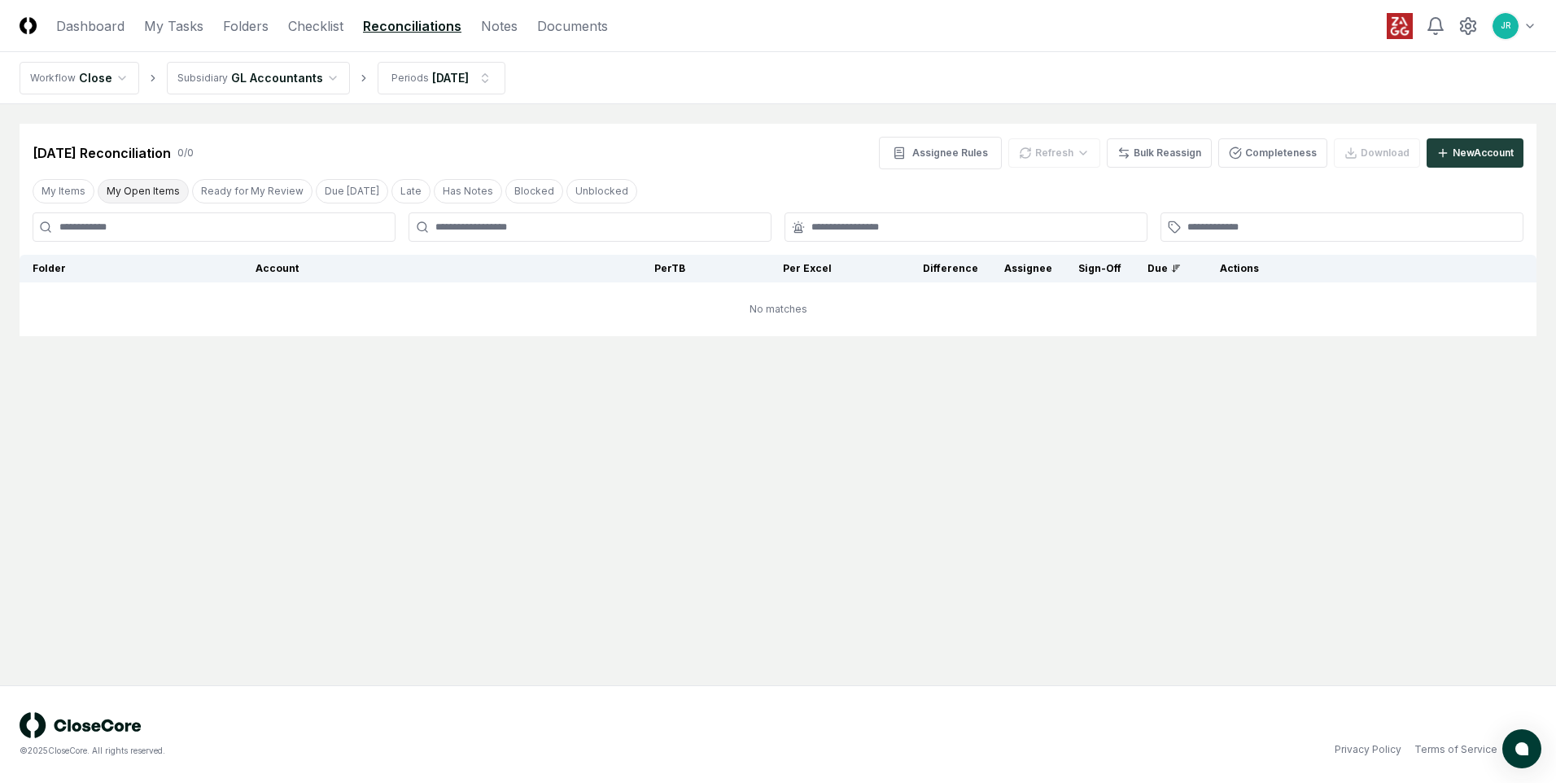
click at [161, 191] on button "My Open Items" at bounding box center [143, 191] width 91 height 24
click at [434, 75] on html "CloseCore Dashboard My Tasks Folders Checklist Reconciliations Notes Documents …" at bounding box center [778, 391] width 1556 height 783
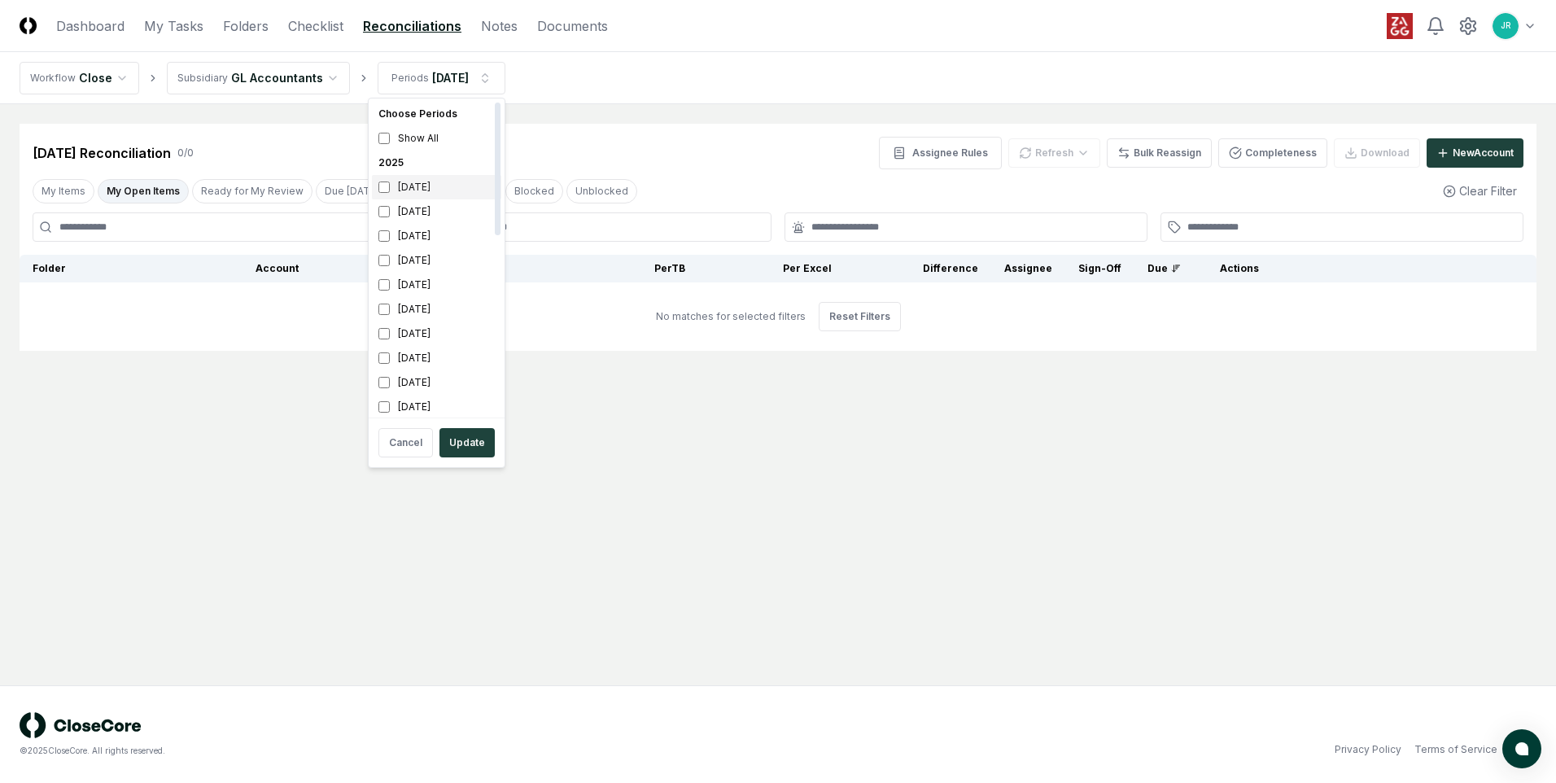
click at [399, 190] on div "[DATE]" at bounding box center [436, 187] width 129 height 24
click at [400, 212] on div "[DATE]" at bounding box center [436, 211] width 129 height 24
click at [458, 443] on button "Update" at bounding box center [466, 442] width 55 height 29
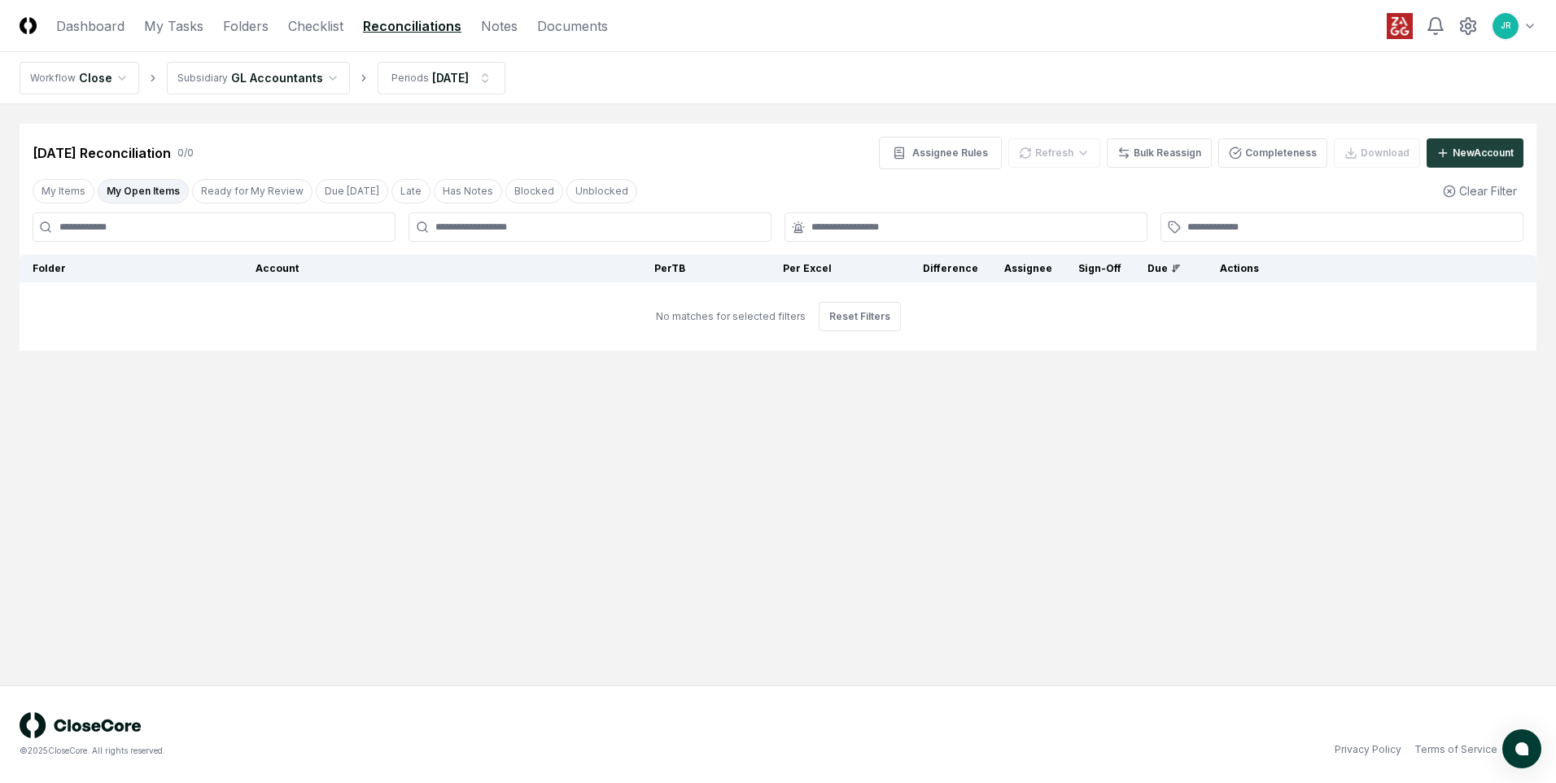
click at [326, 76] on html "CloseCore Dashboard My Tasks Folders Checklist Reconciliations Notes Documents …" at bounding box center [778, 391] width 1556 height 783
click at [322, 75] on html "CloseCore Dashboard My Tasks Folders Checklist Reconciliations Notes Documents …" at bounding box center [778, 391] width 1556 height 783
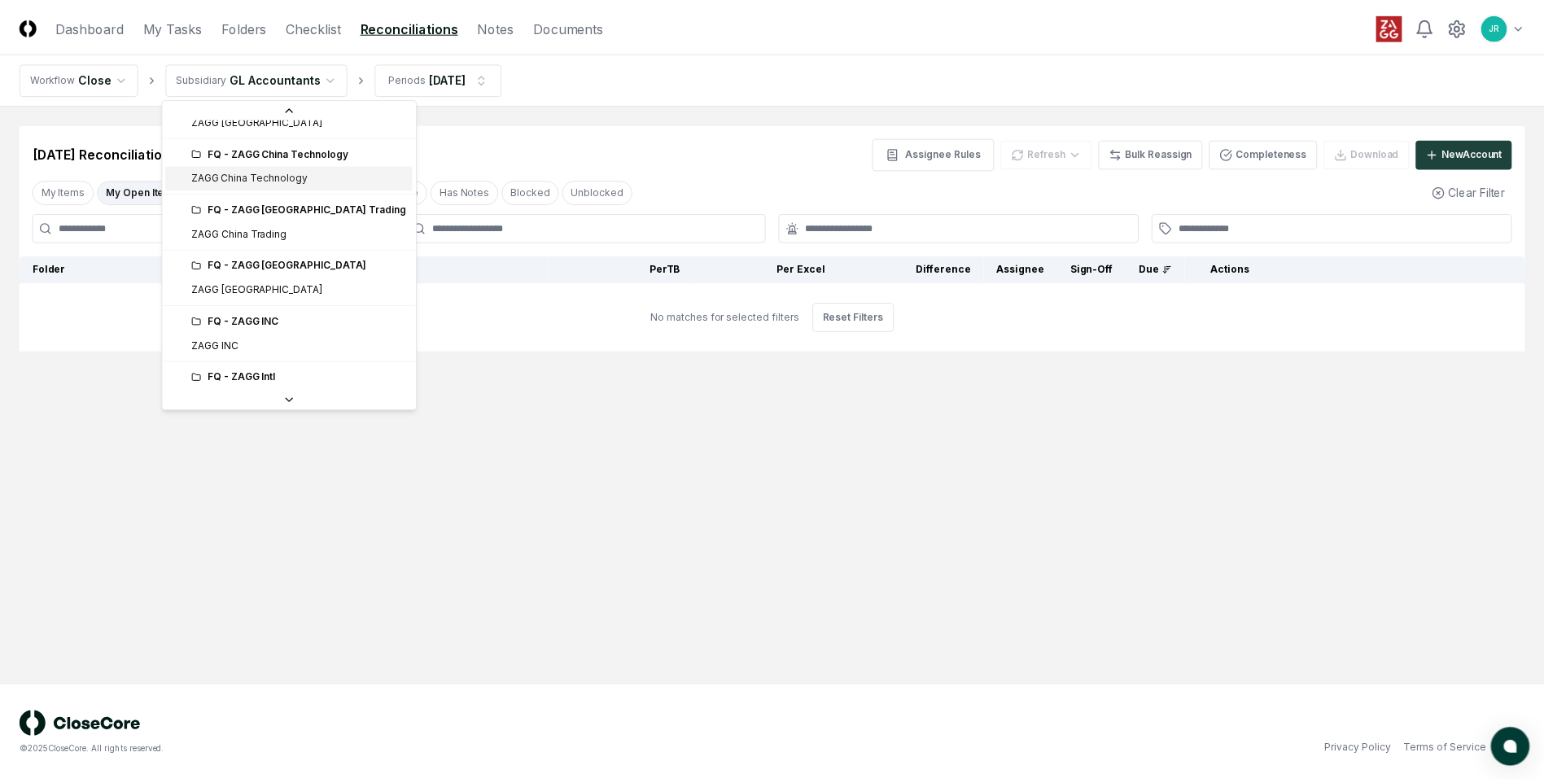
scroll to position [244, 0]
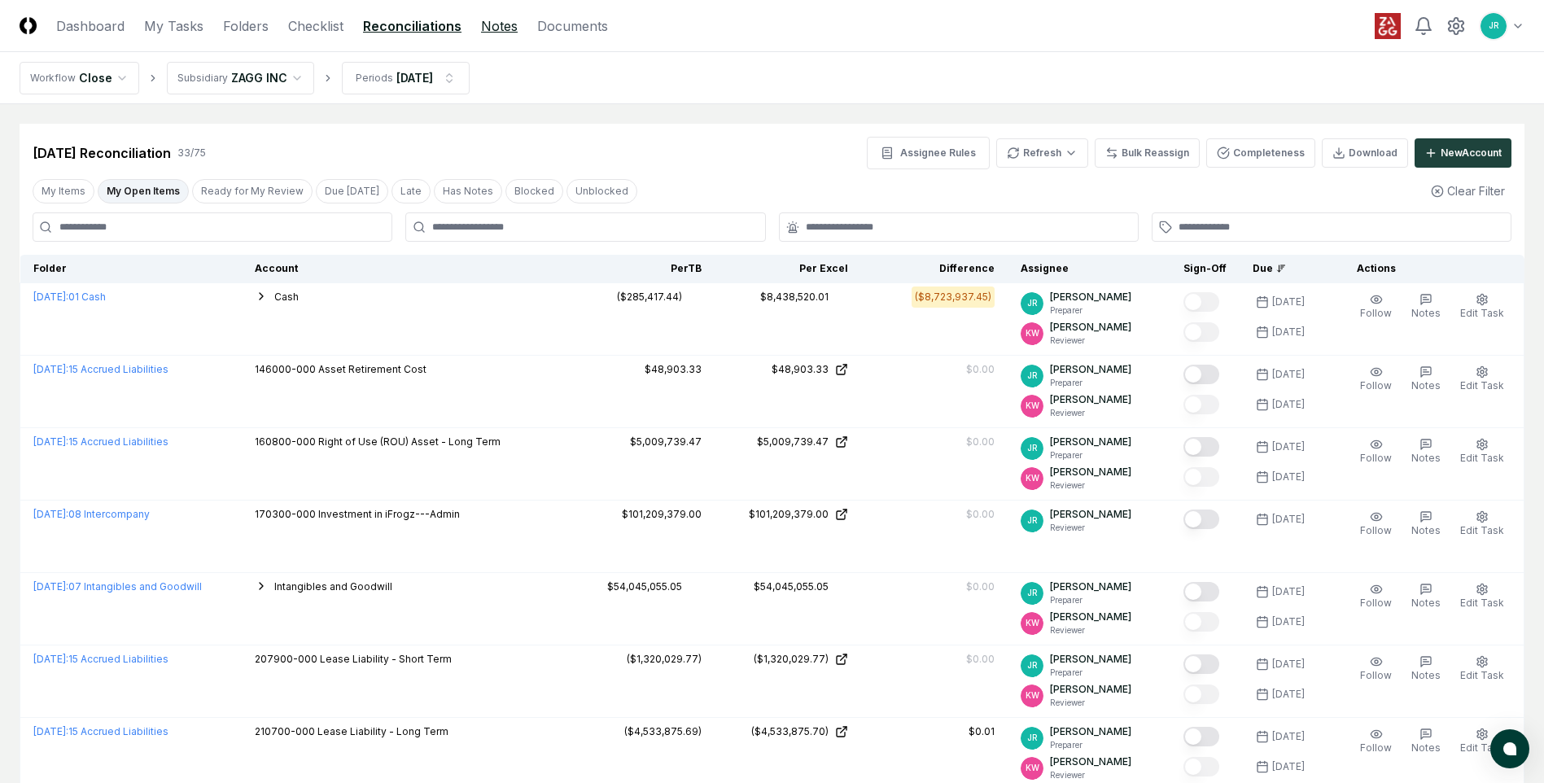
click at [493, 35] on link "Notes" at bounding box center [499, 26] width 37 height 20
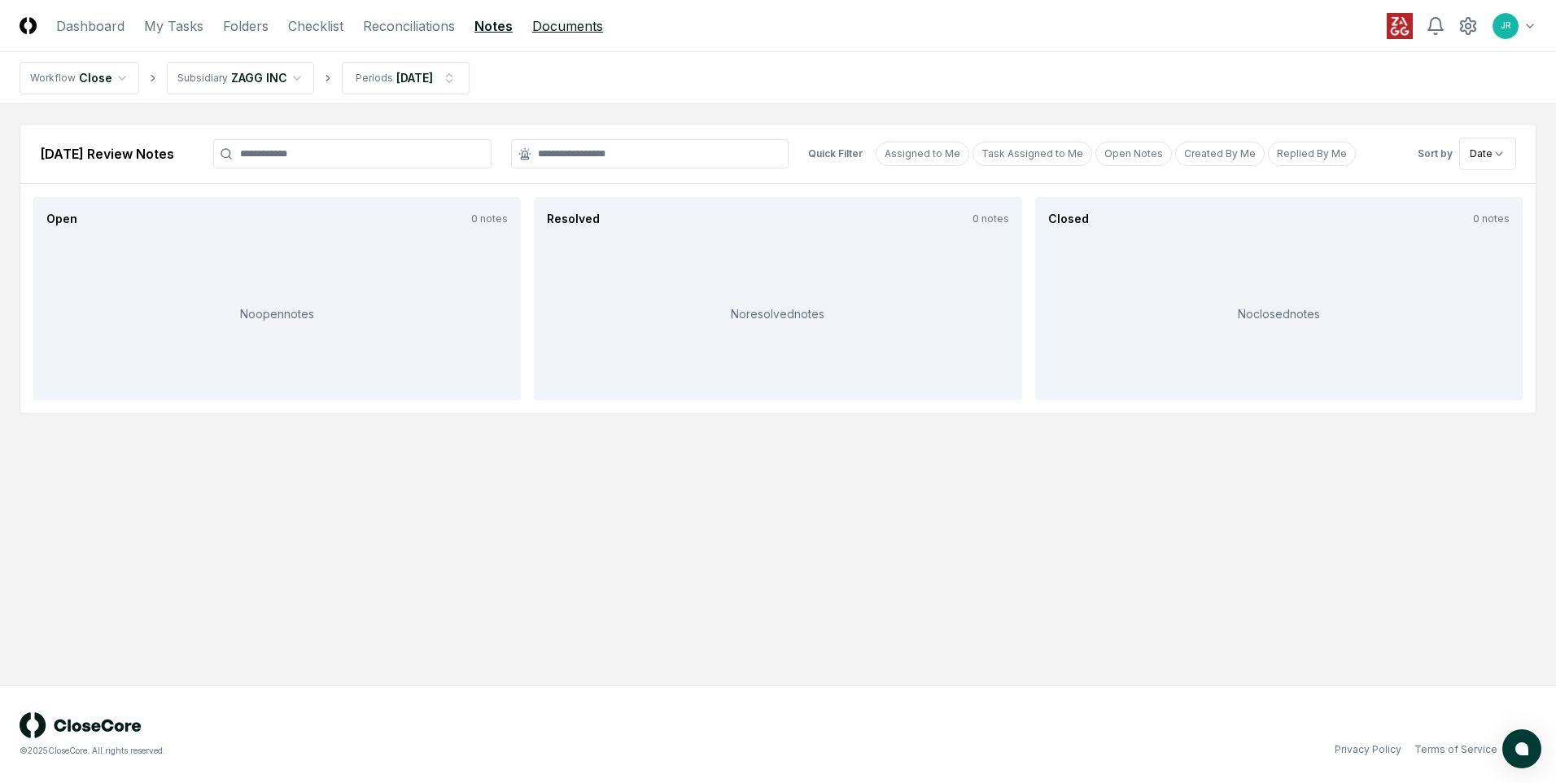
click at [587, 22] on link "Documents" at bounding box center [567, 26] width 71 height 20
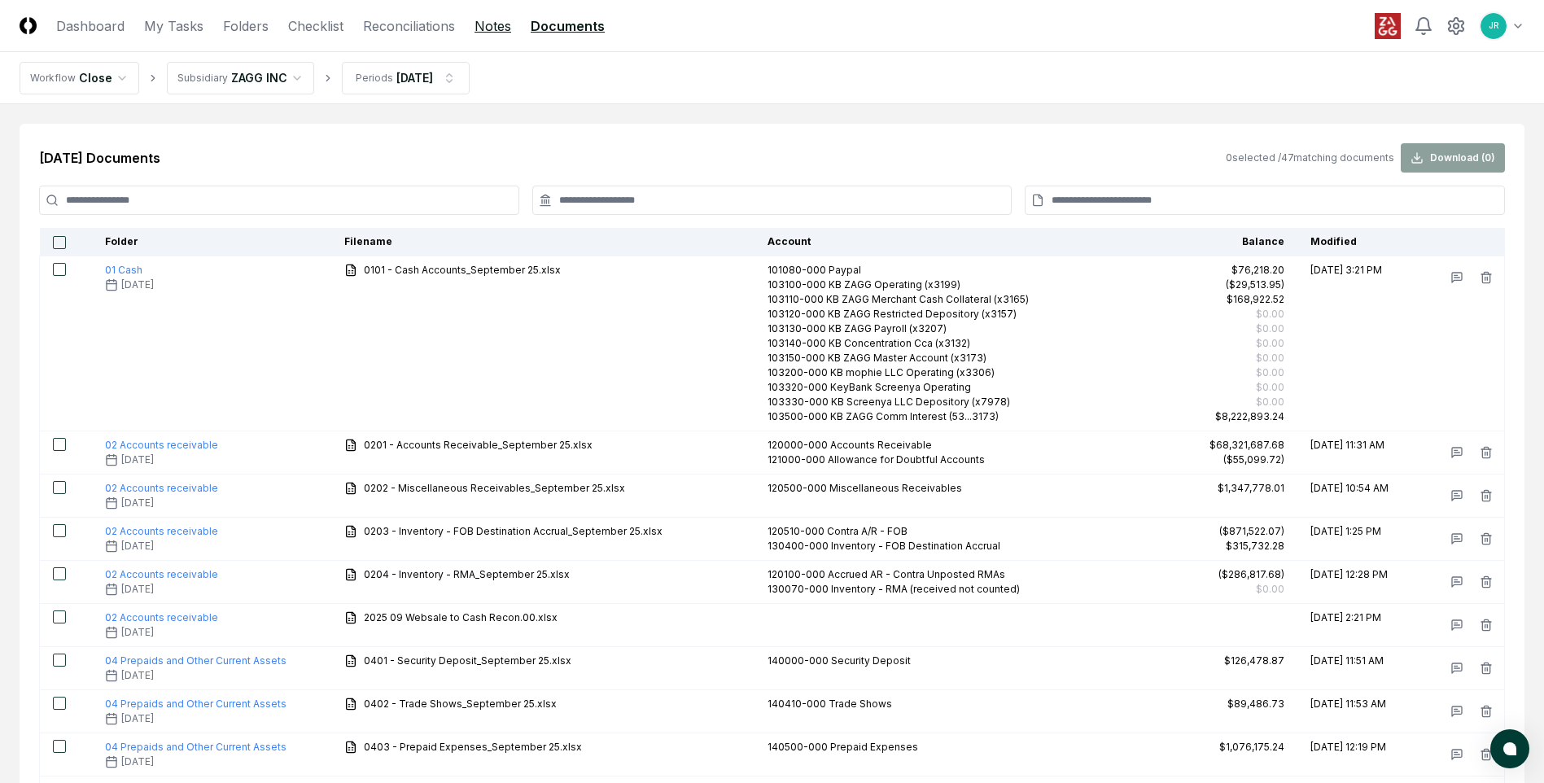
click at [497, 31] on link "Notes" at bounding box center [492, 26] width 37 height 20
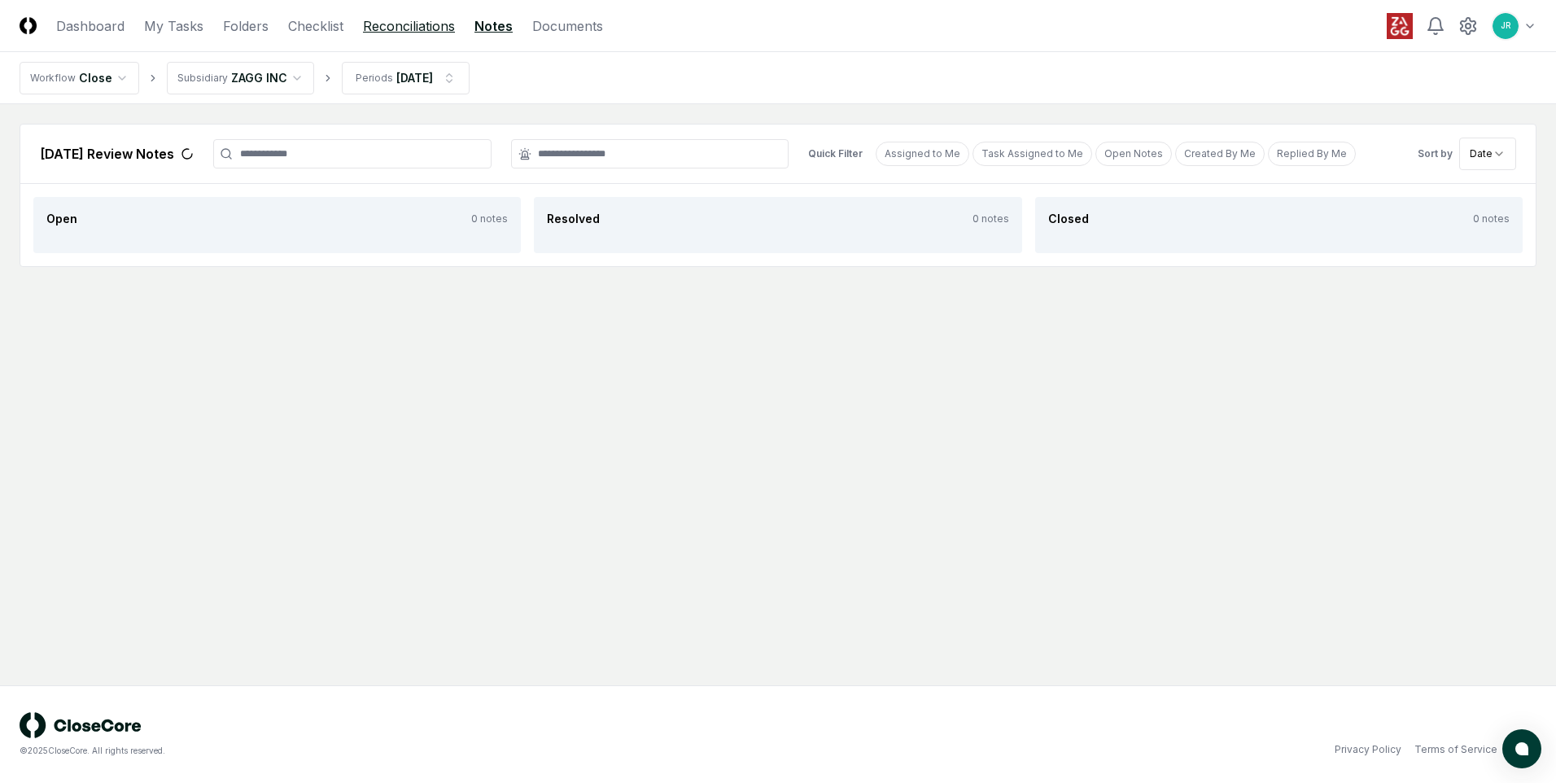
click at [441, 28] on link "Reconciliations" at bounding box center [409, 26] width 92 height 20
